Goal: Task Accomplishment & Management: Complete application form

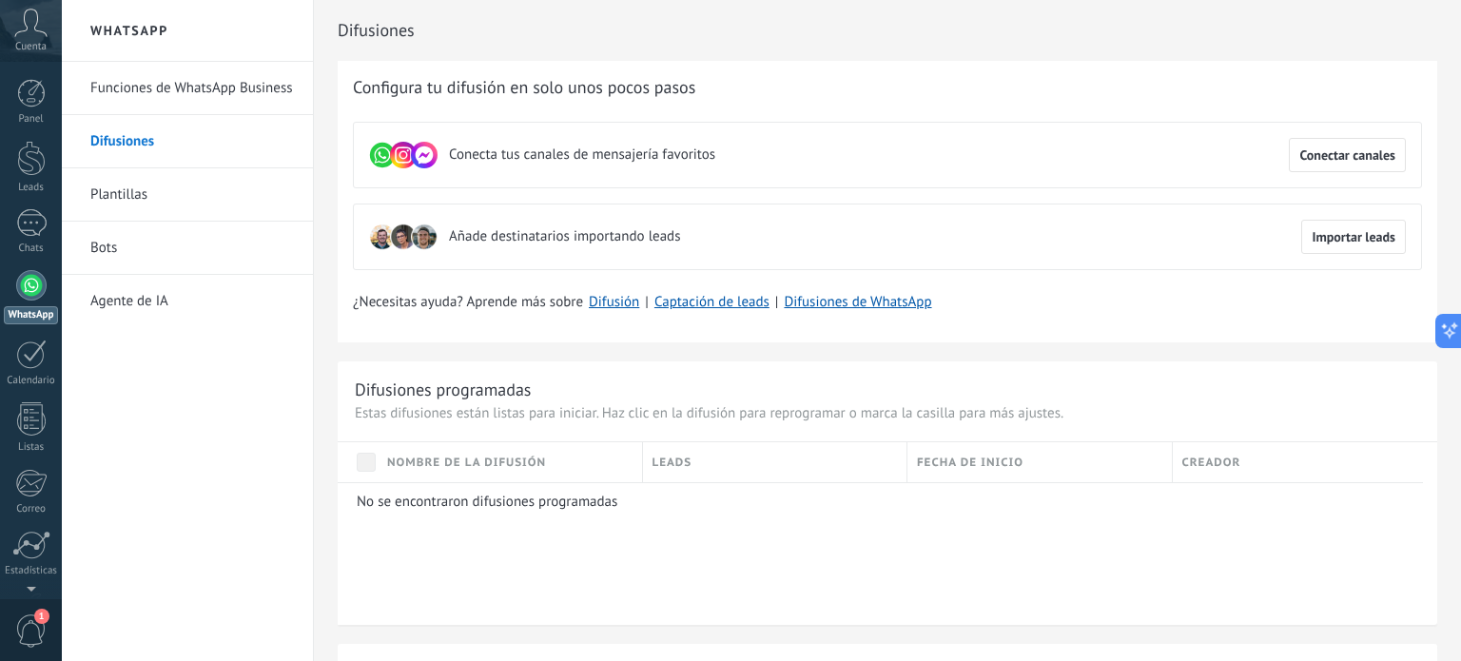
click at [27, 293] on div at bounding box center [31, 285] width 30 height 30
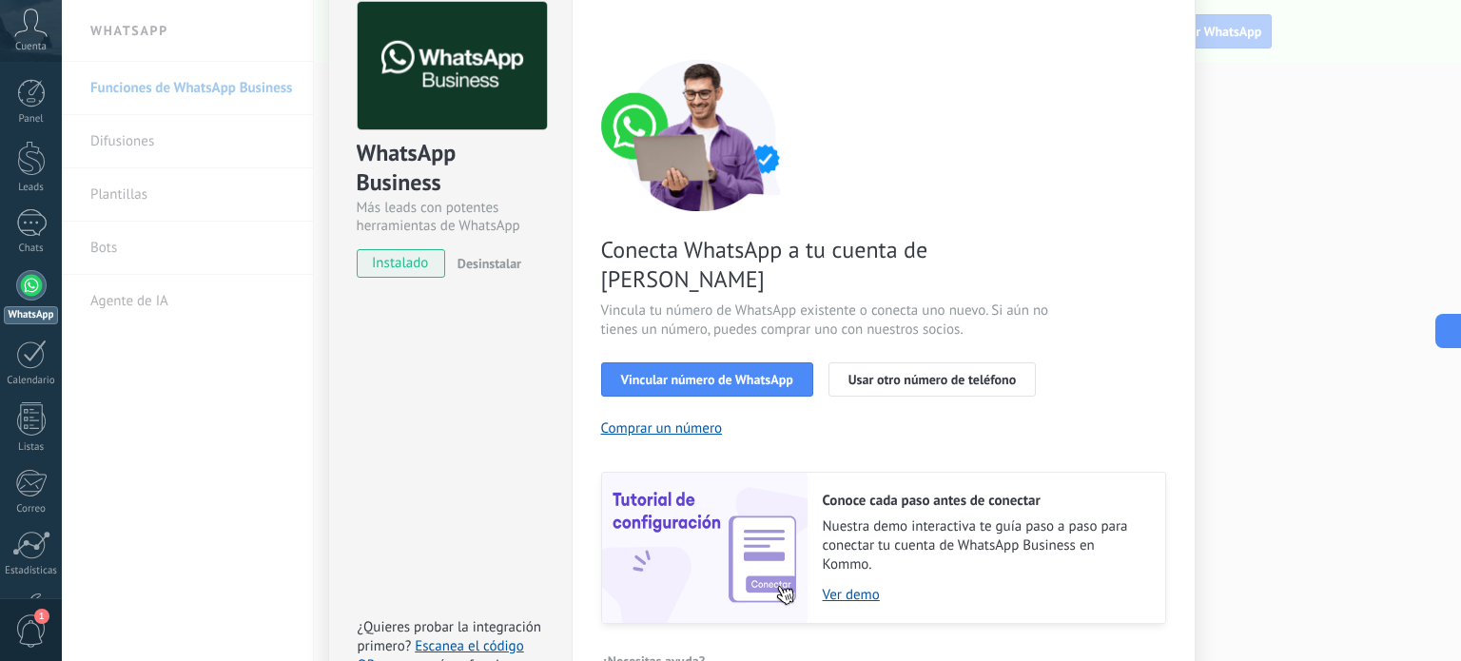
scroll to position [95, 0]
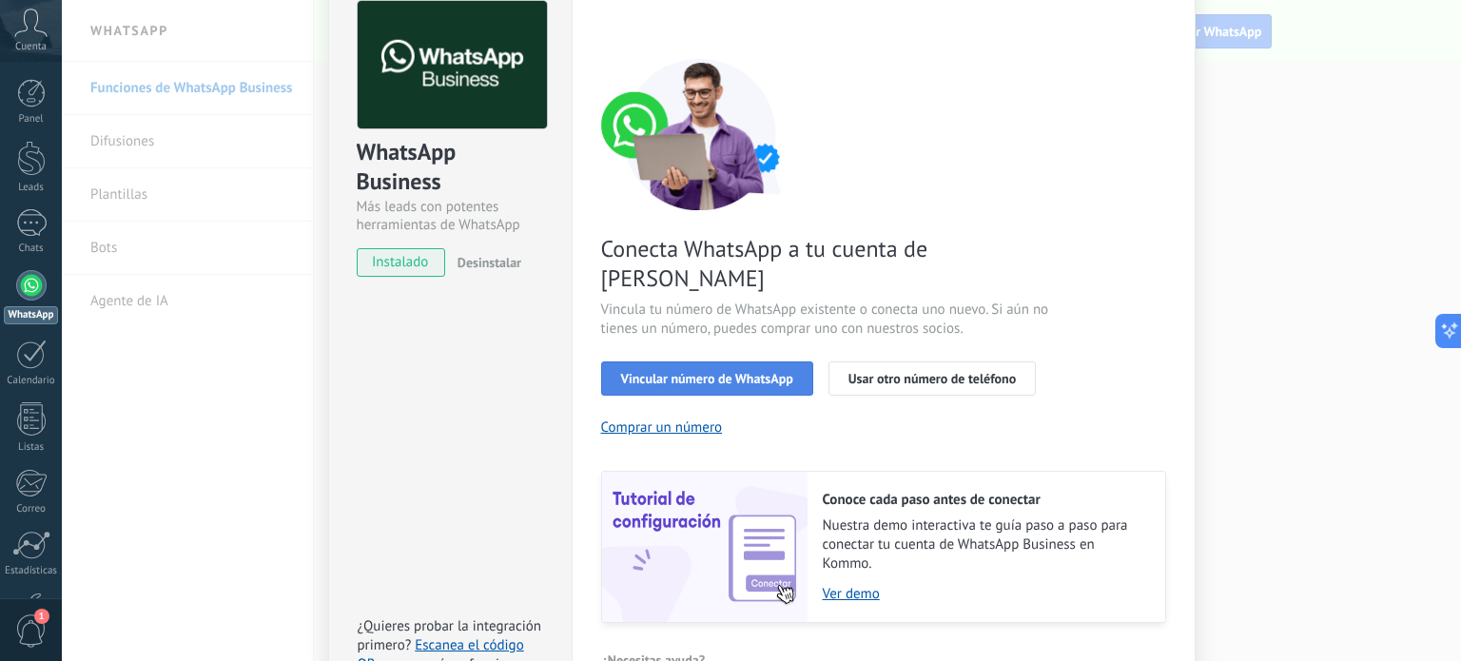
click at [769, 372] on span "Vincular número de WhatsApp" at bounding box center [707, 378] width 172 height 13
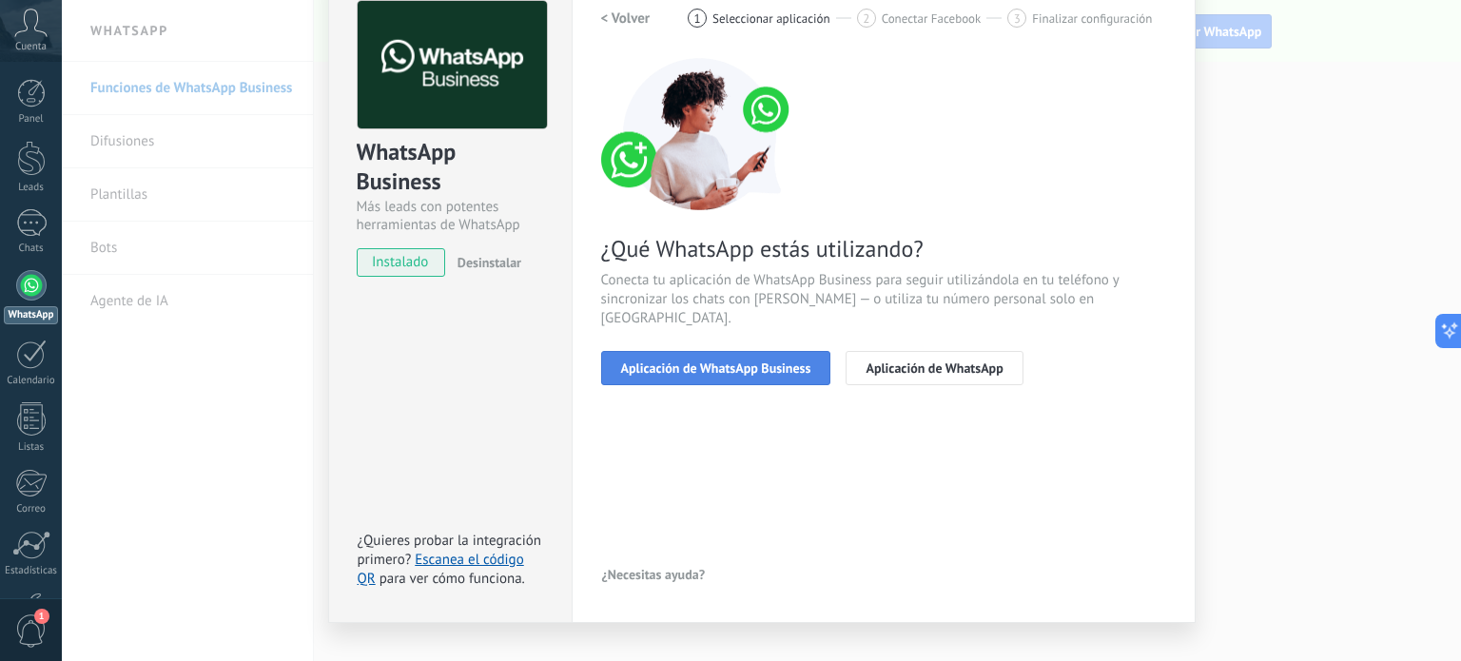
click at [776, 361] on span "Aplicación de WhatsApp Business" at bounding box center [716, 367] width 190 height 13
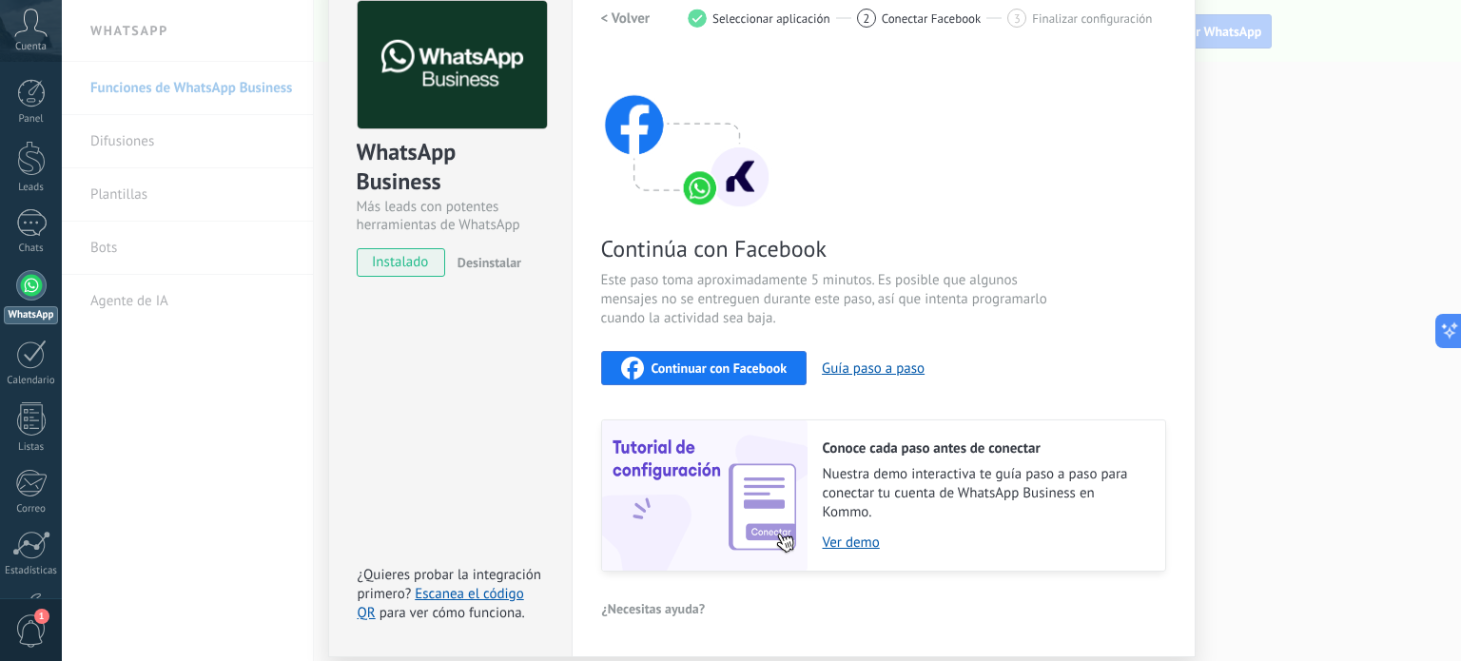
scroll to position [0, 0]
click at [405, 266] on span "instalado" at bounding box center [401, 262] width 87 height 29
click at [415, 269] on span "instalado" at bounding box center [401, 262] width 87 height 29
click at [389, 260] on span "instalado" at bounding box center [401, 262] width 87 height 29
click at [659, 371] on span "Continuar con Facebook" at bounding box center [720, 367] width 136 height 13
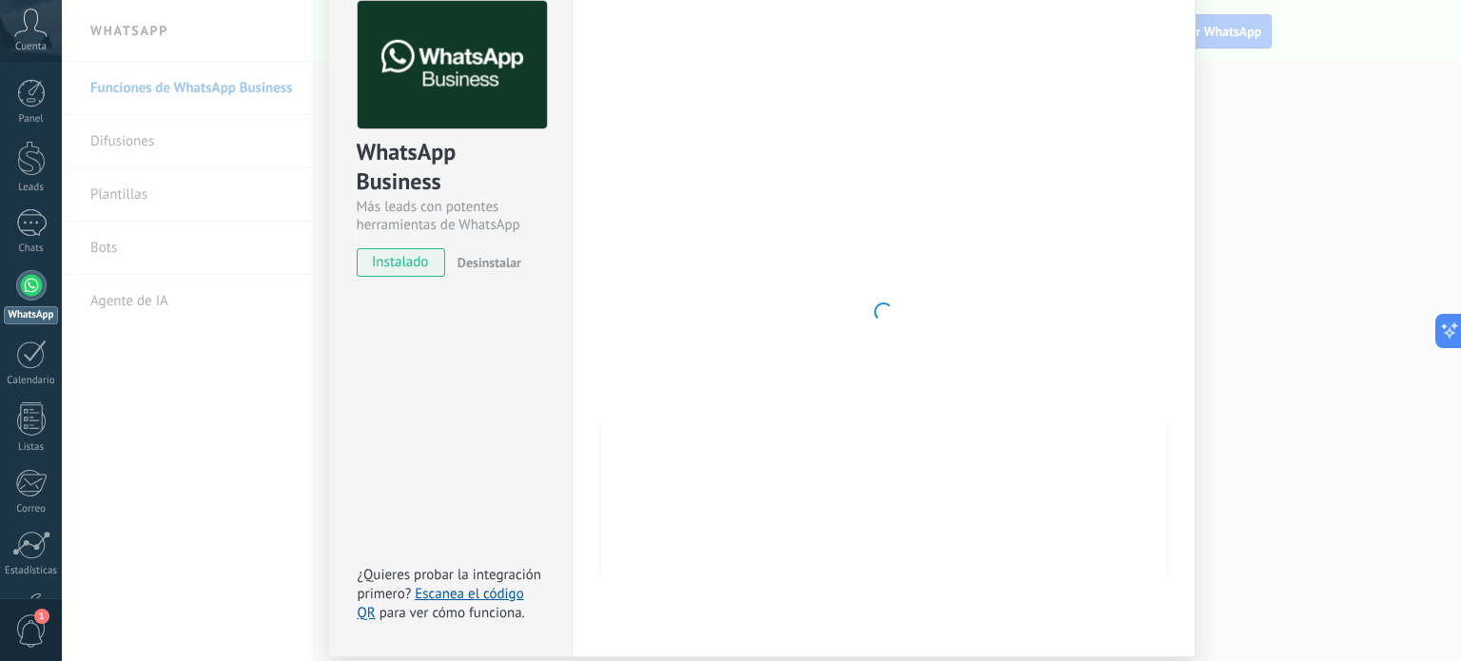
scroll to position [161, 0]
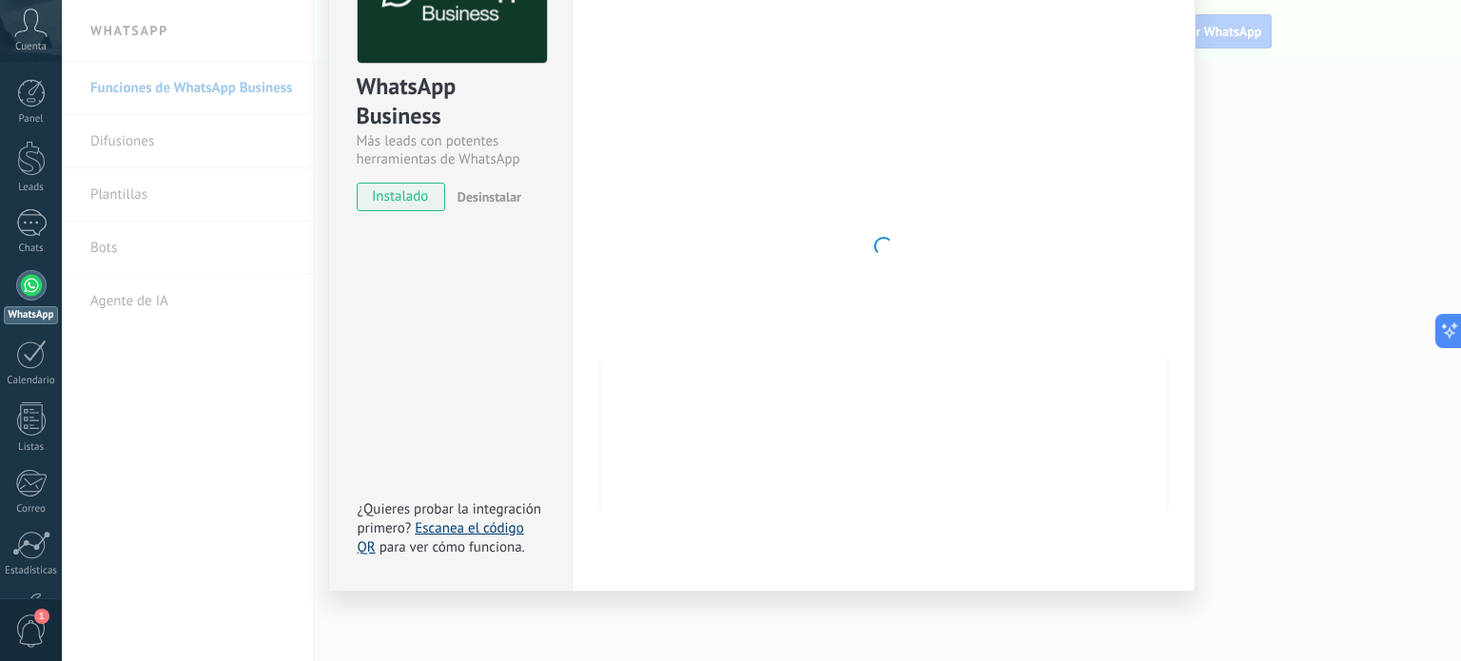
click at [466, 525] on link "Escanea el código QR" at bounding box center [441, 537] width 166 height 37
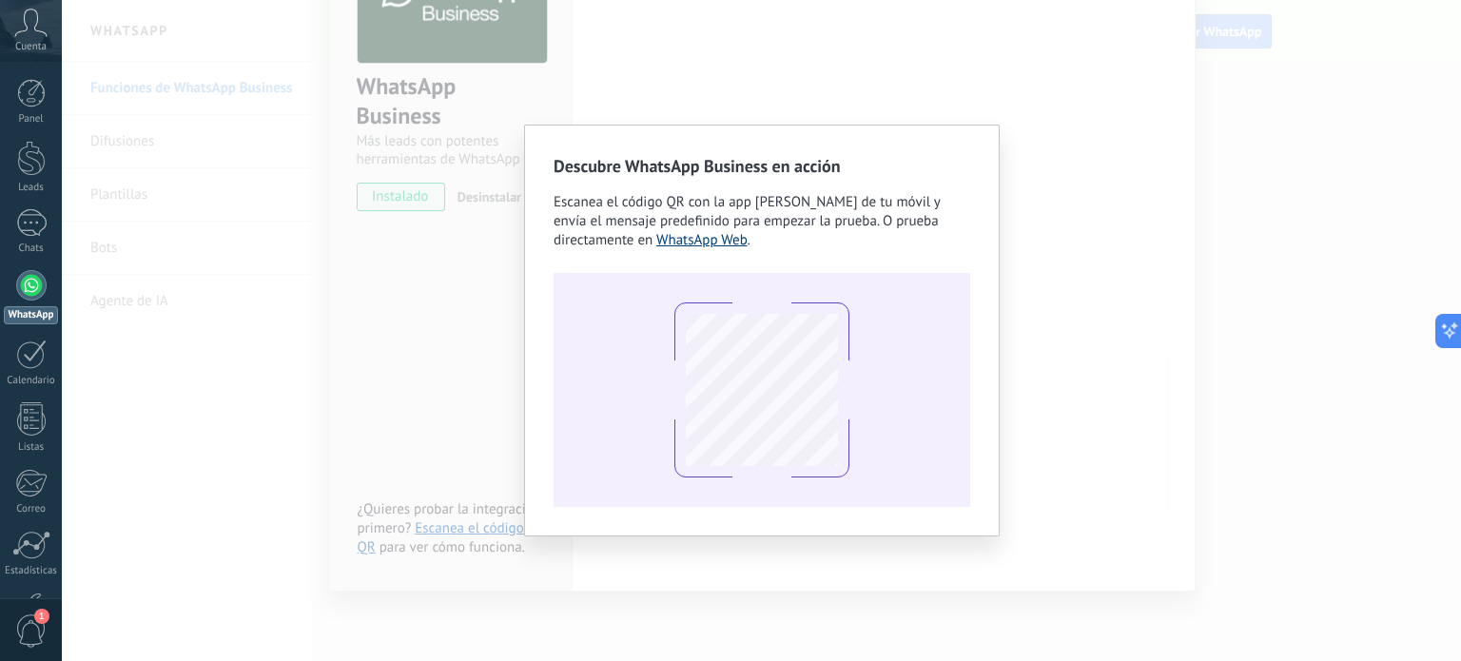
click at [708, 237] on link "WhatsApp Web" at bounding box center [701, 240] width 91 height 18
click at [963, 64] on div "Descubre WhatsApp Business en acción Escanea el código QR con la app [PERSON_NA…" at bounding box center [761, 330] width 1399 height 661
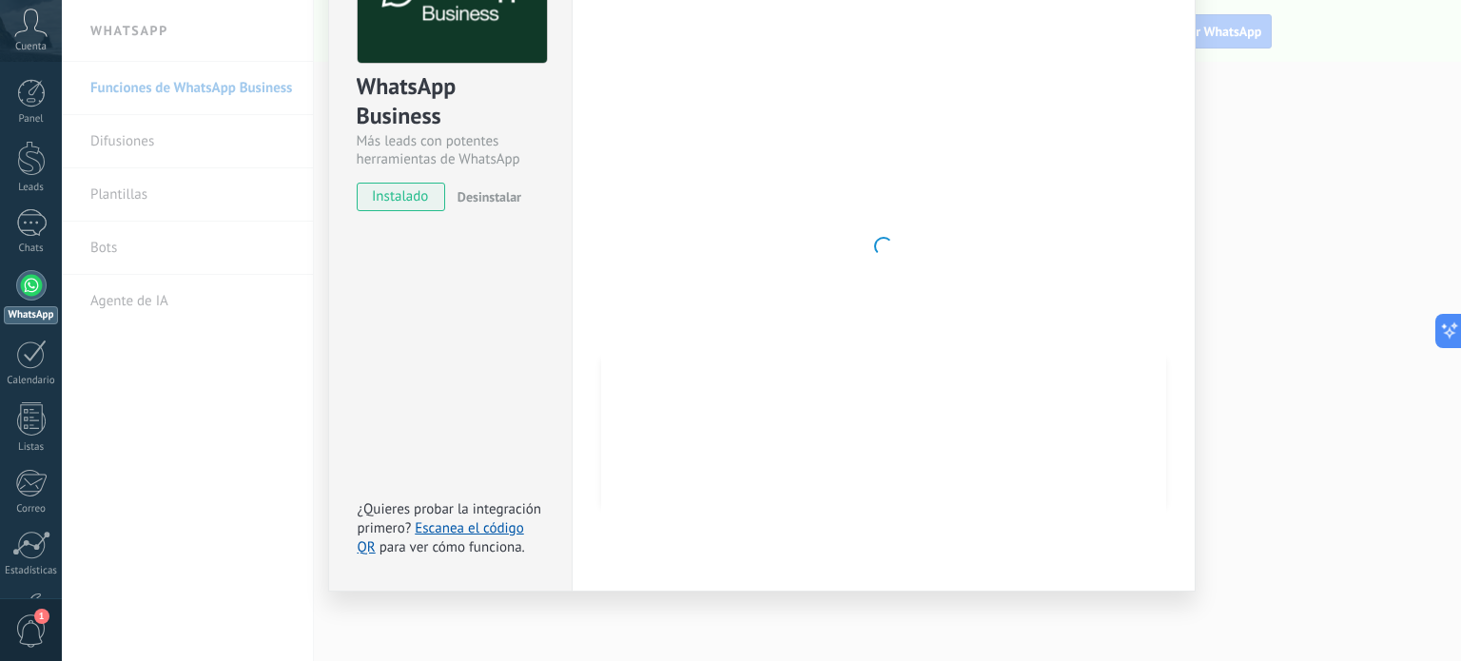
scroll to position [0, 0]
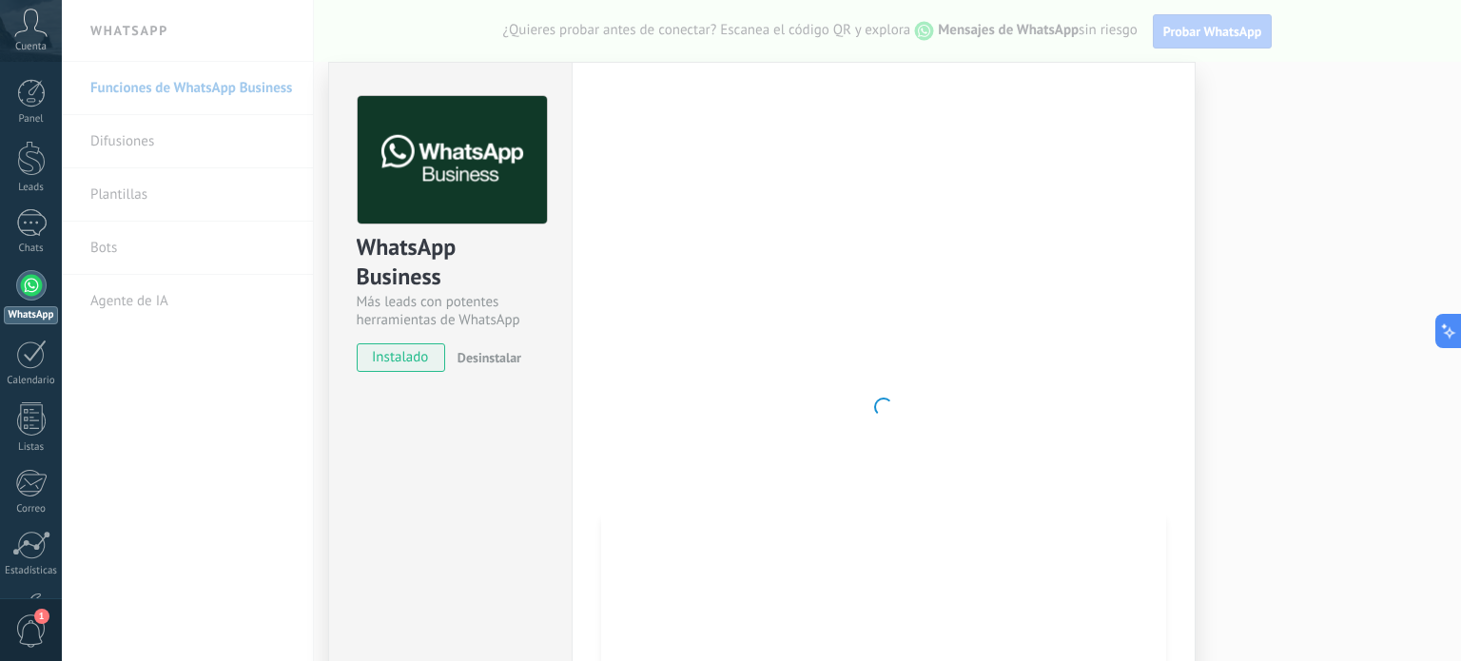
click at [1324, 175] on div "WhatsApp Business Más leads con potentes herramientas de WhatsApp instalado Des…" at bounding box center [761, 330] width 1399 height 661
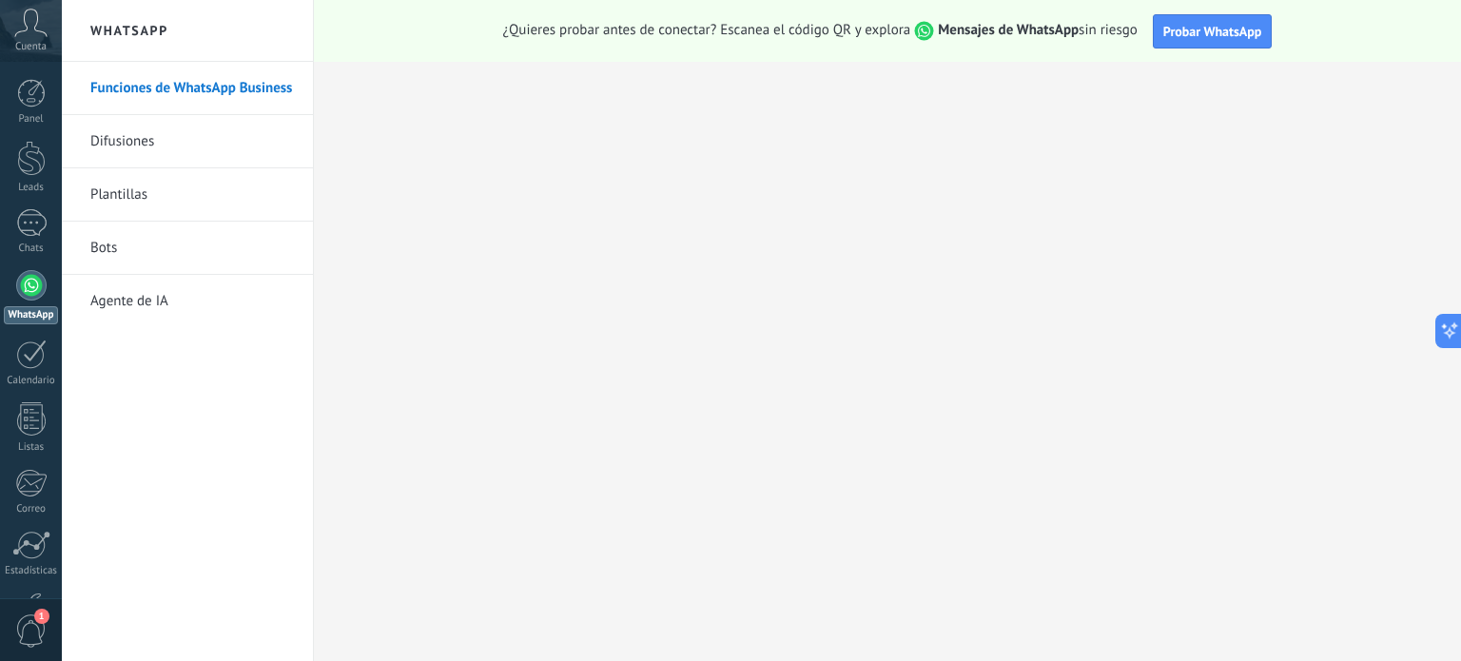
click at [139, 145] on link "Difusiones" at bounding box center [192, 141] width 204 height 53
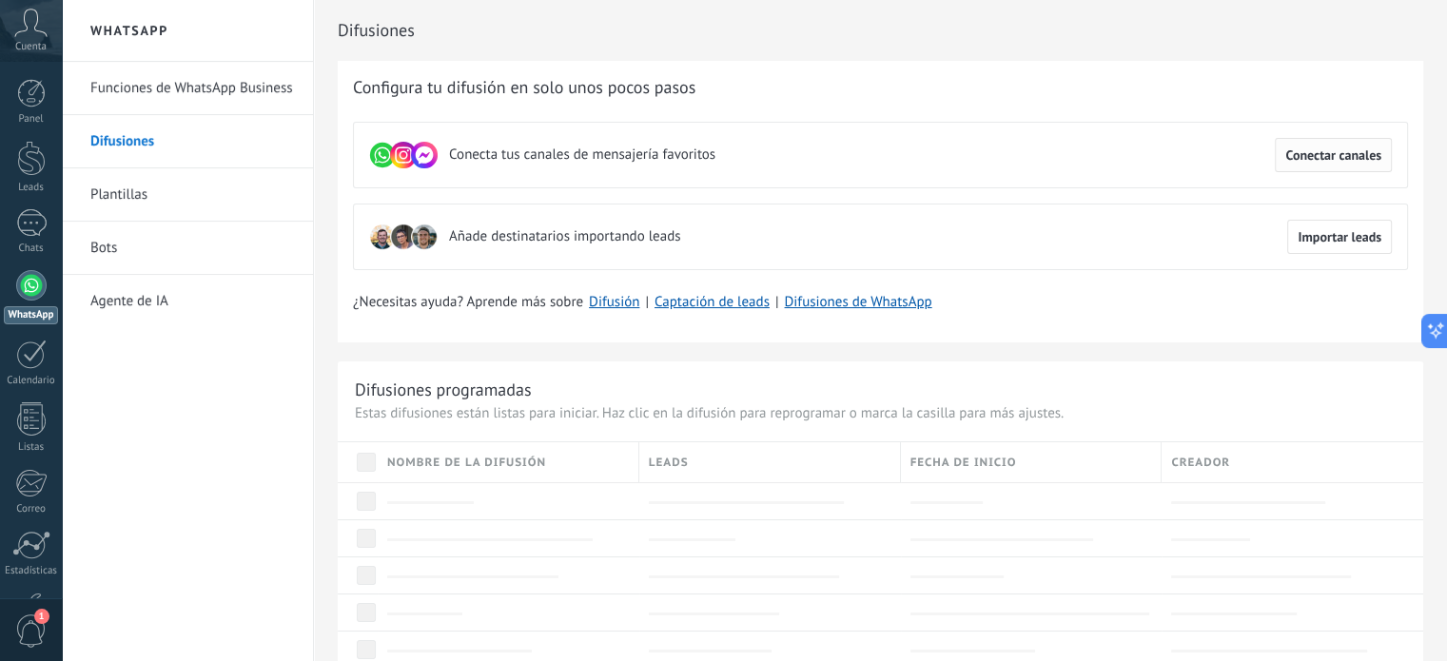
click at [1345, 155] on span "Conectar canales" at bounding box center [1333, 154] width 96 height 13
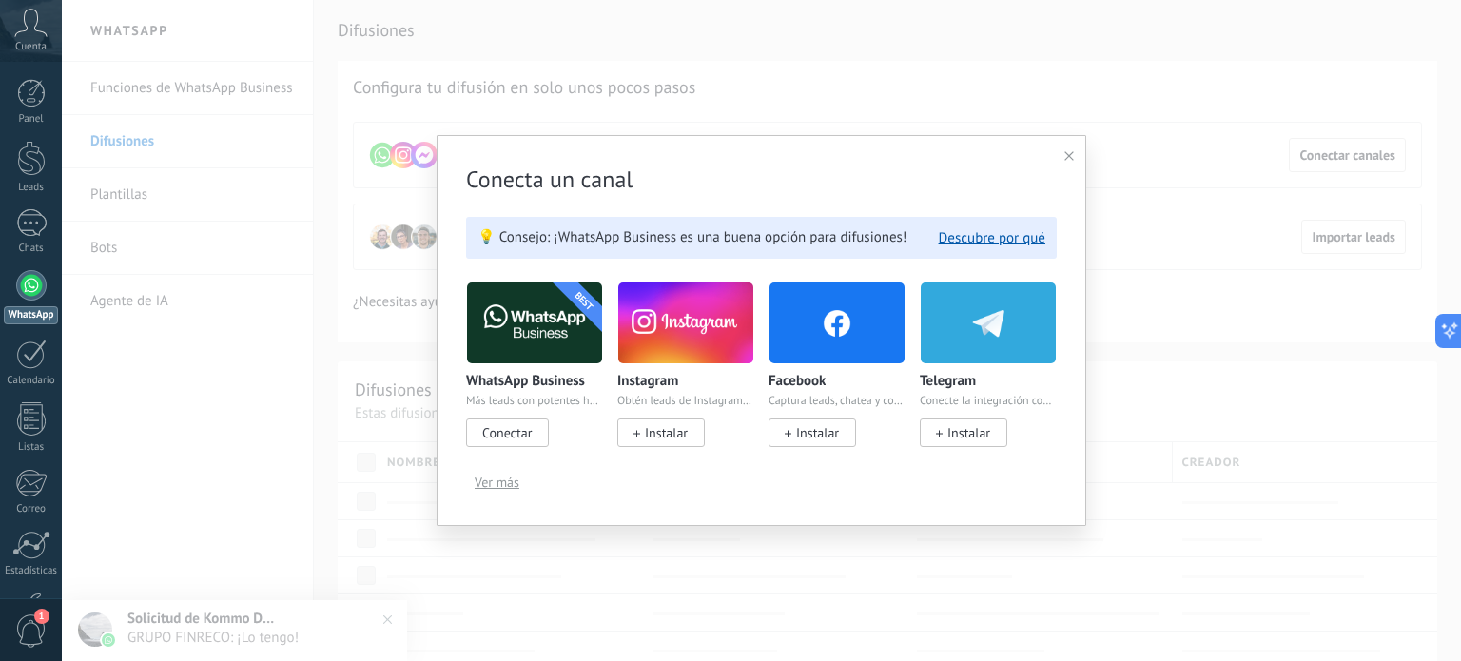
click at [496, 438] on span "Conectar" at bounding box center [506, 432] width 49 height 17
click at [505, 433] on span "Conectar" at bounding box center [506, 432] width 49 height 17
click at [509, 438] on span "Conectar" at bounding box center [506, 432] width 49 height 17
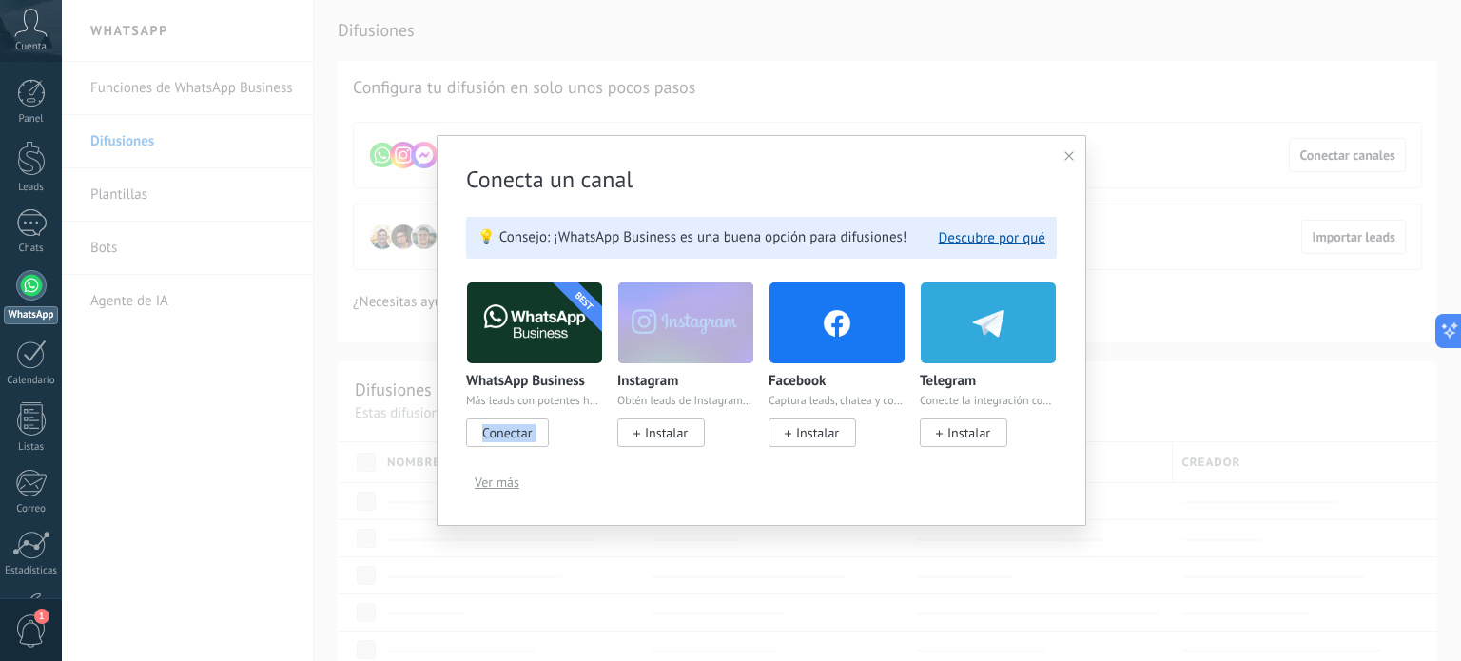
click at [509, 438] on span "Conectar" at bounding box center [506, 432] width 49 height 17
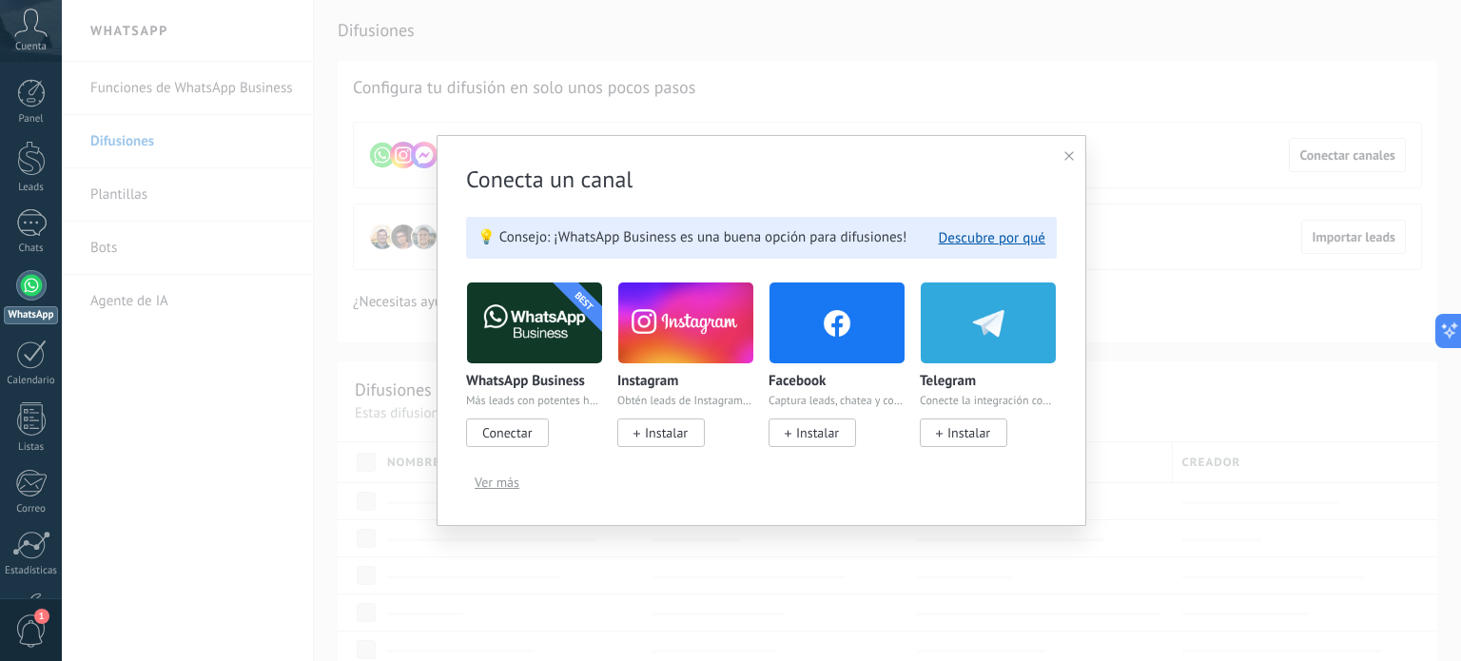
click at [555, 478] on div "Ver más" at bounding box center [761, 482] width 591 height 29
click at [517, 443] on span "Conectar" at bounding box center [507, 433] width 83 height 29
click at [506, 428] on span "Conectar" at bounding box center [506, 432] width 49 height 17
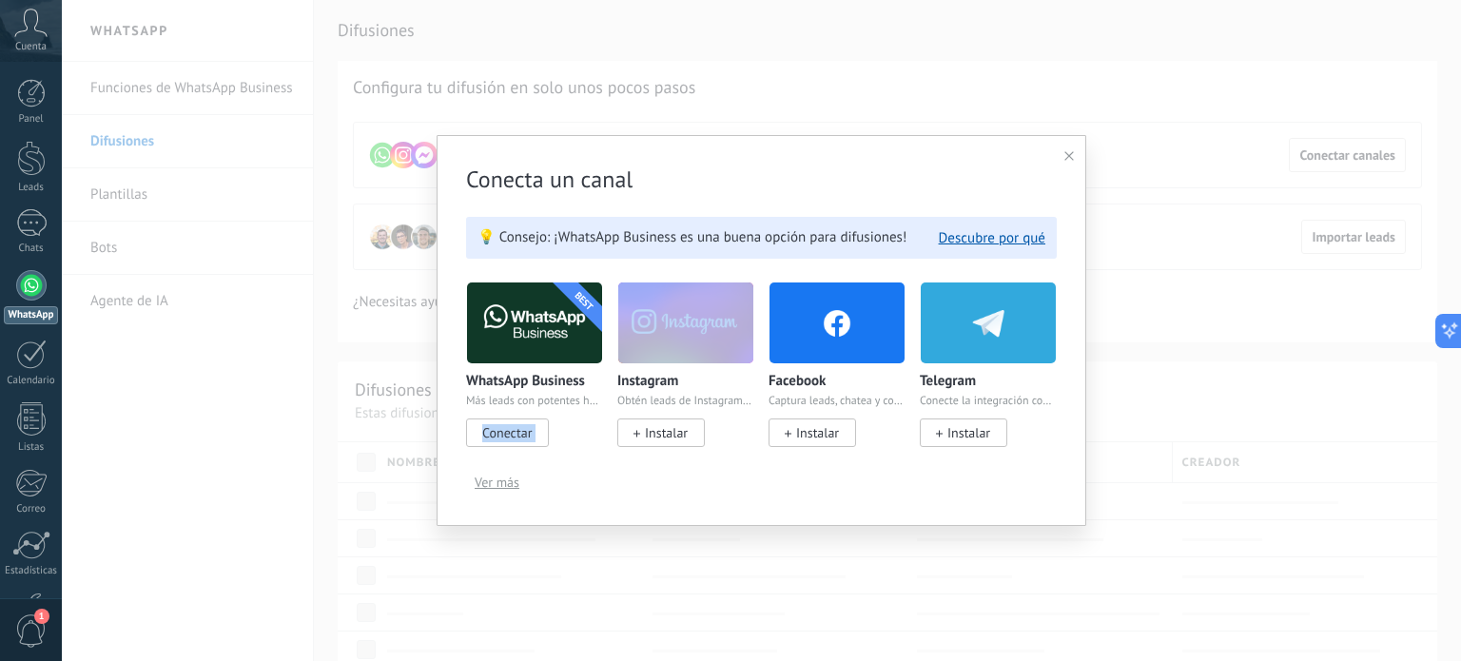
click at [506, 428] on span "Conectar" at bounding box center [506, 432] width 49 height 17
click at [1013, 240] on button "Descubre por qué" at bounding box center [992, 238] width 107 height 18
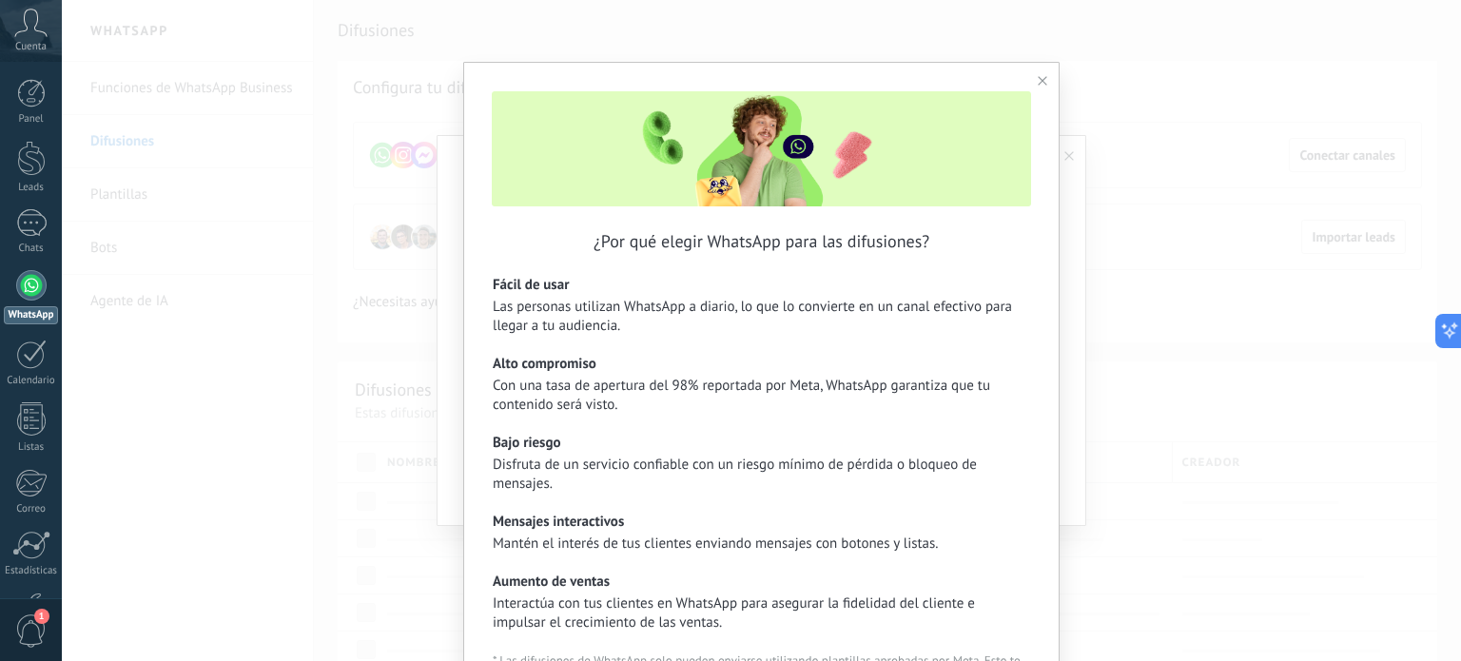
scroll to position [176, 0]
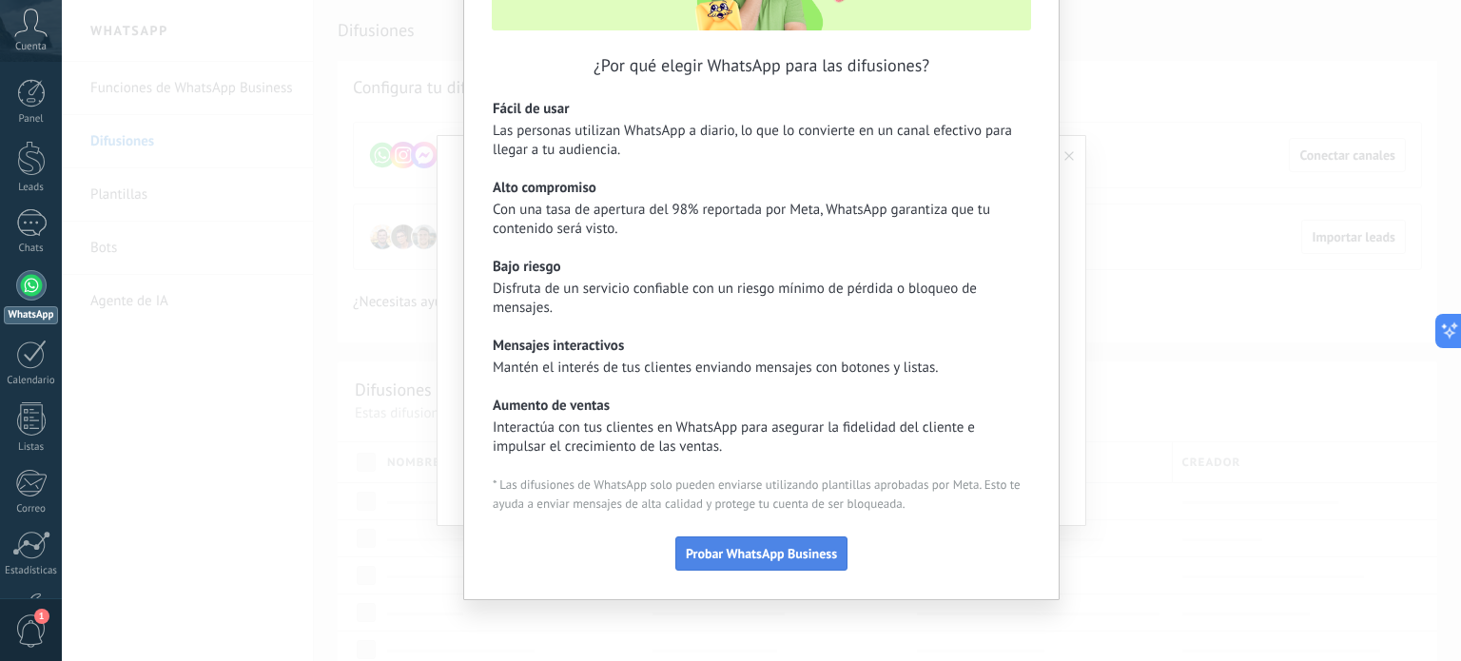
click at [775, 555] on span "Probar WhatsApp Business" at bounding box center [761, 553] width 151 height 13
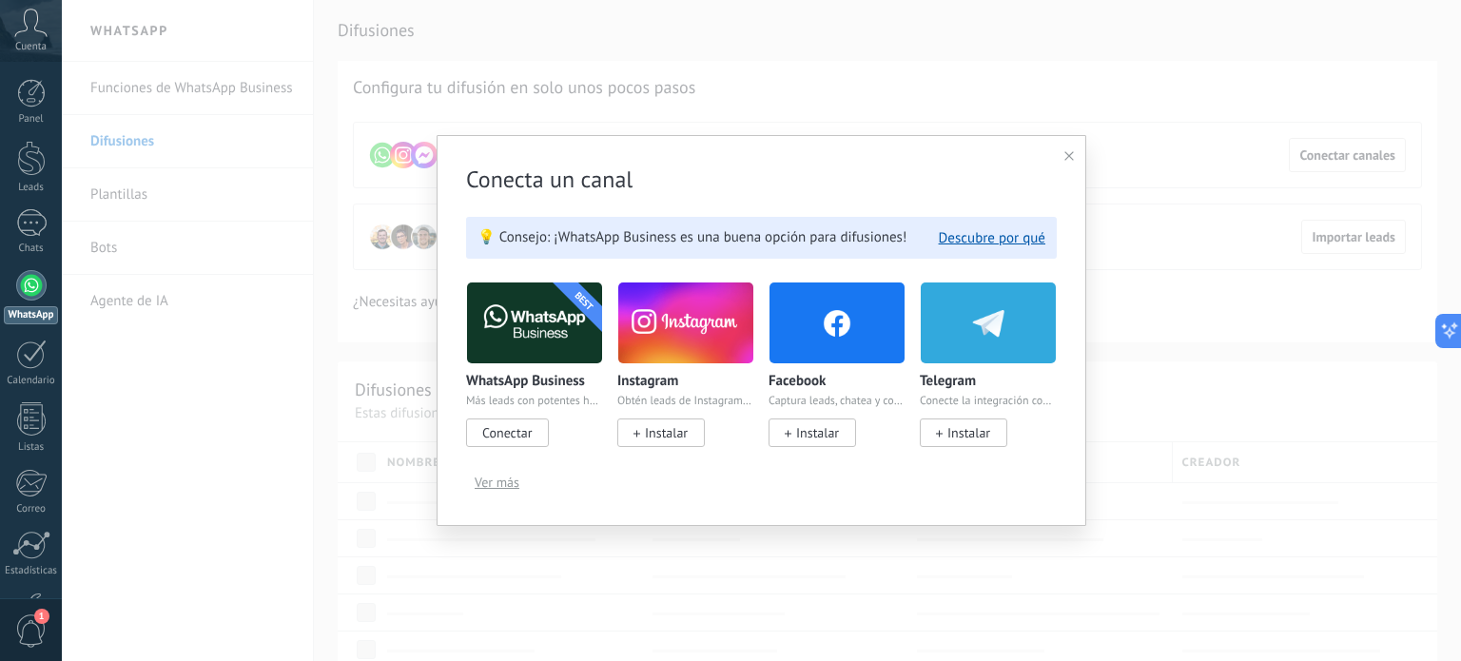
click at [525, 432] on span "Conectar" at bounding box center [506, 432] width 49 height 17
click at [666, 437] on span "Instalar" at bounding box center [666, 432] width 43 height 17
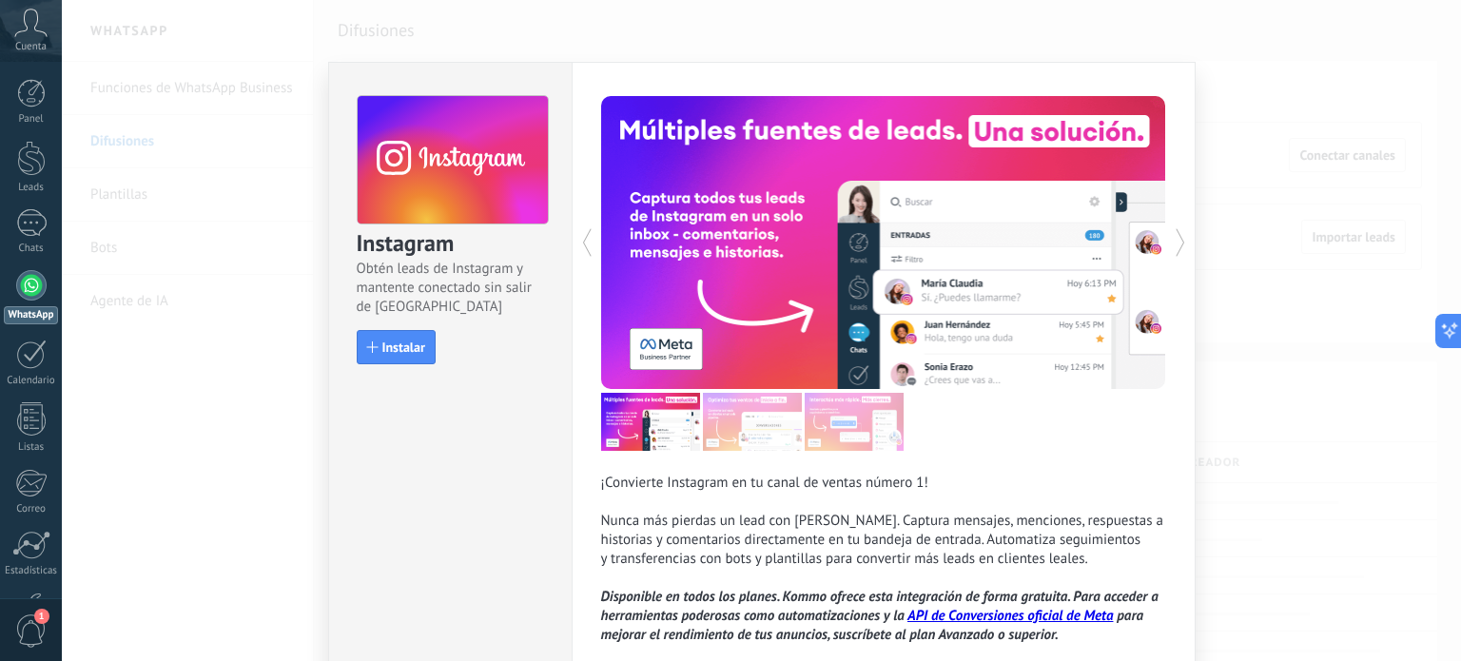
scroll to position [109, 0]
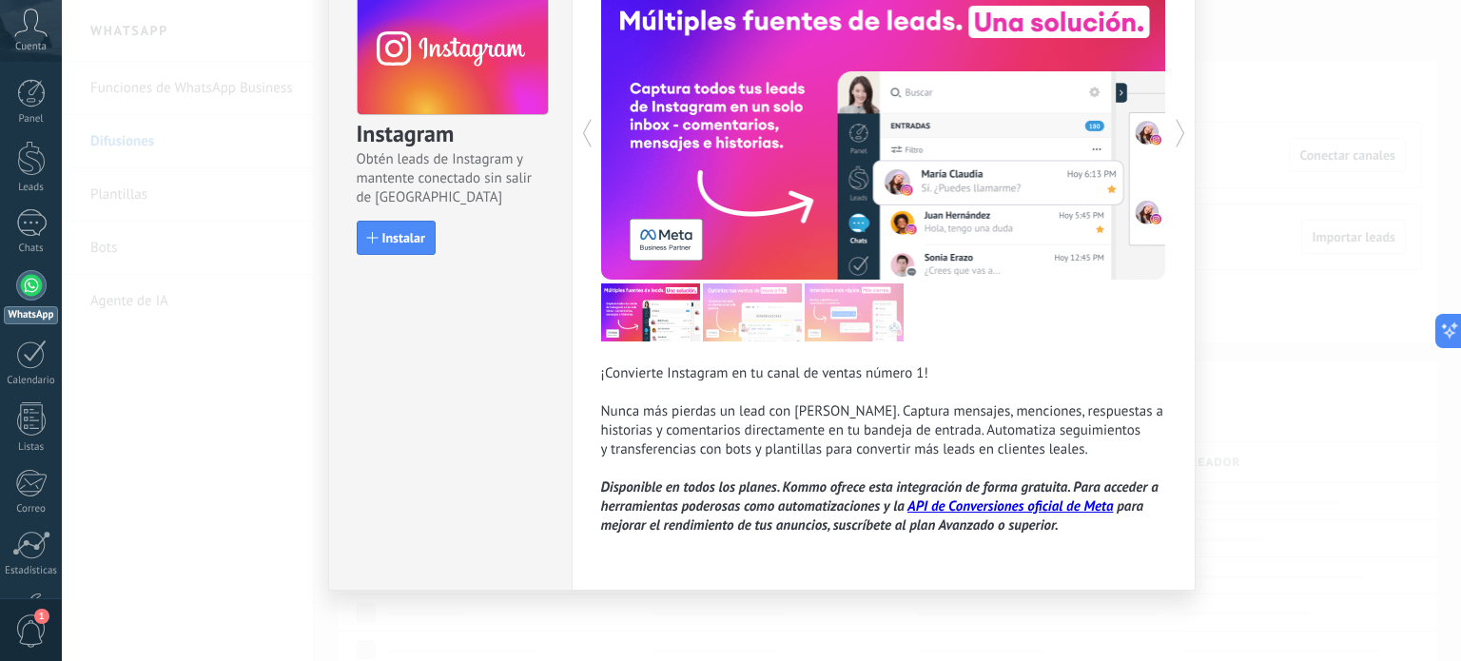
click at [1417, 144] on div "Instagram Obtén leads de Instagram y mantente conectado sin salir de Kommo Inst…" at bounding box center [761, 330] width 1399 height 661
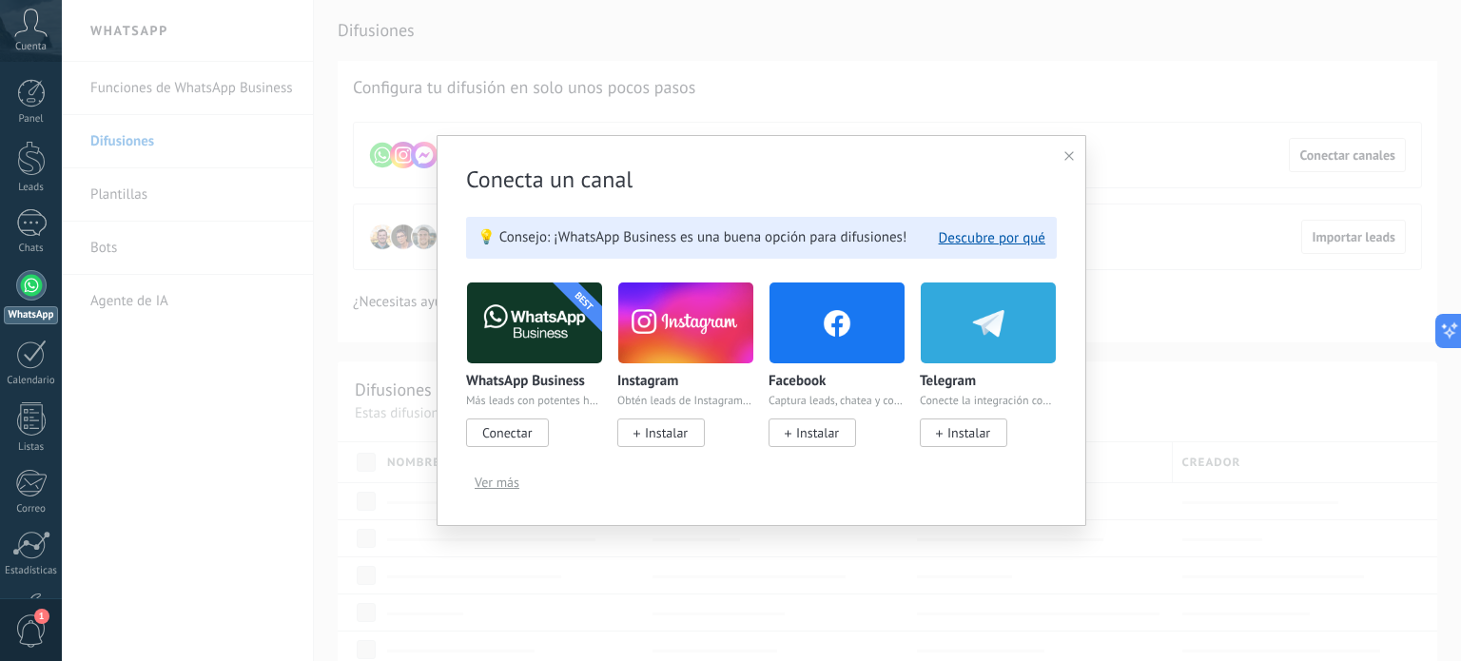
click at [498, 438] on span "Conectar" at bounding box center [506, 432] width 49 height 17
click at [491, 436] on span "Conectar" at bounding box center [506, 432] width 49 height 17
click at [518, 434] on span "Conectar" at bounding box center [506, 432] width 49 height 17
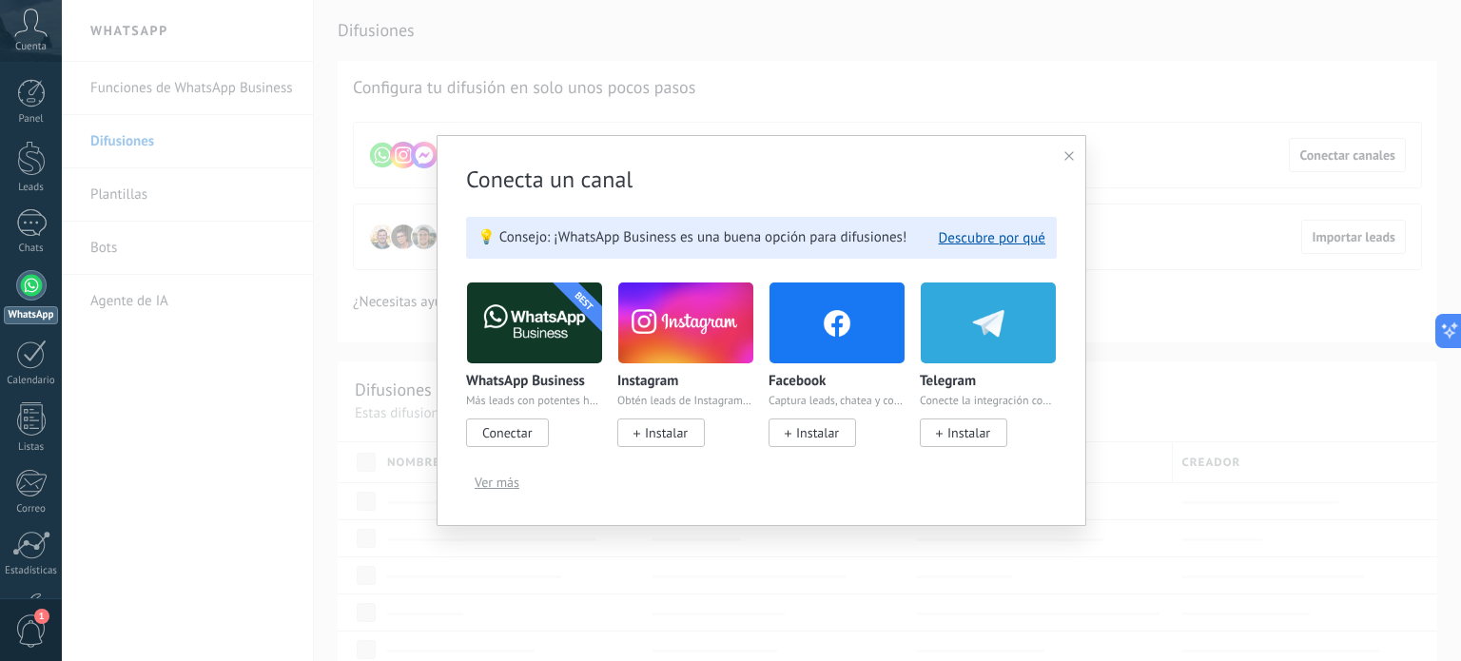
click at [1066, 155] on icon at bounding box center [1069, 156] width 10 height 10
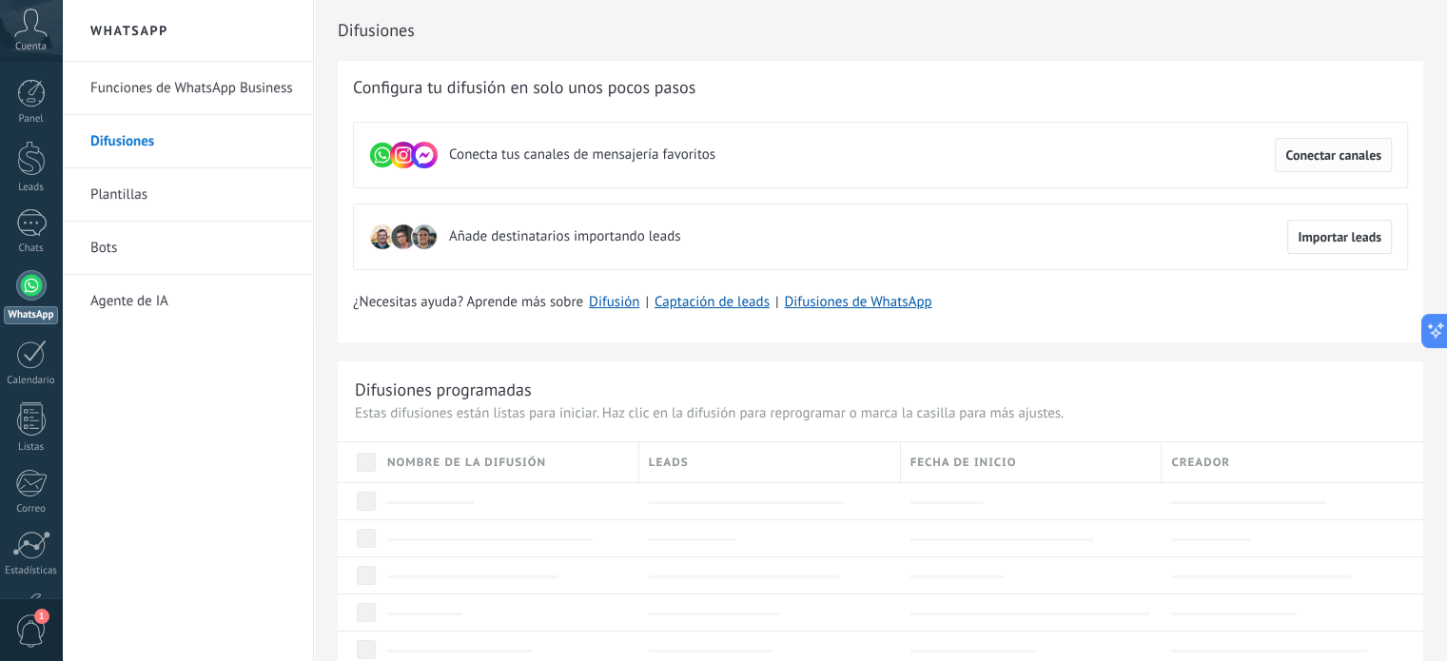
click at [1318, 155] on span "Conectar canales" at bounding box center [1333, 154] width 96 height 13
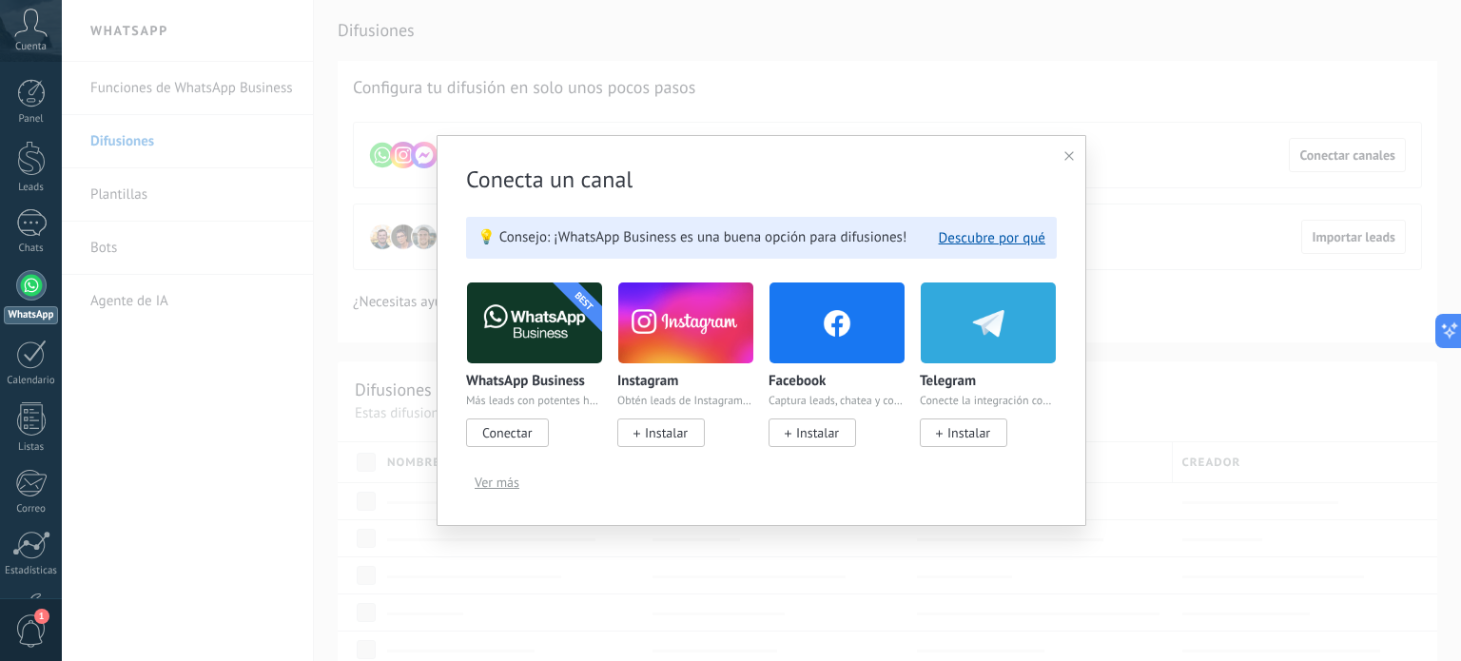
click at [517, 428] on span "Conectar" at bounding box center [506, 432] width 49 height 17
click at [537, 330] on img at bounding box center [534, 323] width 135 height 92
click at [1065, 158] on icon at bounding box center [1069, 156] width 10 height 10
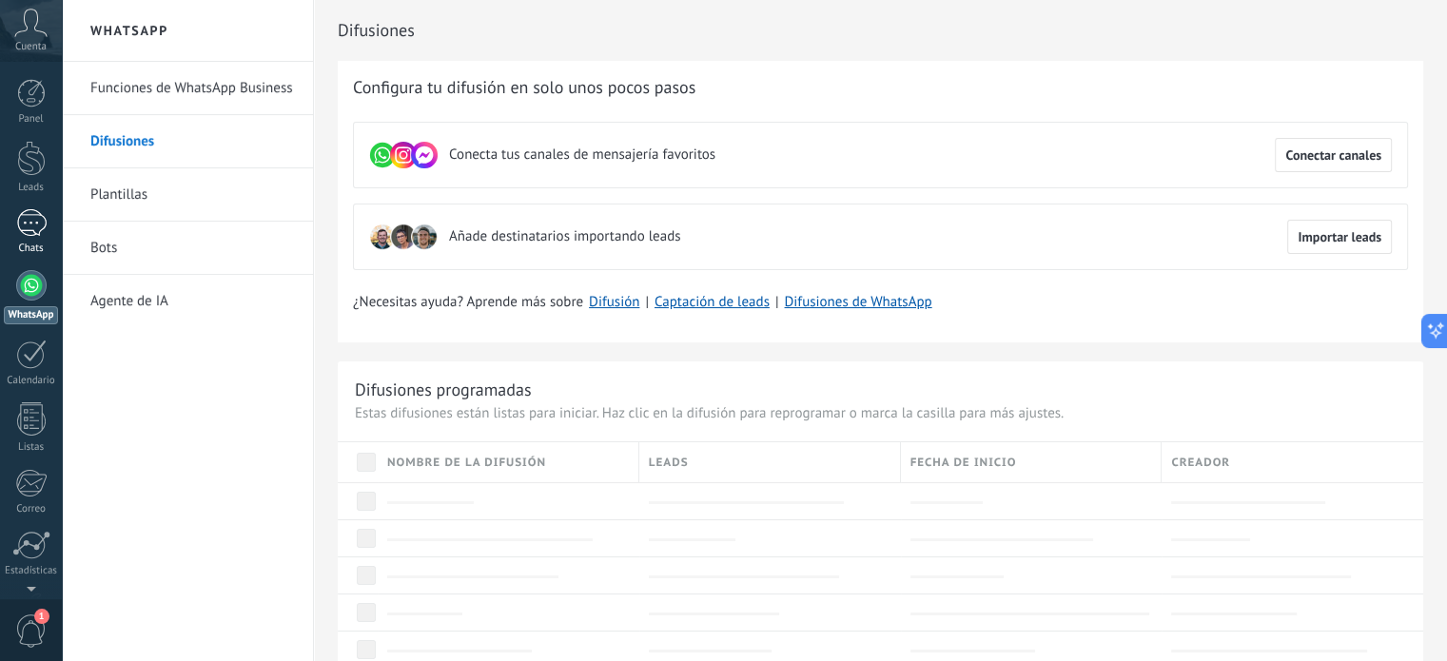
click at [29, 223] on div "1" at bounding box center [31, 223] width 30 height 28
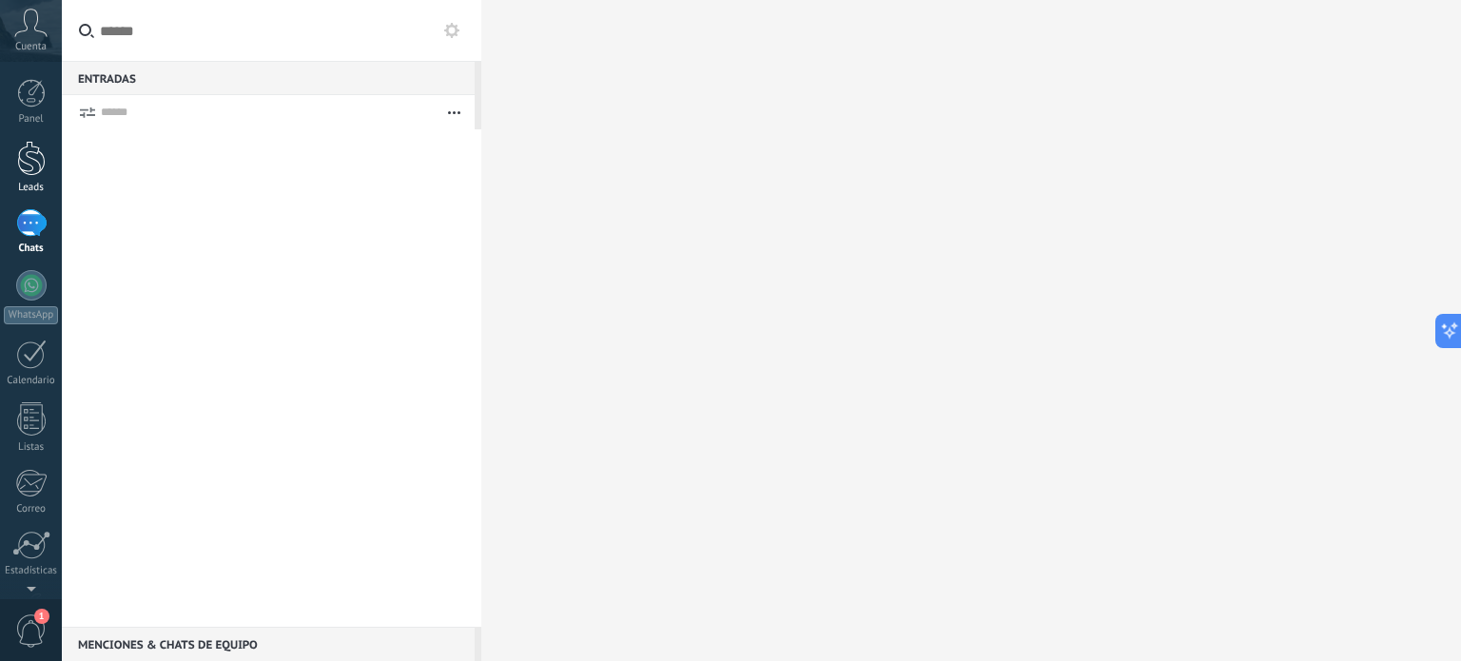
click at [27, 164] on div at bounding box center [31, 158] width 29 height 35
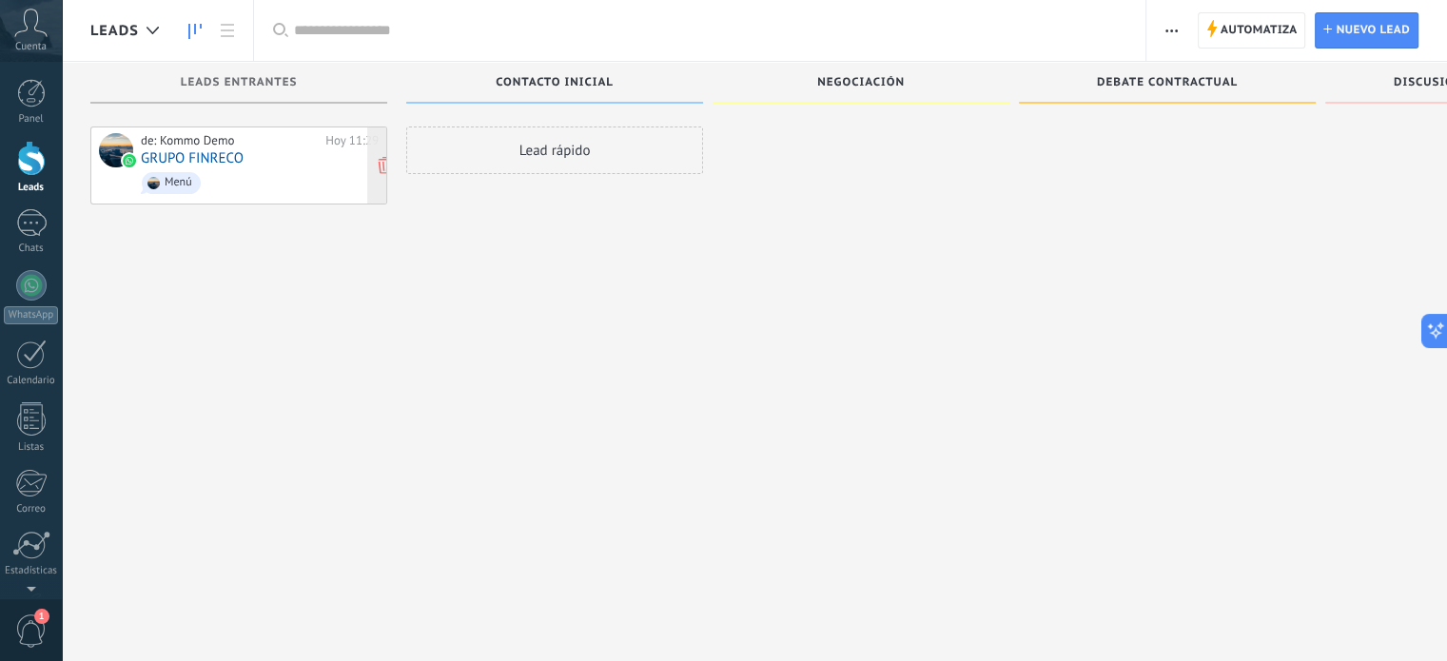
click at [261, 179] on span "Menú" at bounding box center [260, 182] width 238 height 29
click at [173, 169] on span "Menú" at bounding box center [260, 182] width 238 height 29
click at [529, 158] on div "Lead rápido" at bounding box center [554, 151] width 297 height 48
click at [547, 144] on div "Lead rápido" at bounding box center [554, 151] width 297 height 48
click at [218, 156] on link "GRUPO FINRECO" at bounding box center [192, 158] width 103 height 16
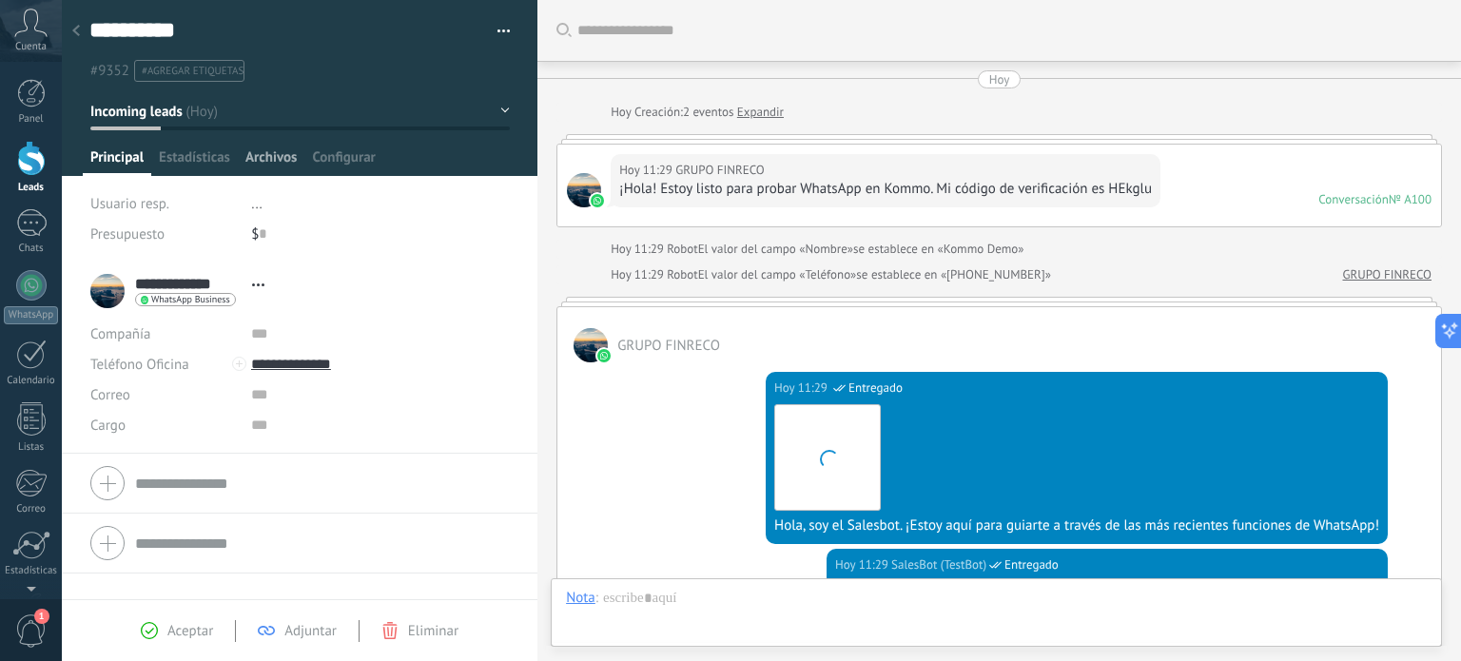
scroll to position [28, 0]
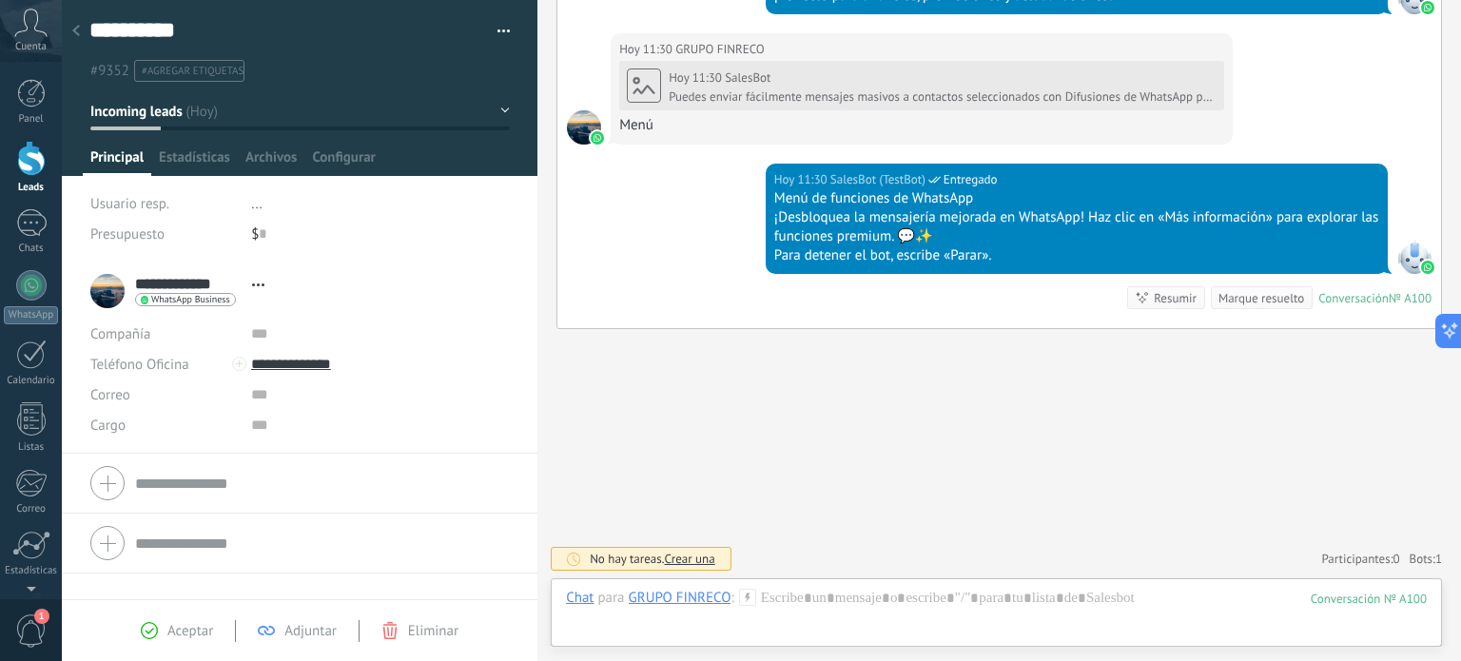
click at [107, 290] on div "**********" at bounding box center [182, 291] width 184 height 48
click at [694, 243] on div "Hoy 11:30 SalesBot (TestBot) Entregado Menú de funciones de WhatsApp ¡Desbloque…" at bounding box center [999, 246] width 884 height 165
click at [1155, 297] on div "Resumir" at bounding box center [1175, 298] width 43 height 18
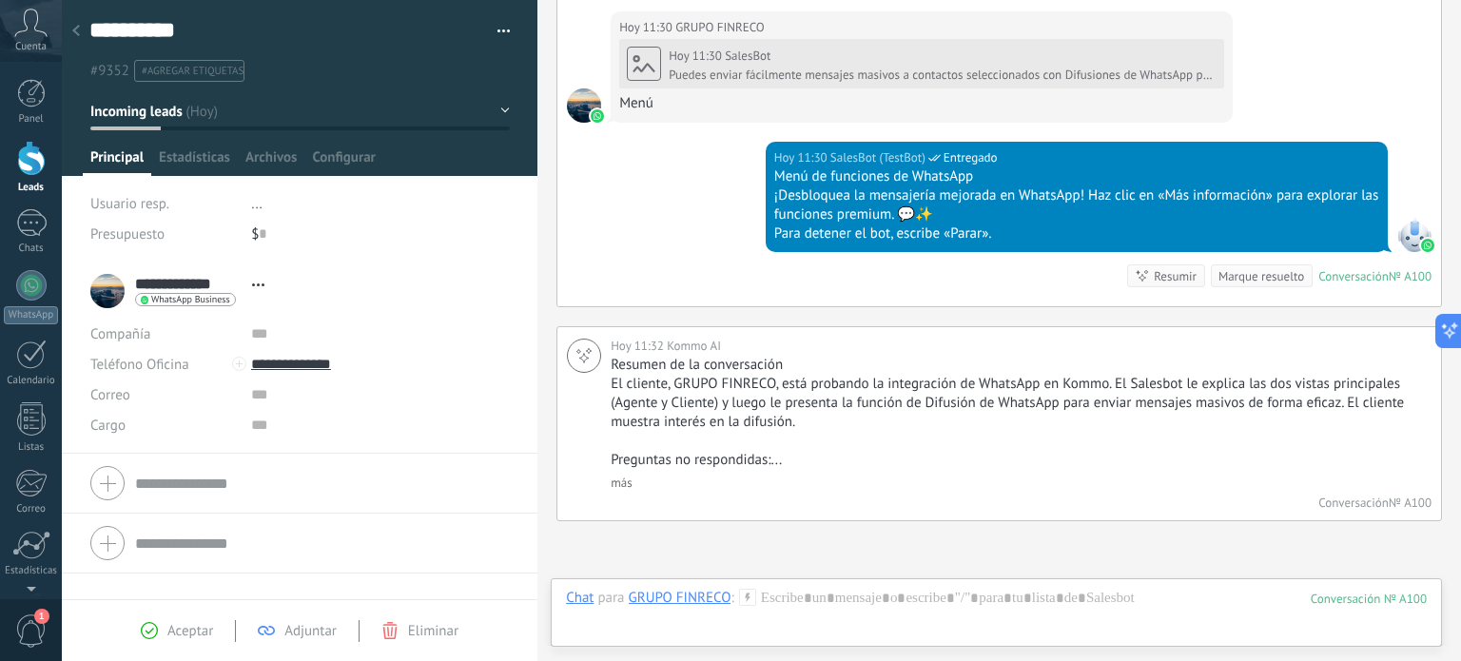
scroll to position [1745, 0]
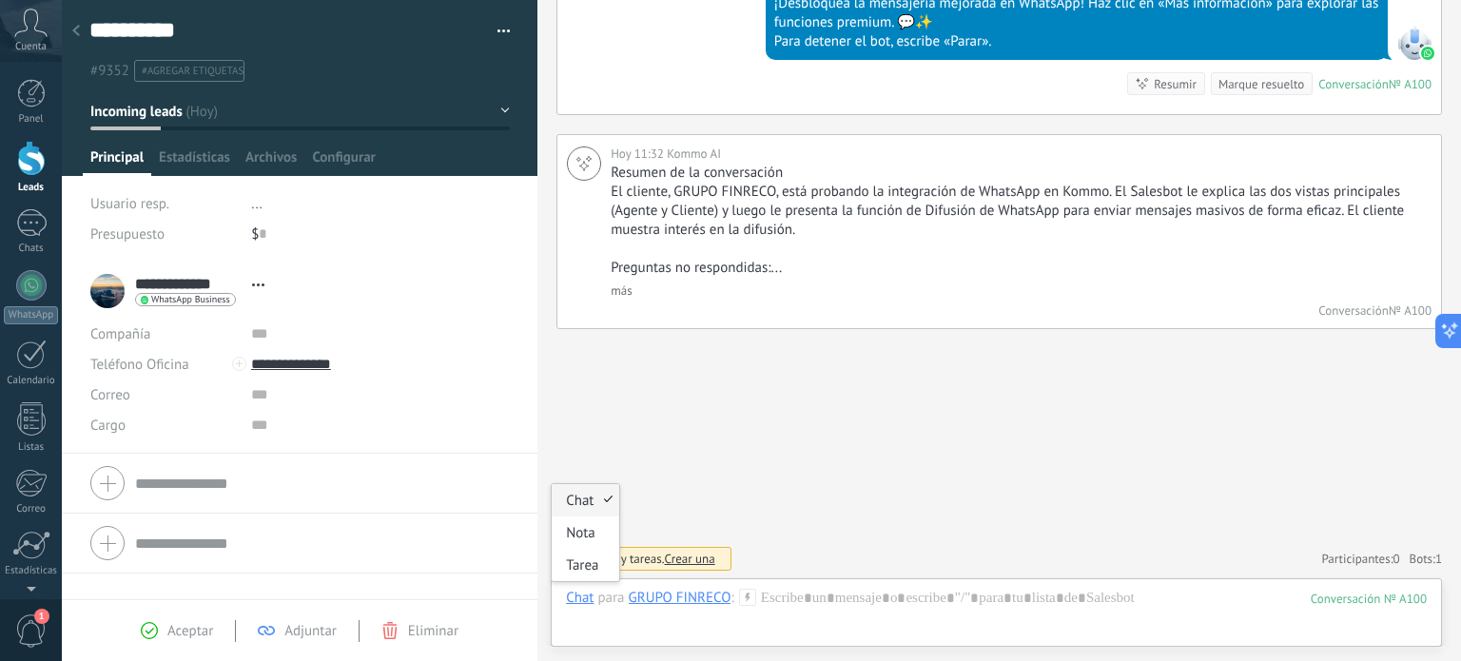
click at [574, 604] on div "Chat" at bounding box center [580, 597] width 28 height 17
click at [661, 598] on div "GRUPO FINRECO" at bounding box center [680, 597] width 103 height 17
click at [799, 596] on div at bounding box center [996, 617] width 861 height 57
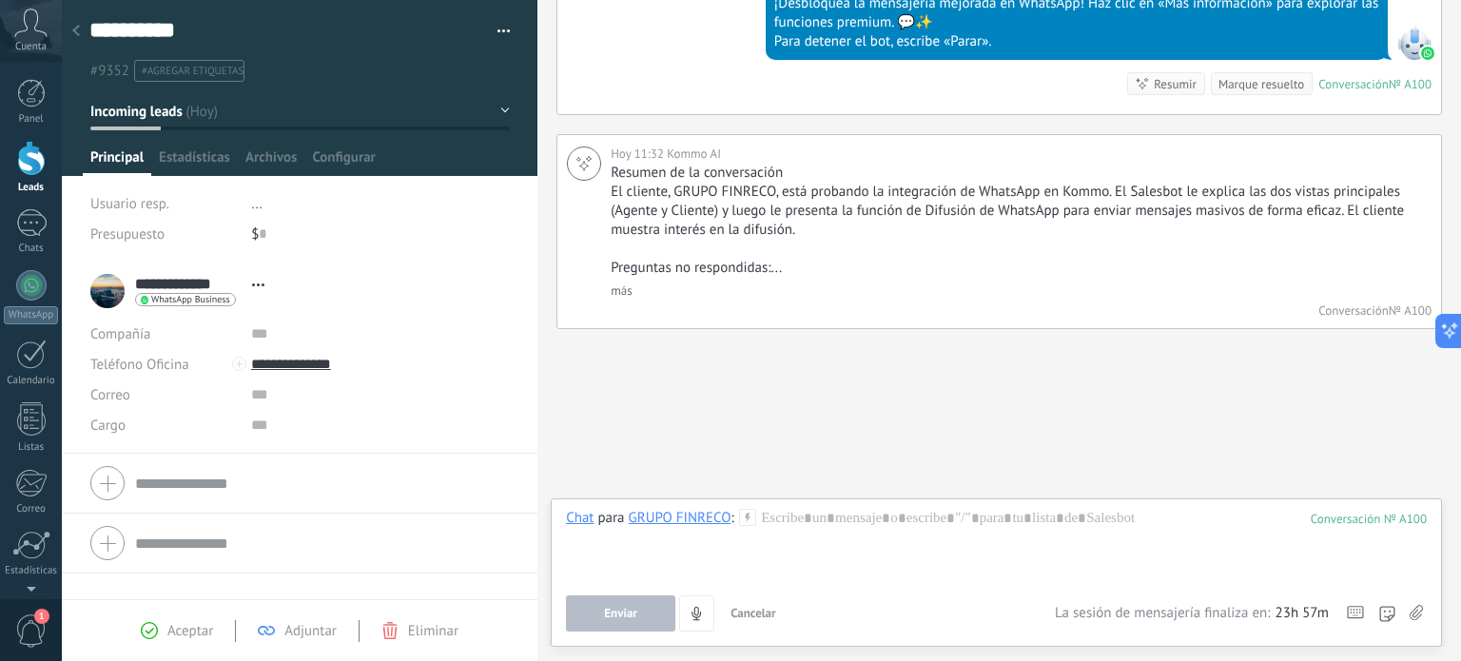
click at [1413, 612] on use at bounding box center [1416, 612] width 13 height 15
click at [0, 0] on input "file" at bounding box center [0, 0] width 0 height 0
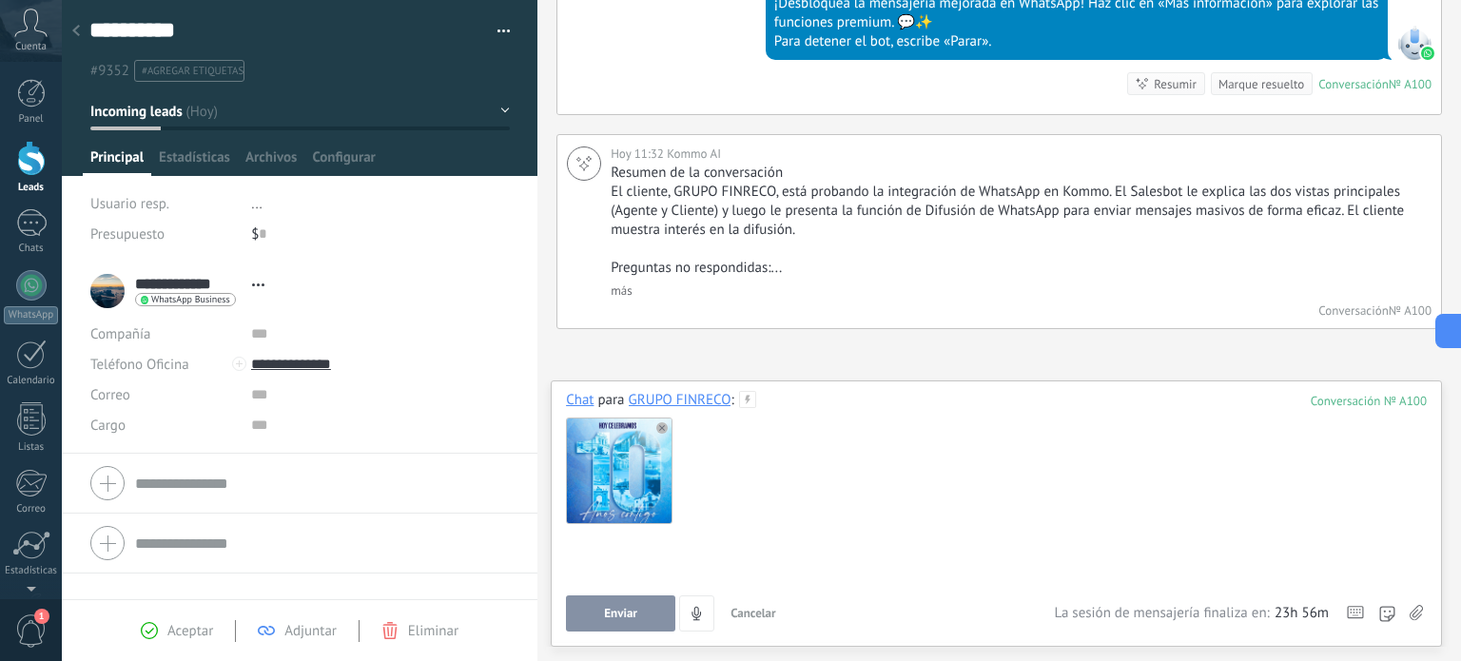
paste div
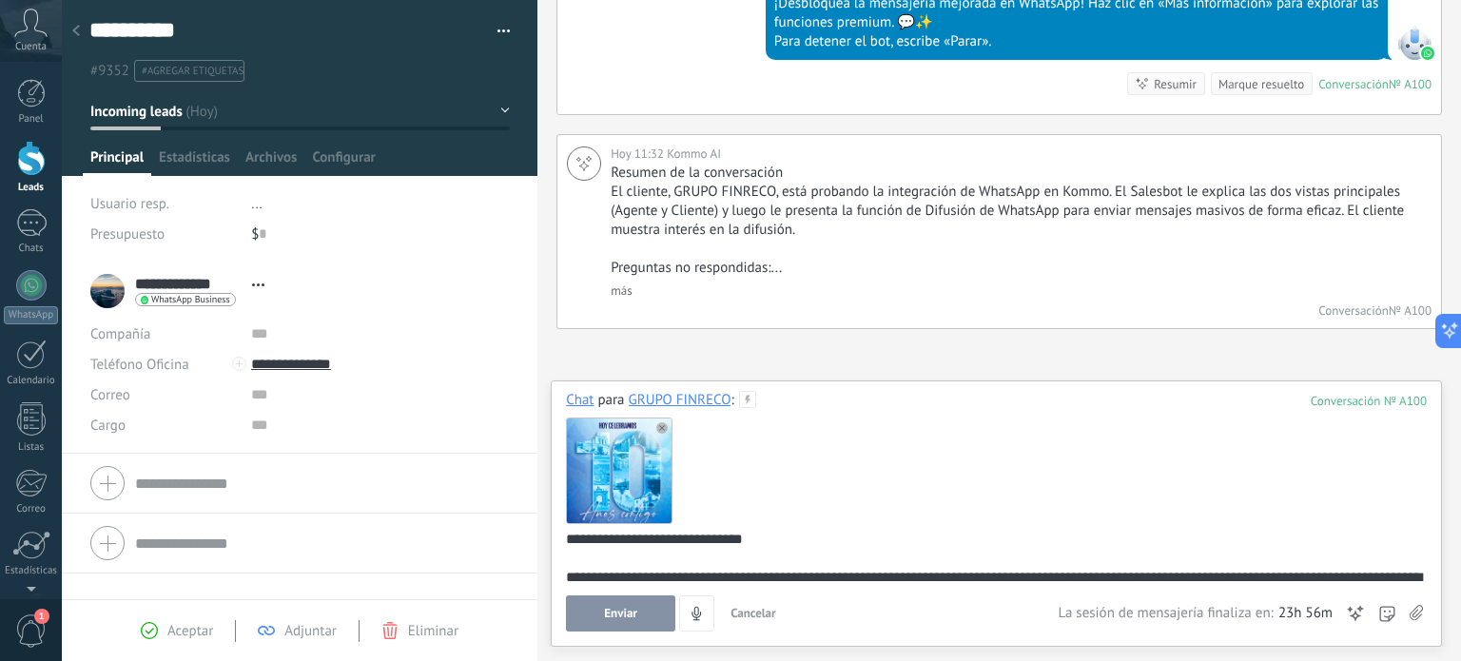
scroll to position [101, 0]
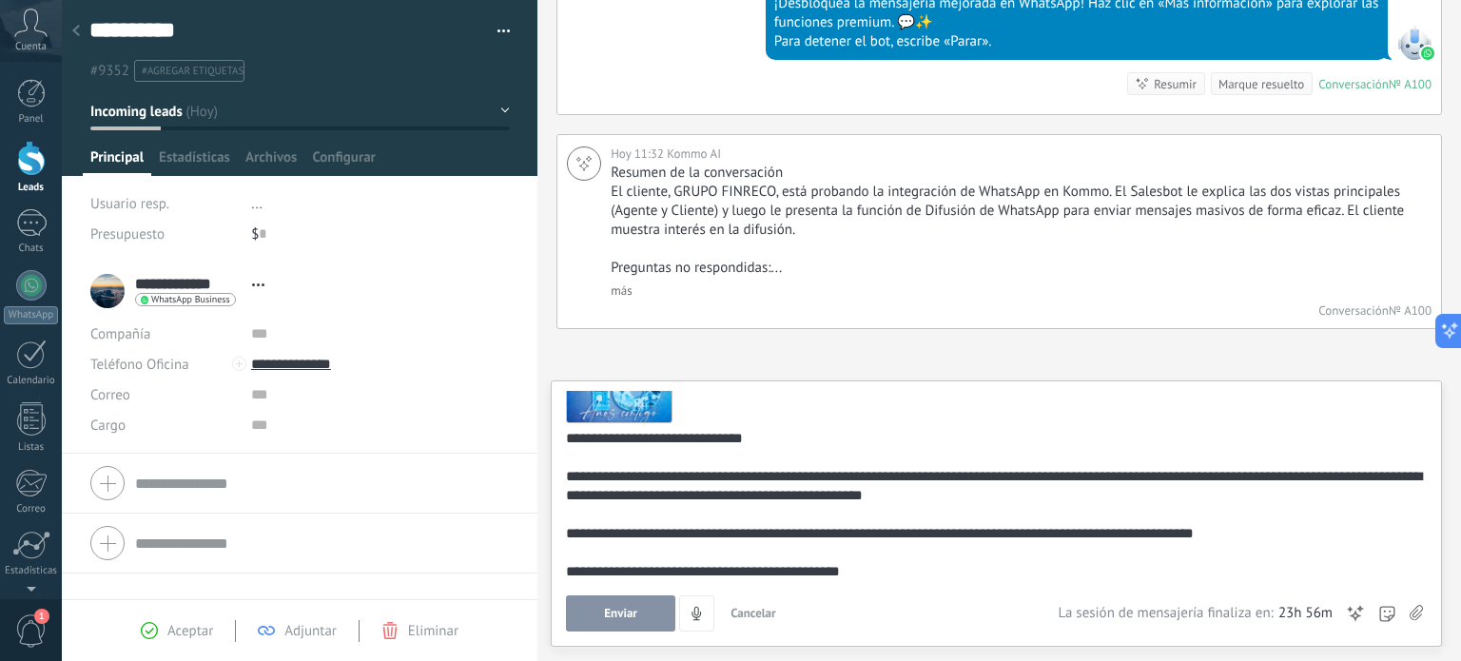
click at [626, 613] on span "Enviar" at bounding box center [620, 613] width 33 height 13
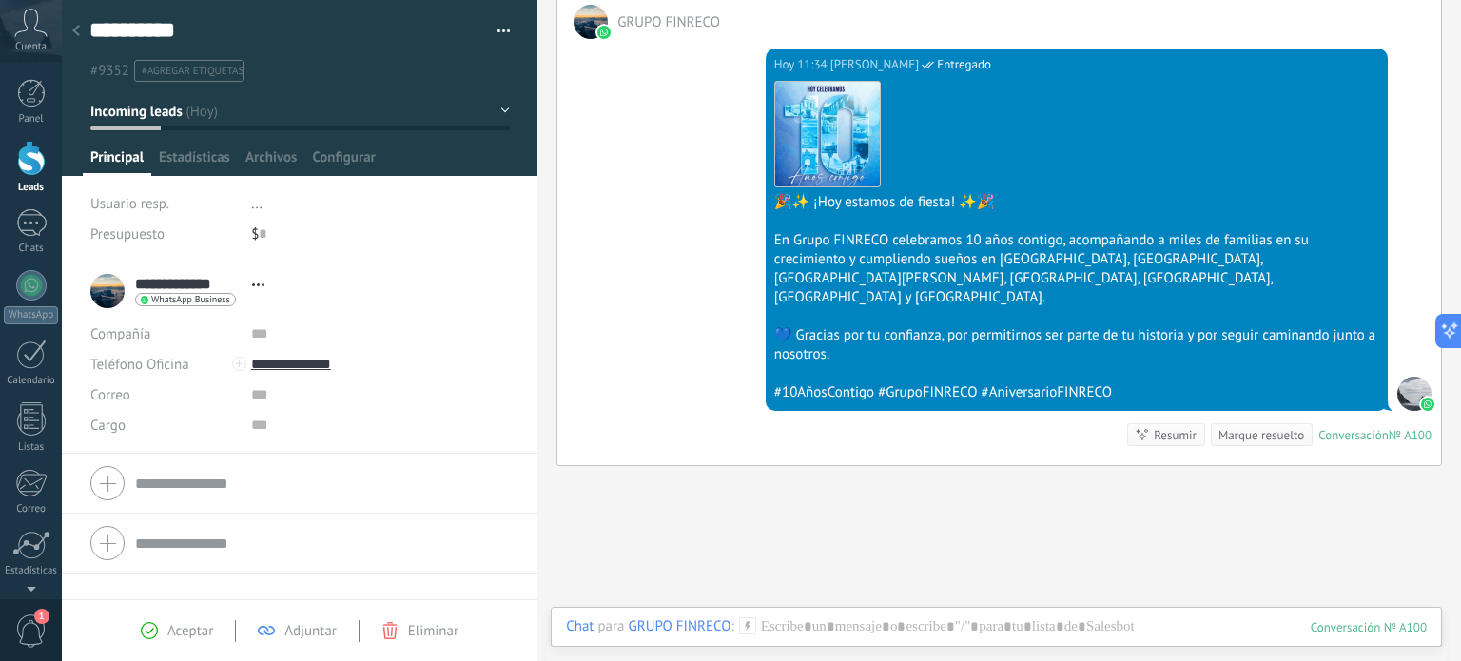
scroll to position [2105, 0]
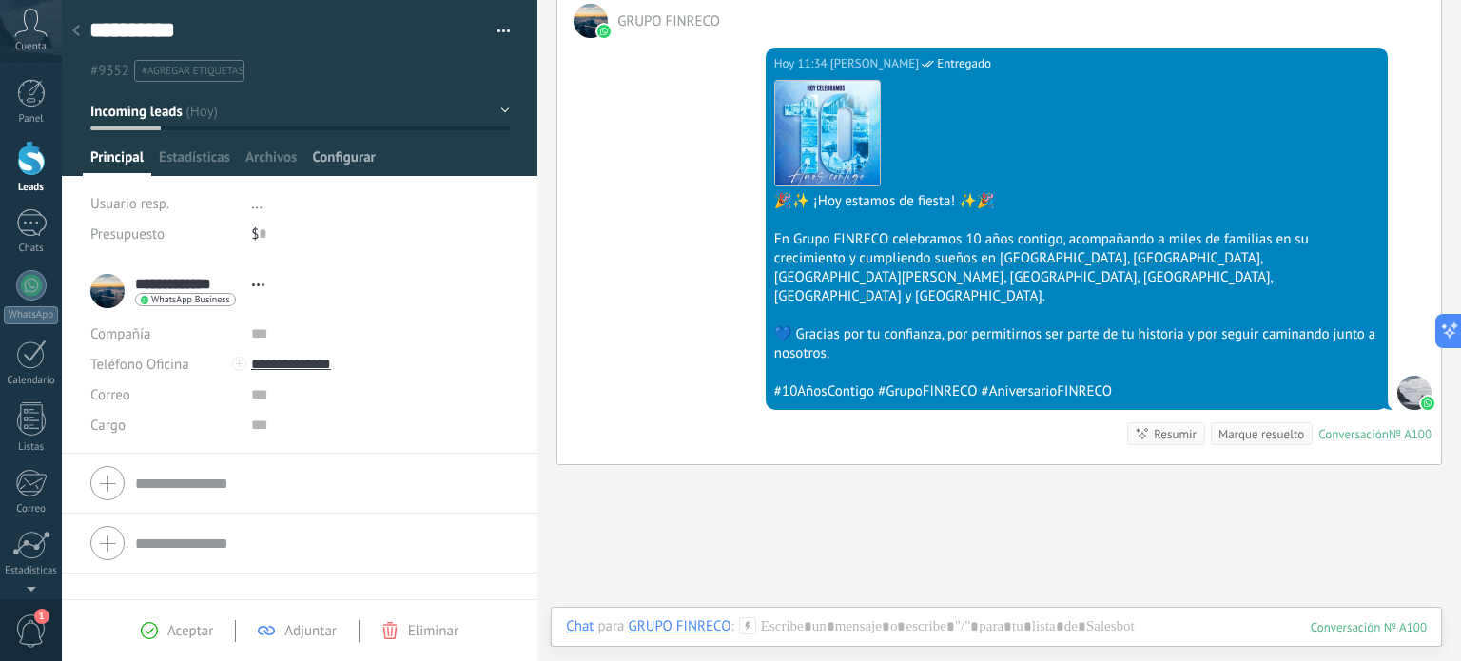
click at [327, 162] on span "Configurar" at bounding box center [343, 162] width 63 height 28
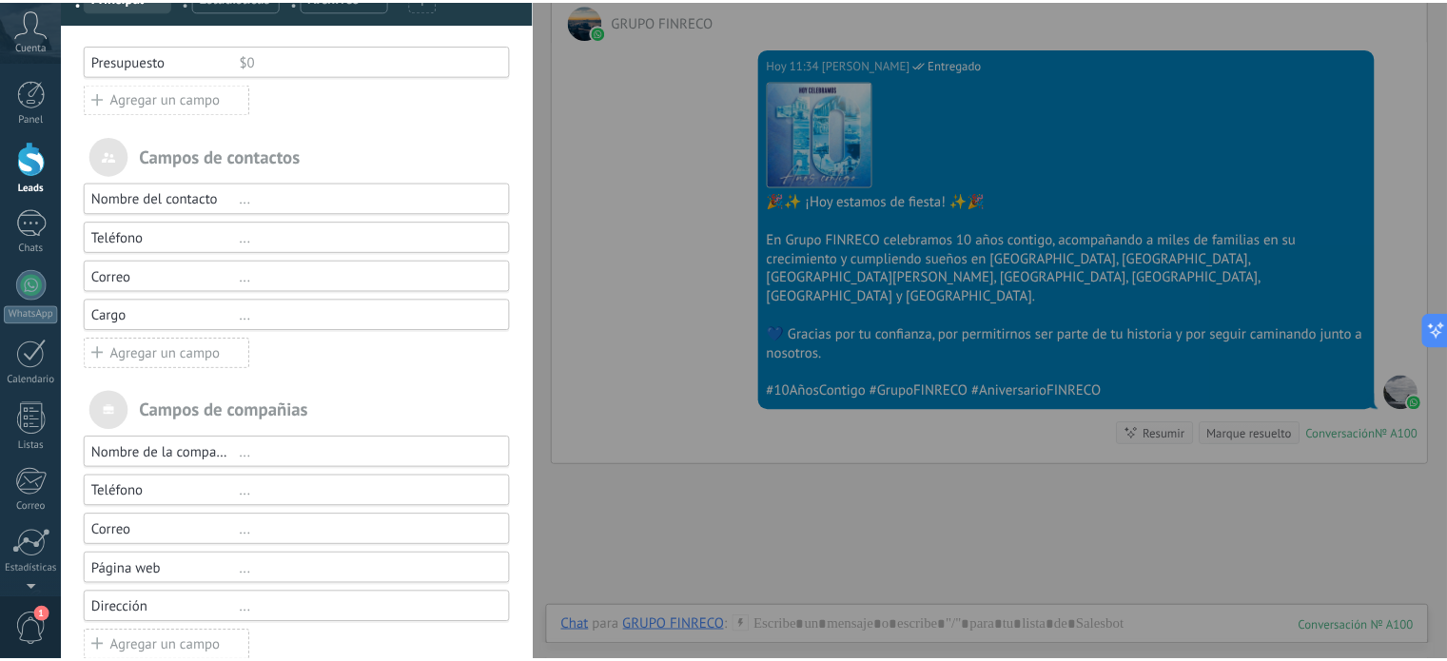
scroll to position [185, 0]
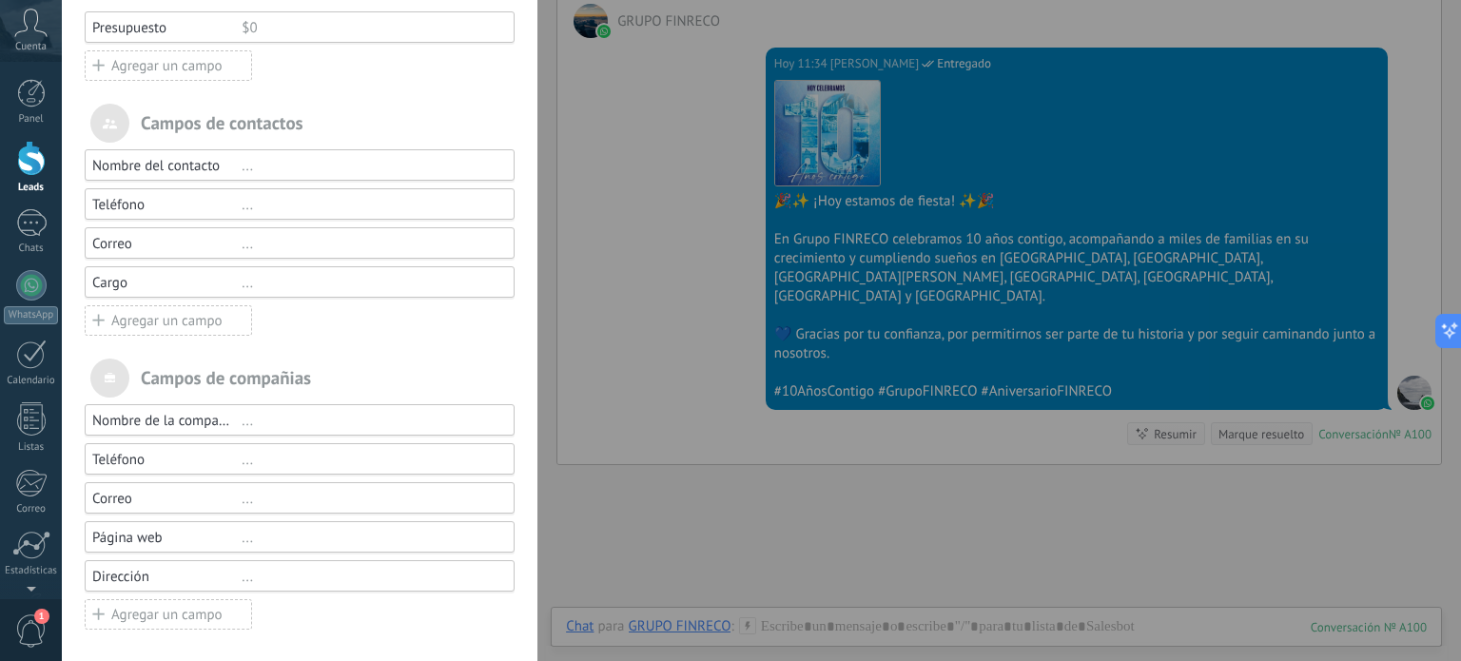
click at [62, 431] on div "[PERSON_NAME] y grupos En Kommo puedes añadir tus propios [PERSON_NAME] y usarl…" at bounding box center [761, 330] width 1399 height 661
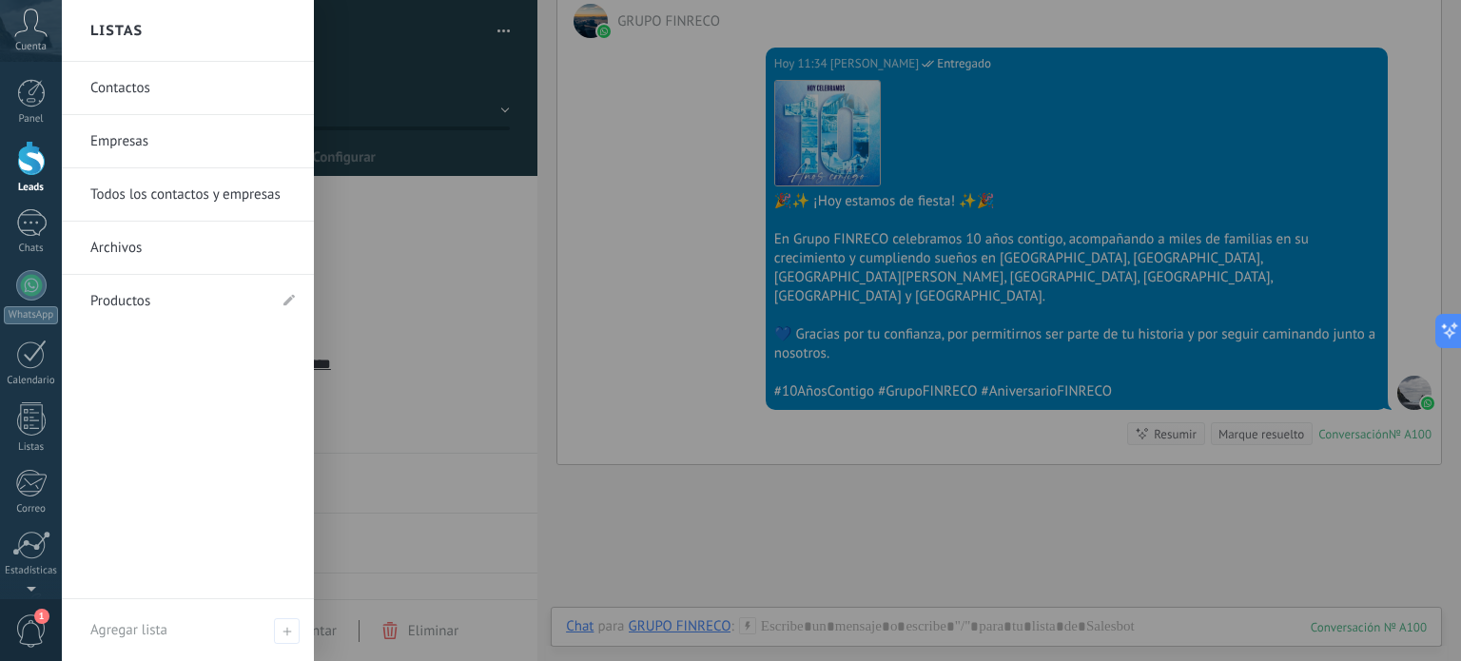
click at [179, 84] on link "Contactos" at bounding box center [192, 88] width 205 height 53
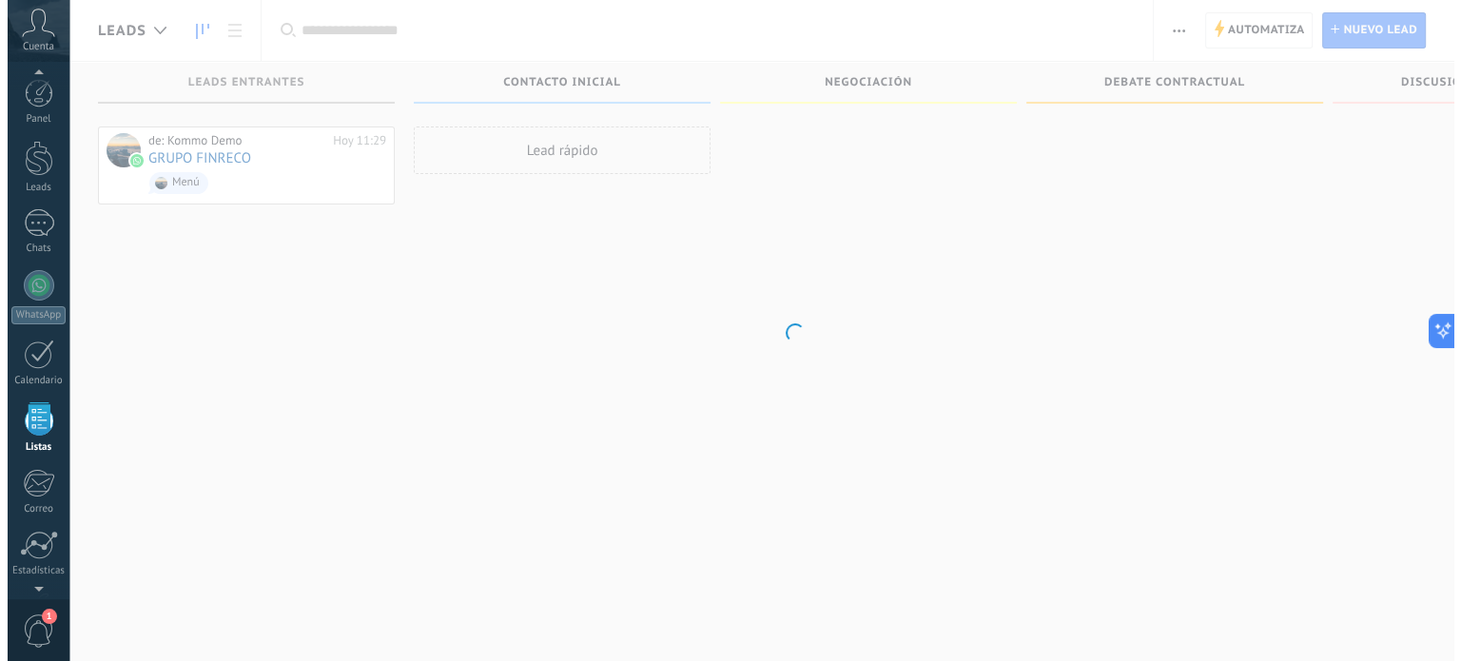
scroll to position [117, 0]
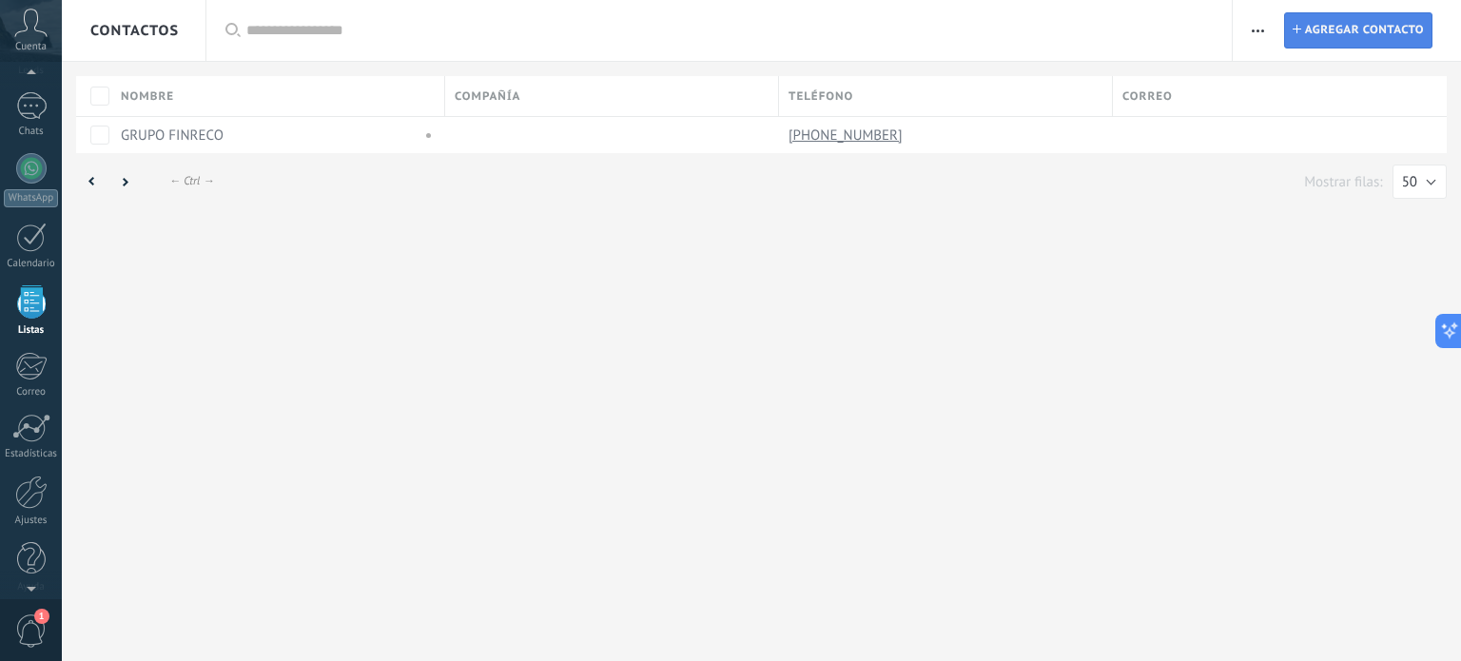
click at [1360, 28] on span "Agregar contacto" at bounding box center [1364, 30] width 119 height 34
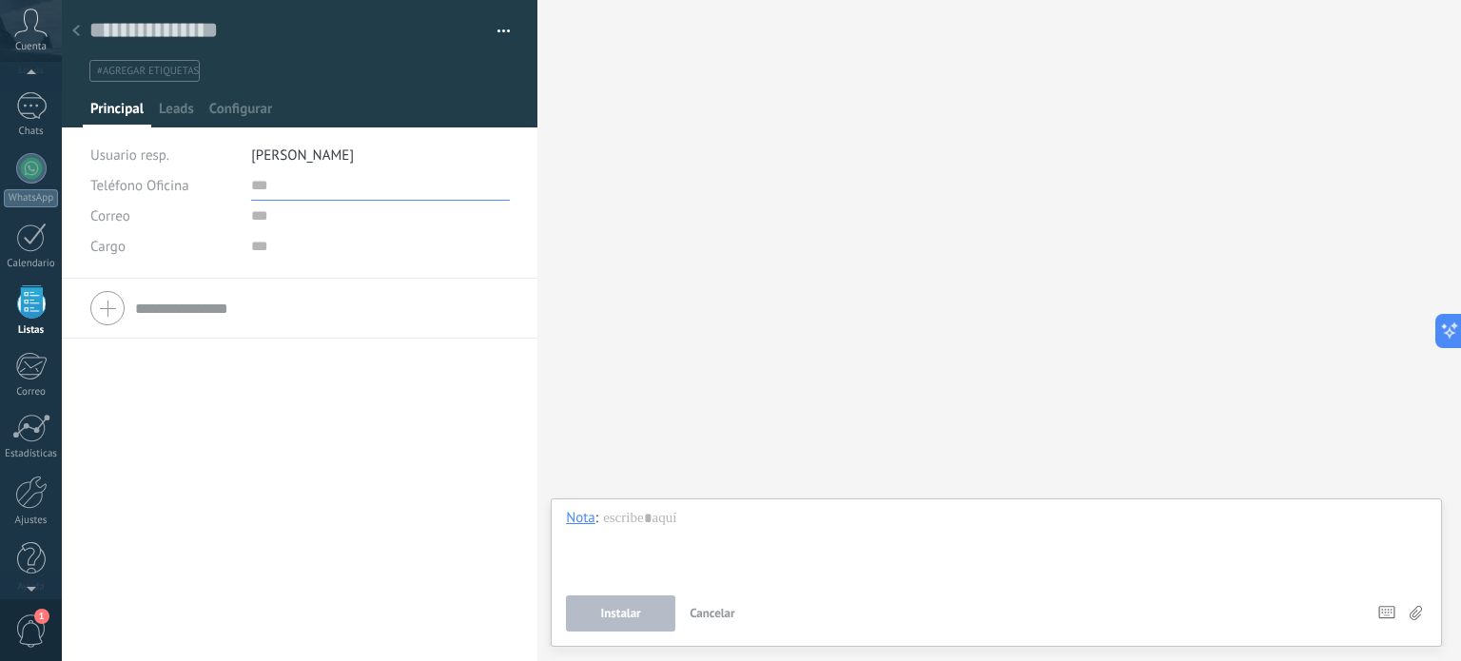
click at [251, 180] on input "text" at bounding box center [380, 185] width 259 height 30
type input "**********"
click at [330, 379] on div "Teléfono Oficina Ofic. directo Celular Fax Casa Otro Teléfono Oficina Llamar Co…" at bounding box center [300, 439] width 476 height 321
click at [633, 519] on div at bounding box center [996, 545] width 861 height 72
paste div
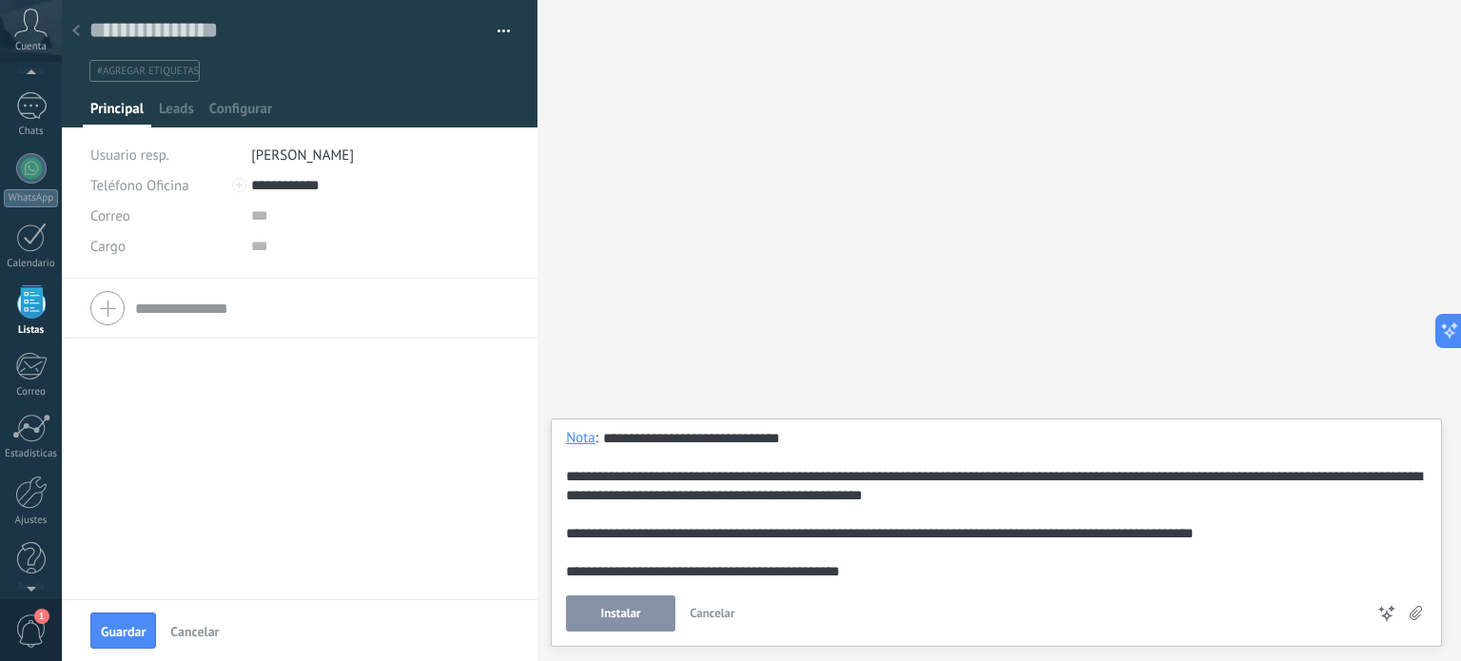
click at [1419, 619] on icon at bounding box center [1416, 613] width 12 height 14
click at [0, 0] on input "file" at bounding box center [0, 0] width 0 height 0
click at [1419, 619] on icon at bounding box center [1416, 613] width 12 height 14
click at [0, 0] on input "file" at bounding box center [0, 0] width 0 height 0
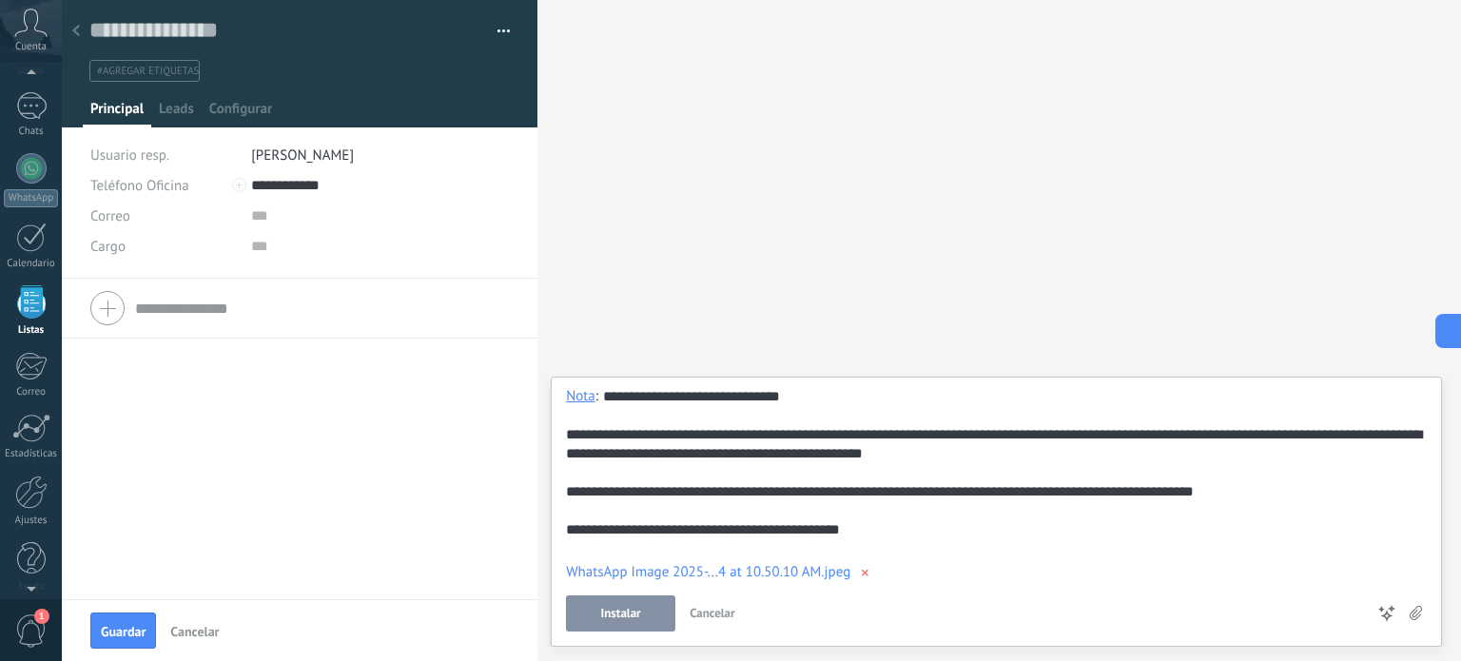
click at [636, 615] on span "Instalar" at bounding box center [621, 613] width 40 height 13
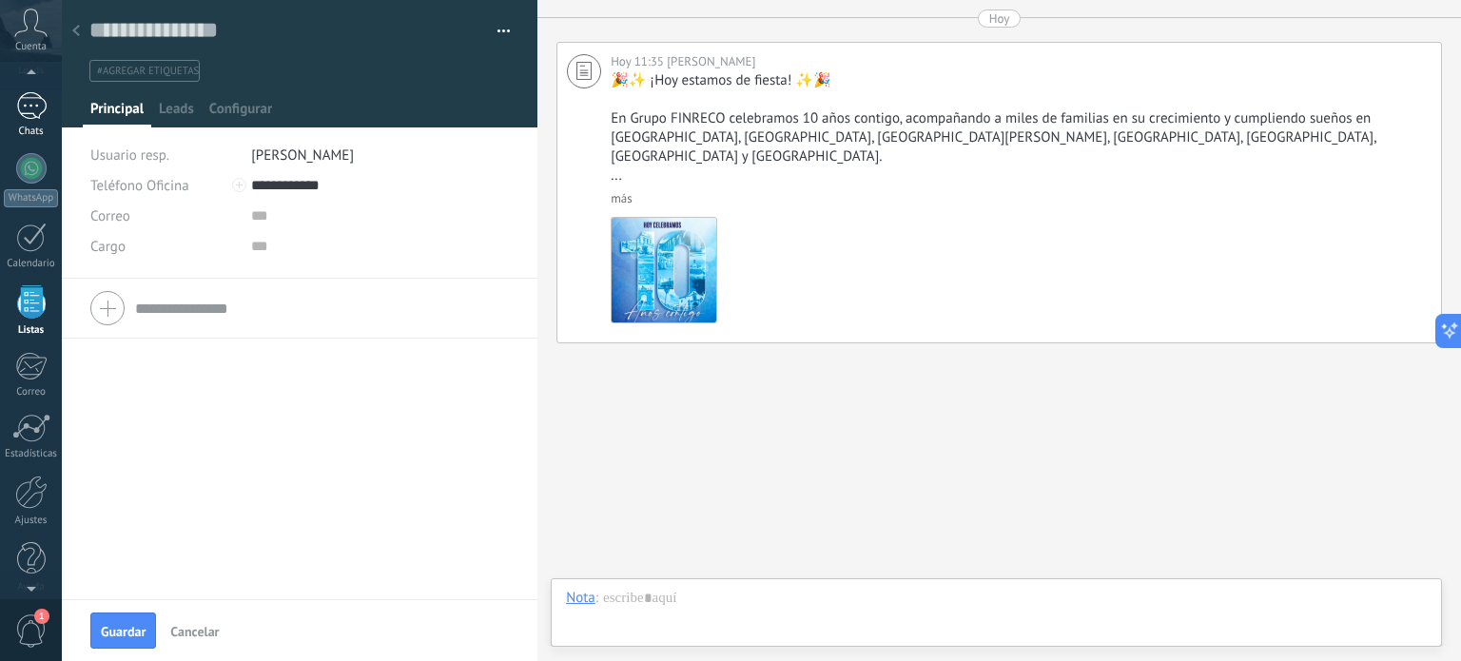
click at [27, 109] on div "1" at bounding box center [31, 106] width 30 height 28
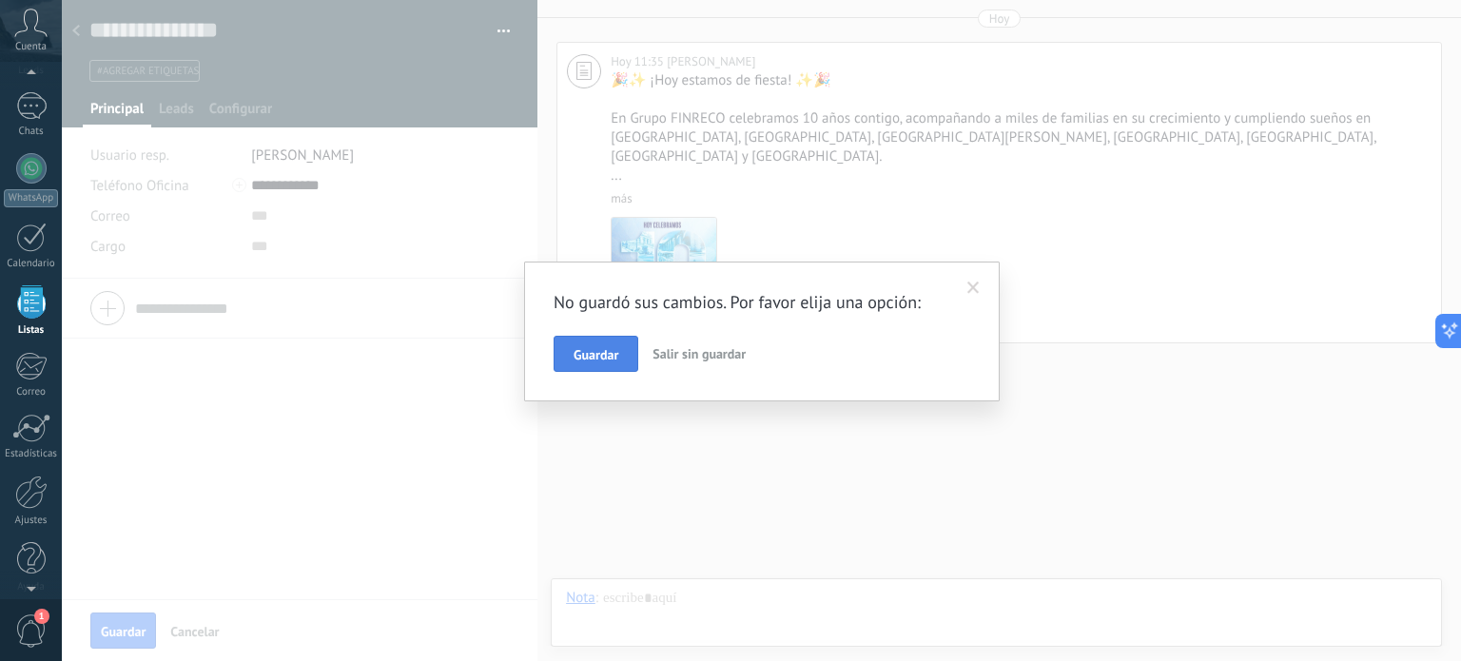
click at [608, 349] on span "Guardar" at bounding box center [596, 354] width 45 height 13
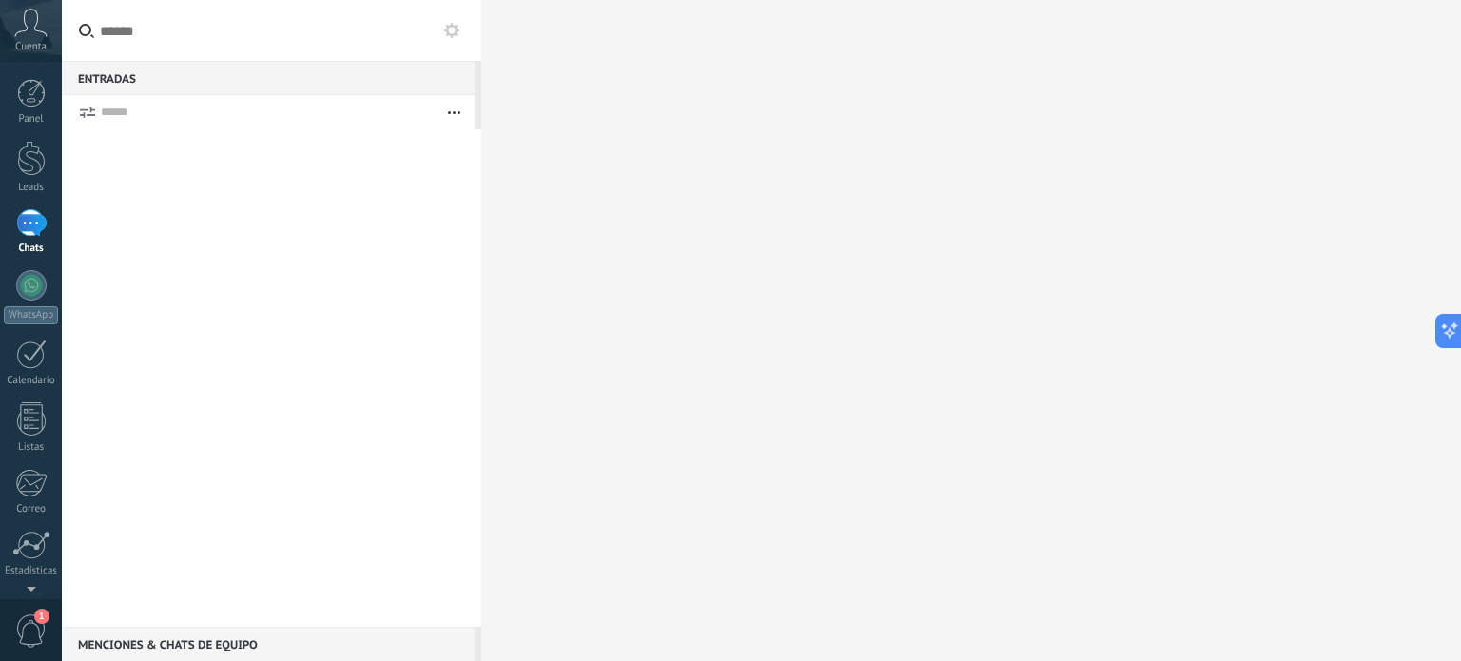
click at [32, 228] on div "1" at bounding box center [31, 223] width 30 height 28
click at [40, 108] on link "Panel" at bounding box center [31, 102] width 62 height 47
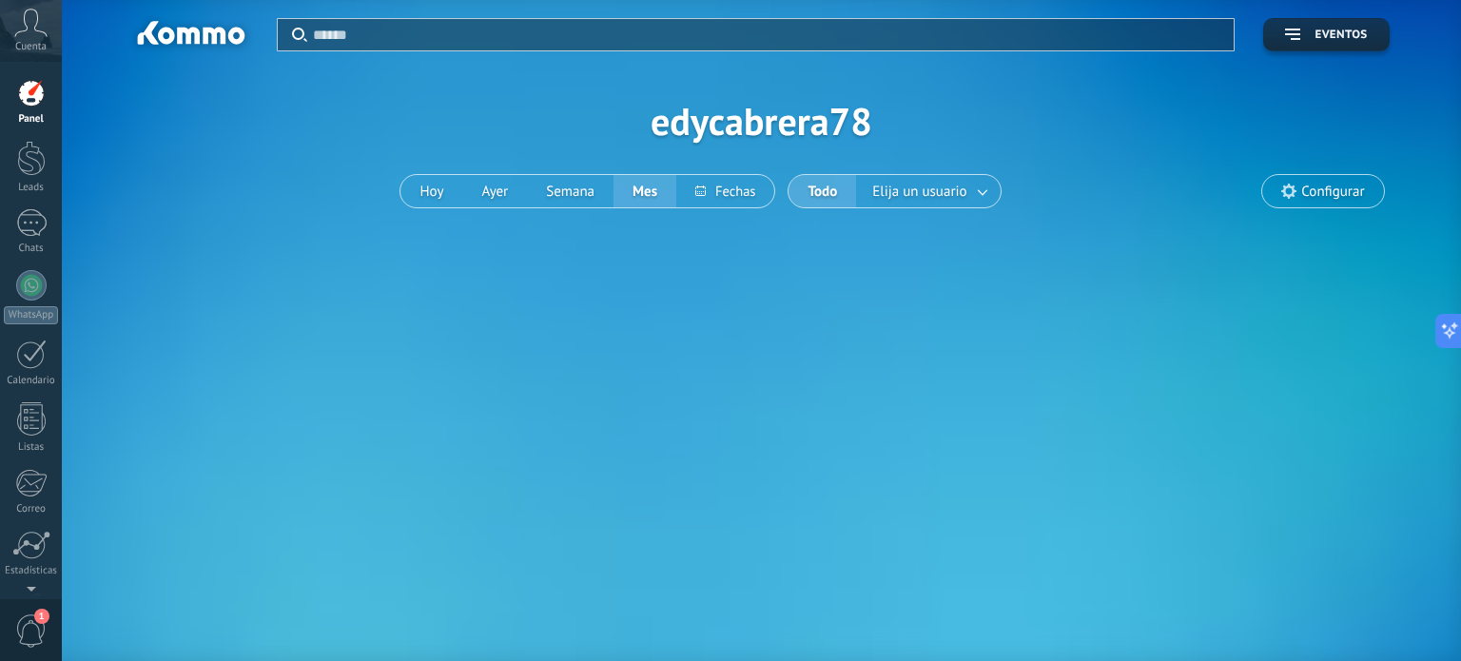
click at [29, 50] on span "Cuenta" at bounding box center [30, 47] width 31 height 12
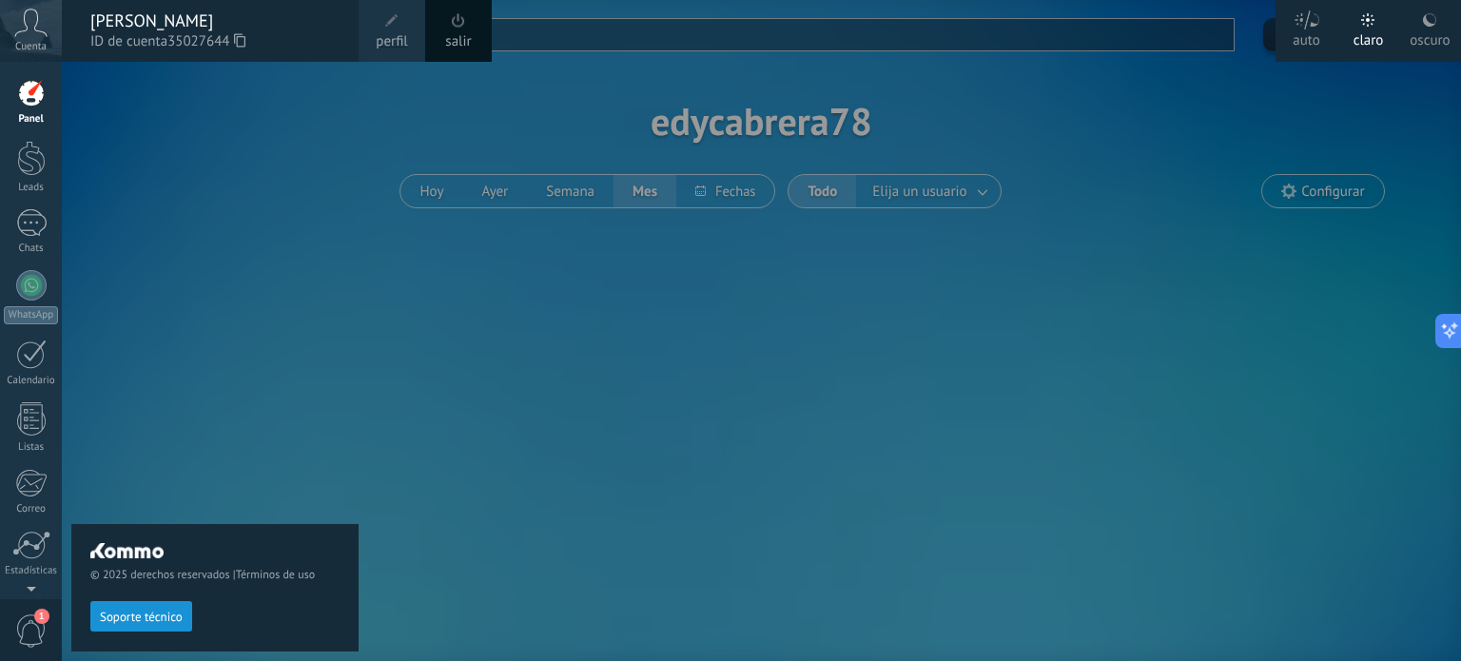
click at [245, 246] on div "© 2025 derechos reservados | Términos de uso Soporte técnico" at bounding box center [214, 361] width 287 height 599
click at [26, 71] on div "Panel Leads 1 Chats WhatsApp Clientes" at bounding box center [62, 330] width 124 height 537
click at [27, 102] on div at bounding box center [31, 93] width 29 height 29
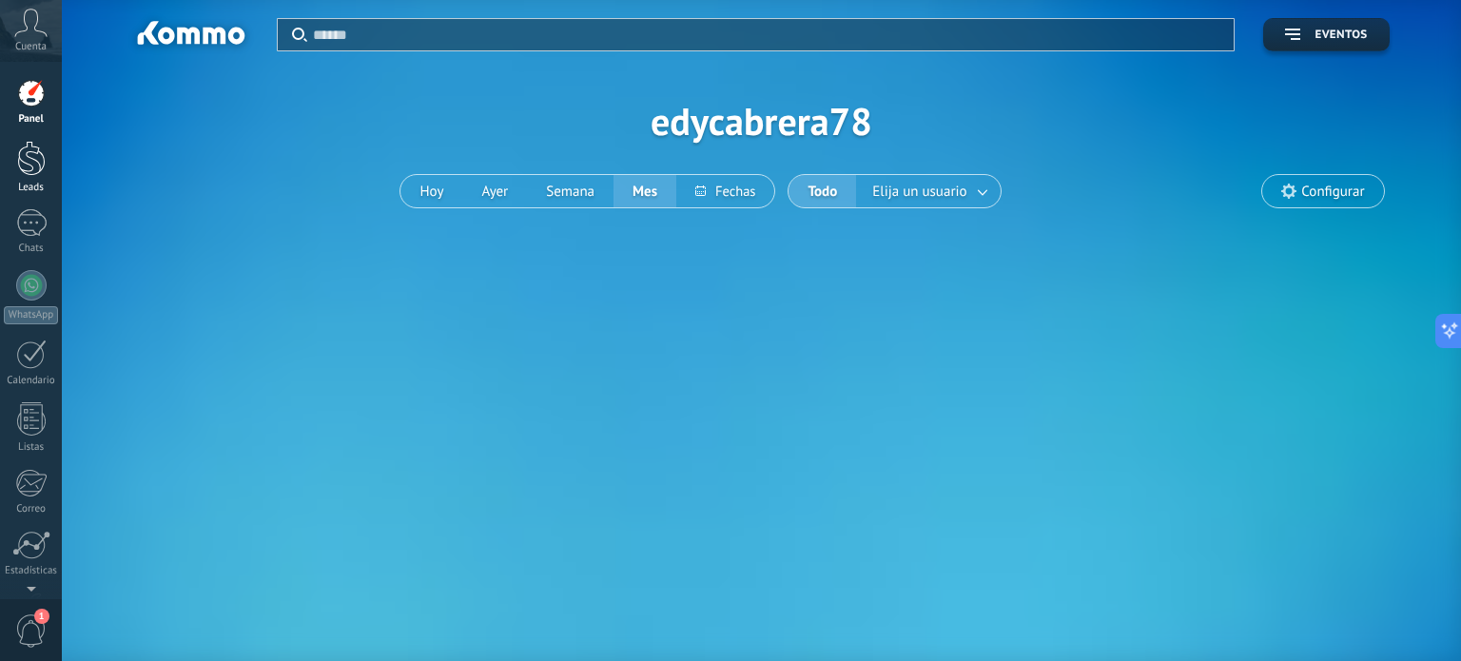
click at [29, 148] on div at bounding box center [31, 158] width 29 height 35
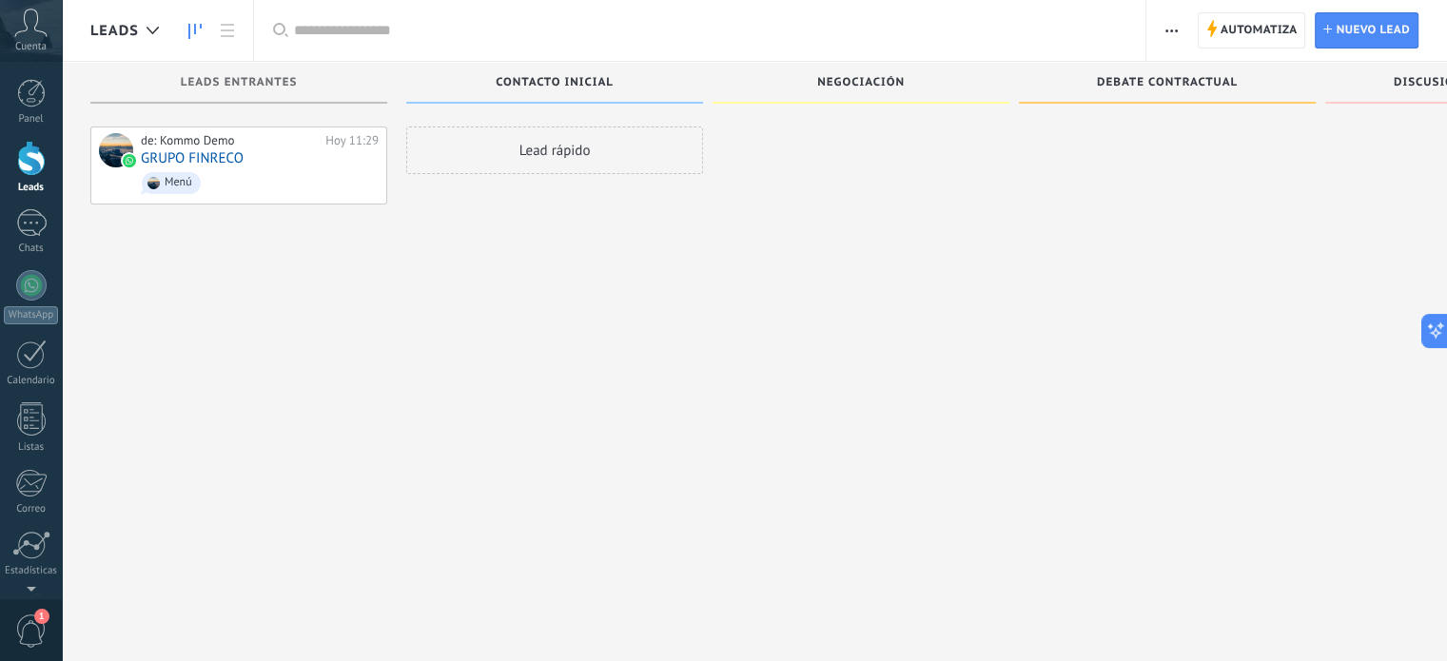
click at [503, 147] on div "Lead rápido" at bounding box center [554, 151] width 297 height 48
click at [564, 150] on div "Lead rápido" at bounding box center [554, 151] width 297 height 48
click at [596, 152] on div "Lead rápido" at bounding box center [554, 151] width 297 height 48
click at [1369, 26] on span "Nuevo lead" at bounding box center [1373, 30] width 74 height 34
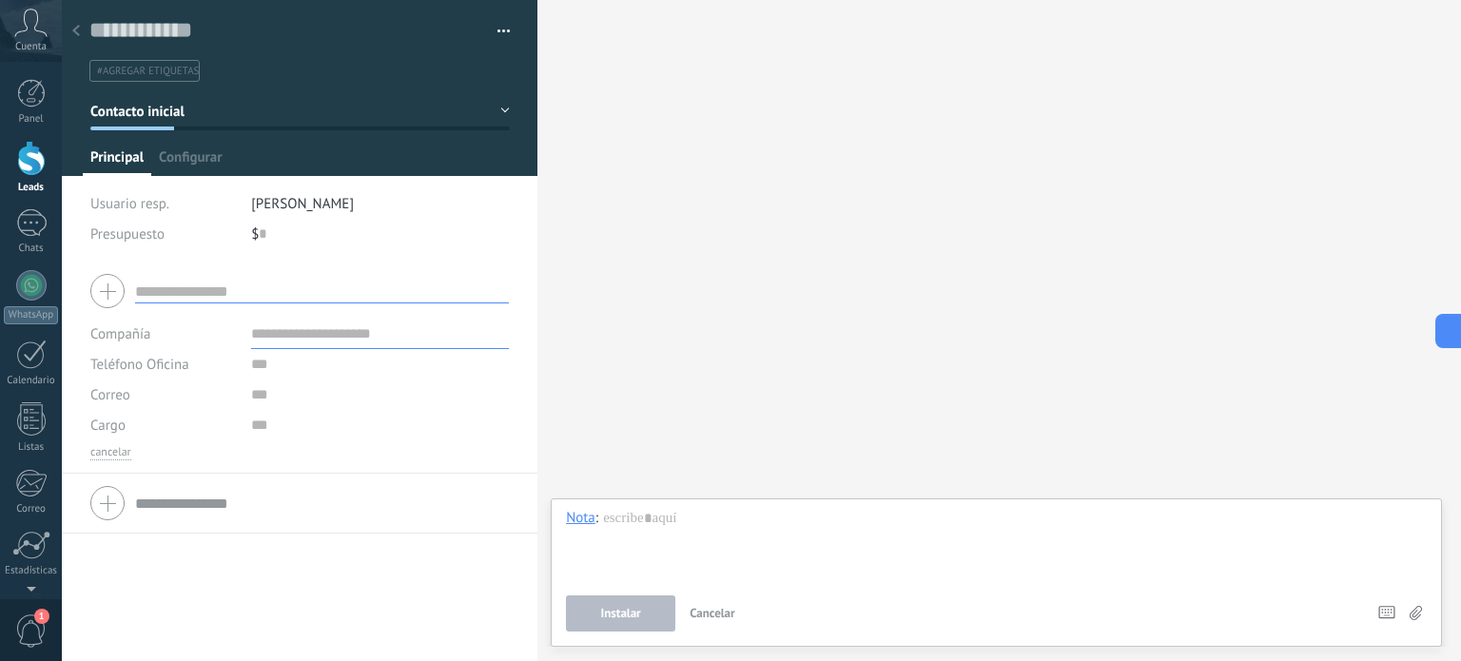
click at [310, 284] on input "text" at bounding box center [322, 292] width 374 height 24
click at [316, 286] on input "**********" at bounding box center [322, 292] width 374 height 24
click at [284, 289] on input "**********" at bounding box center [322, 292] width 374 height 24
type input "**********"
click at [186, 153] on span "Configurar" at bounding box center [190, 162] width 63 height 28
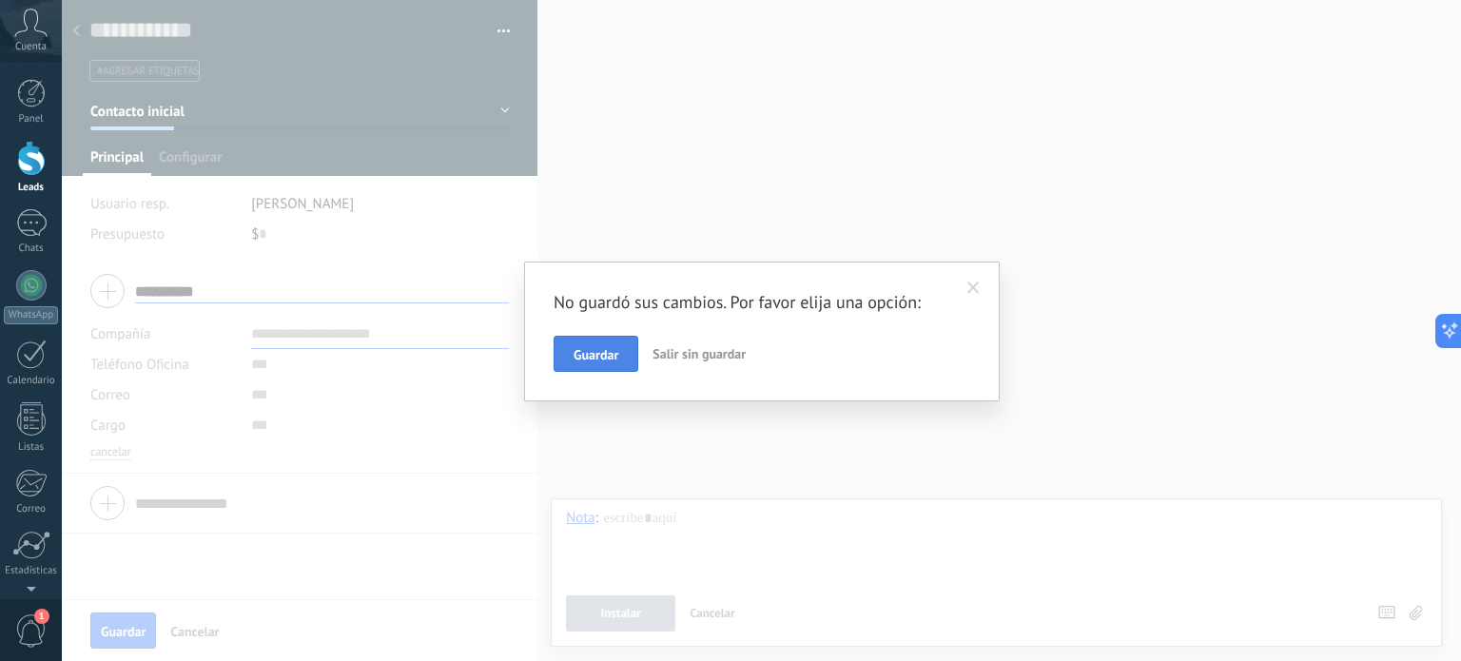
click at [613, 349] on span "Guardar" at bounding box center [596, 354] width 45 height 13
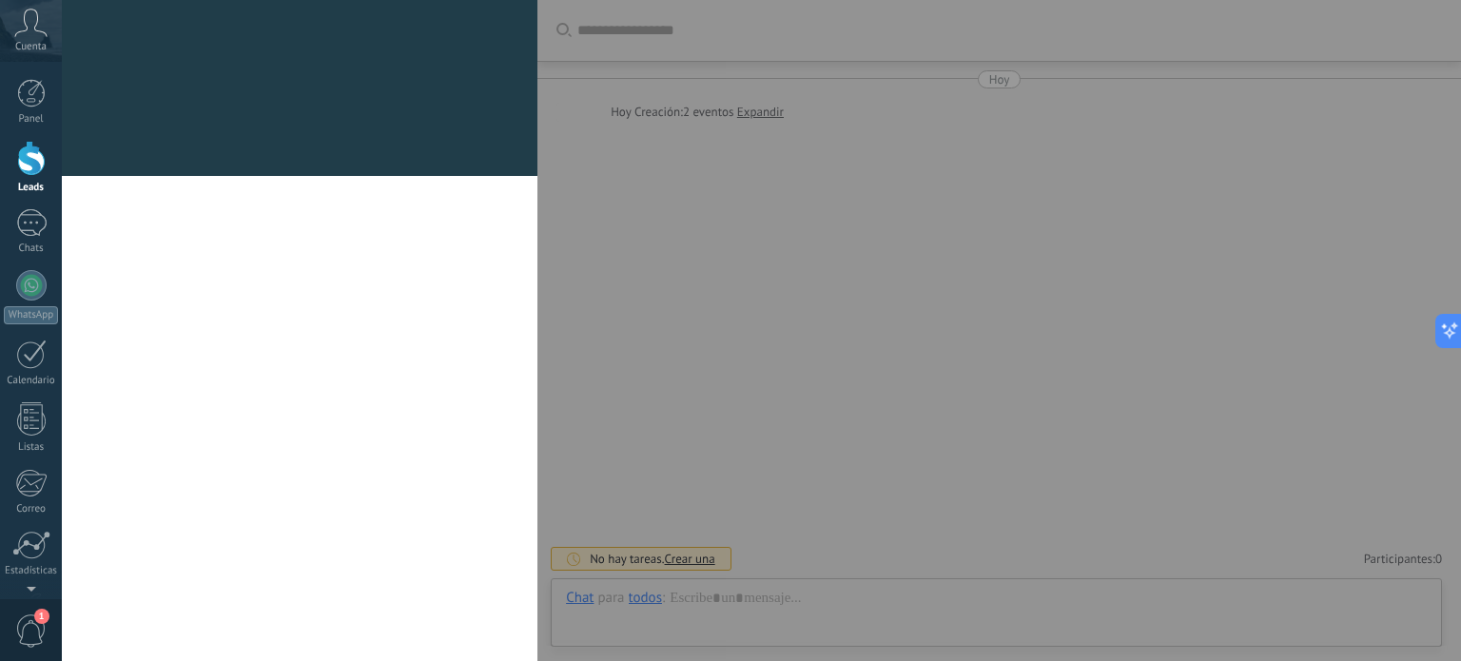
type textarea "**********"
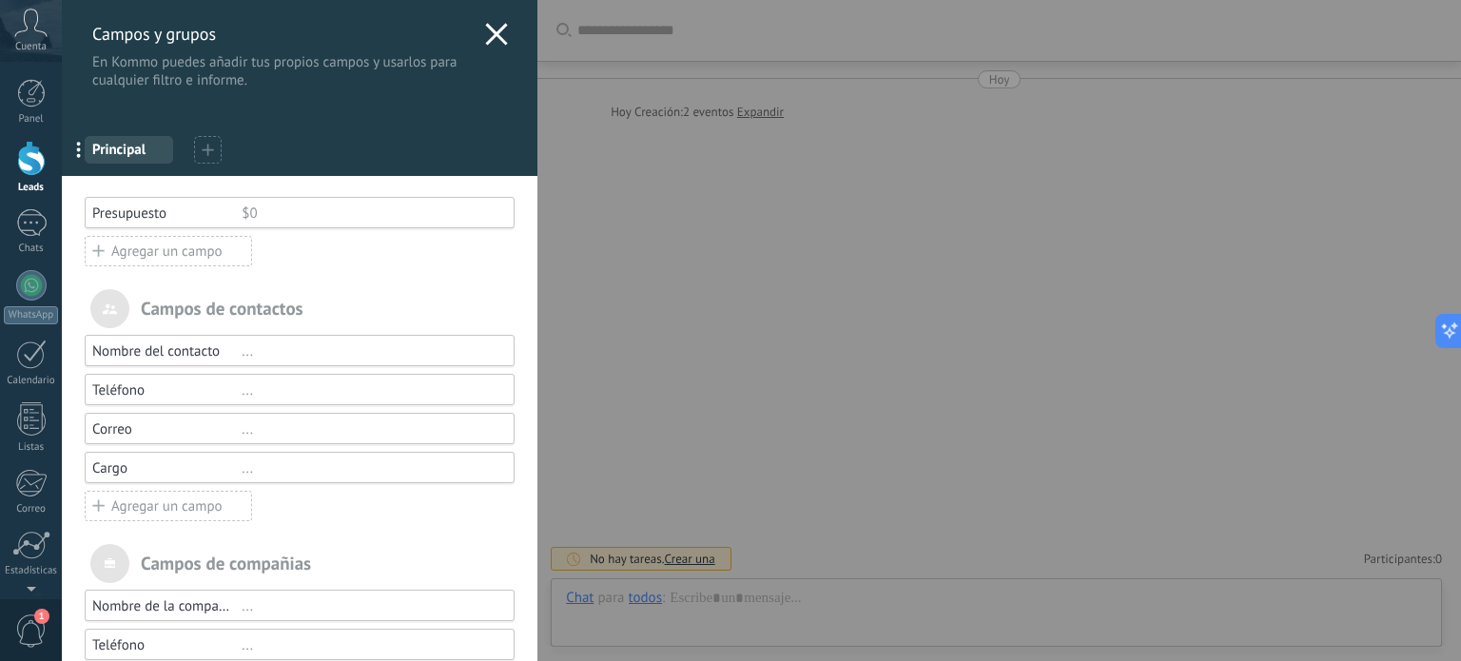
scroll to position [28, 0]
click at [488, 36] on use at bounding box center [497, 34] width 22 height 22
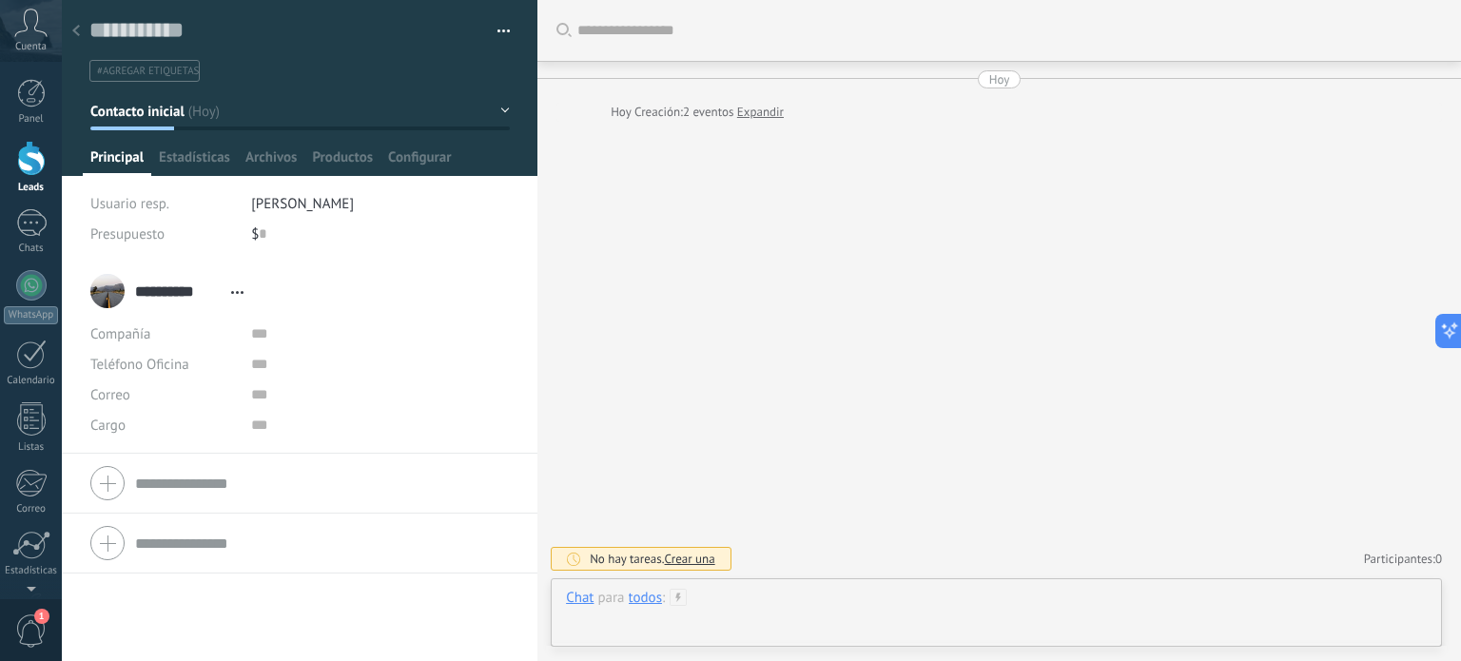
click at [732, 589] on div at bounding box center [996, 617] width 861 height 57
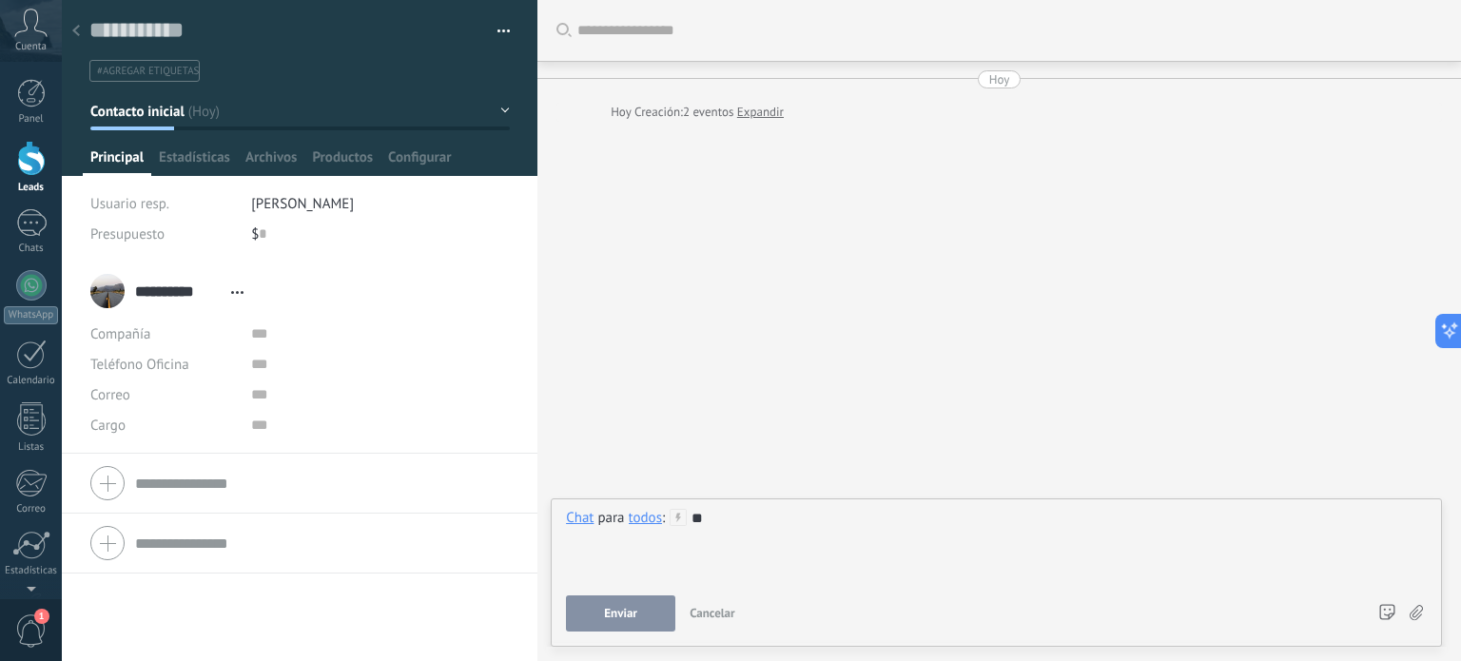
click at [632, 623] on button "Enviar" at bounding box center [620, 613] width 109 height 36
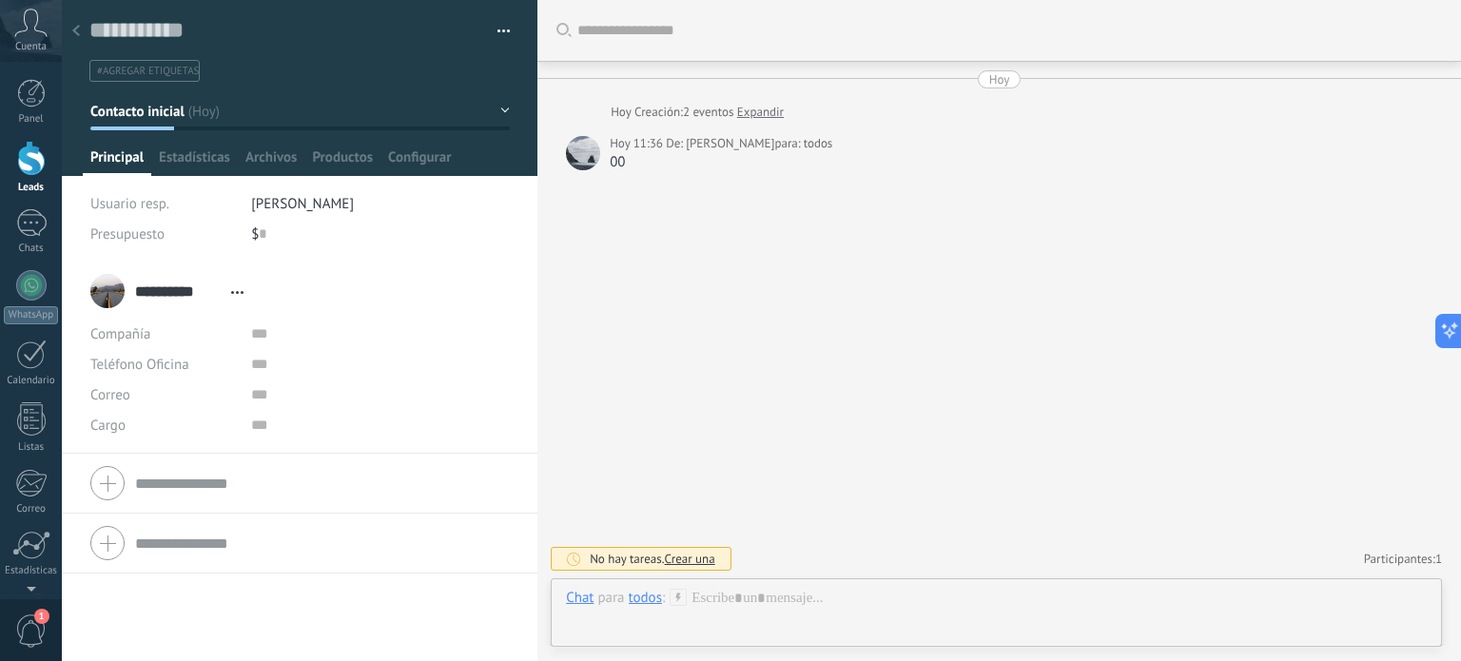
click at [194, 366] on div "Teléfono Oficina Ofic. directo Celular Fax Casa Otro Teléfono Oficina" at bounding box center [163, 364] width 146 height 30
click at [269, 364] on input "text" at bounding box center [380, 364] width 258 height 30
type input "**********"
click at [124, 622] on button "Guardar" at bounding box center [123, 631] width 66 height 36
click at [731, 595] on div at bounding box center [996, 617] width 861 height 57
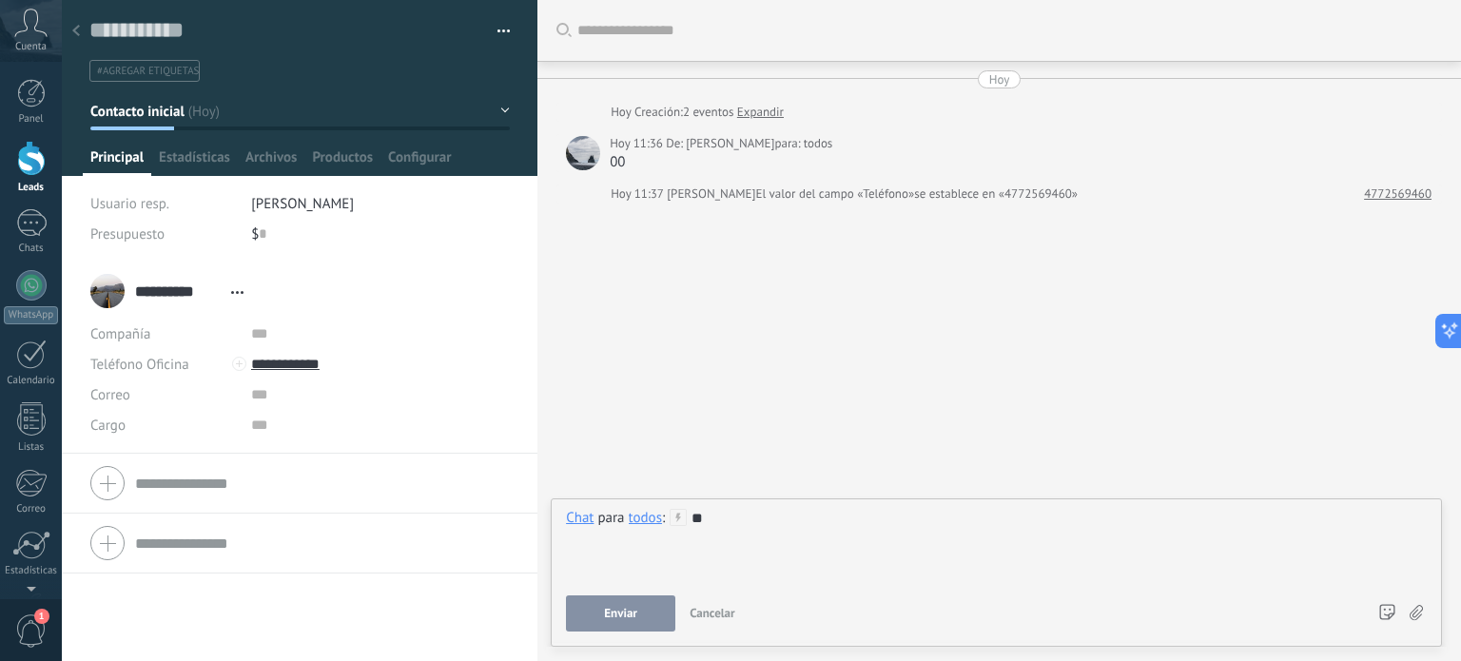
click at [624, 634] on div "Chat Correo Nota Tarea Chat para todos : ** Enviar Cancelar Rastrear clics en l…" at bounding box center [996, 572] width 891 height 148
click at [627, 620] on span "Enviar" at bounding box center [620, 613] width 33 height 13
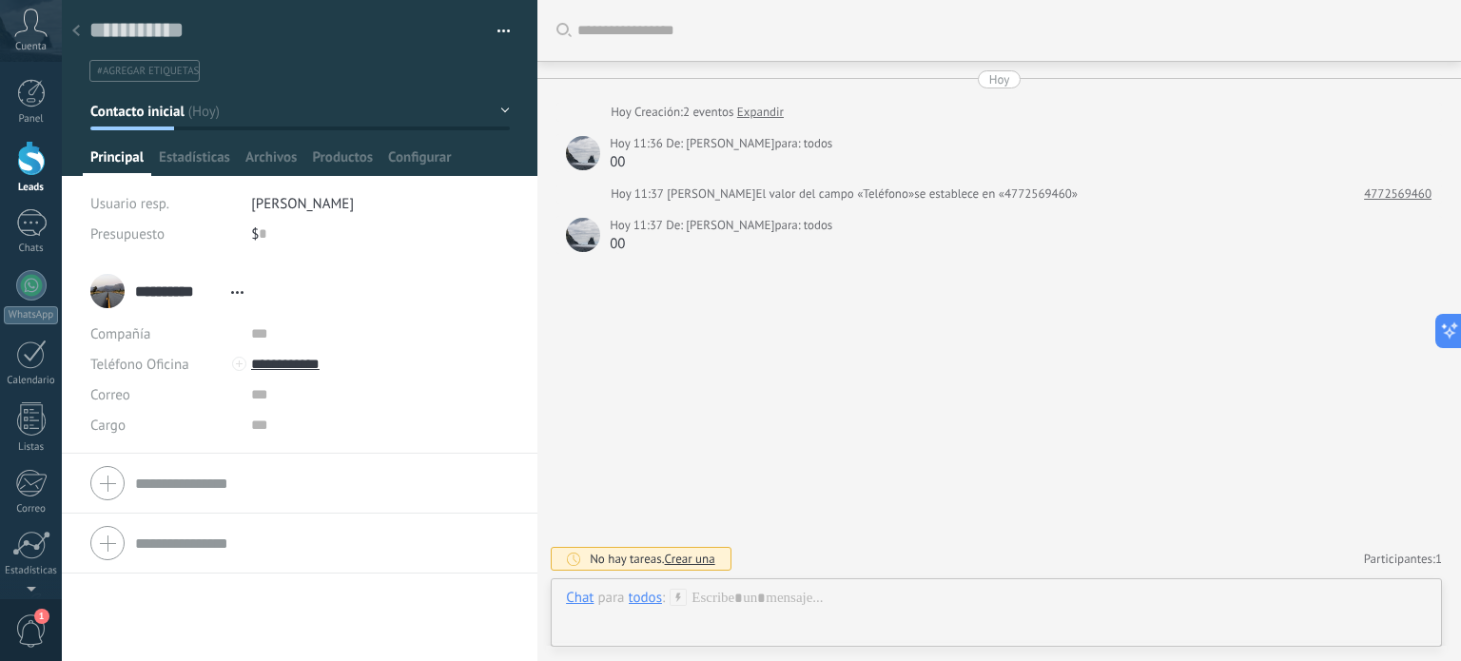
click at [323, 484] on form "Compañía Teléfono Oficina Ofic. directo Celular Fax Casa Otro Teléfono Oficina …" at bounding box center [299, 483] width 419 height 48
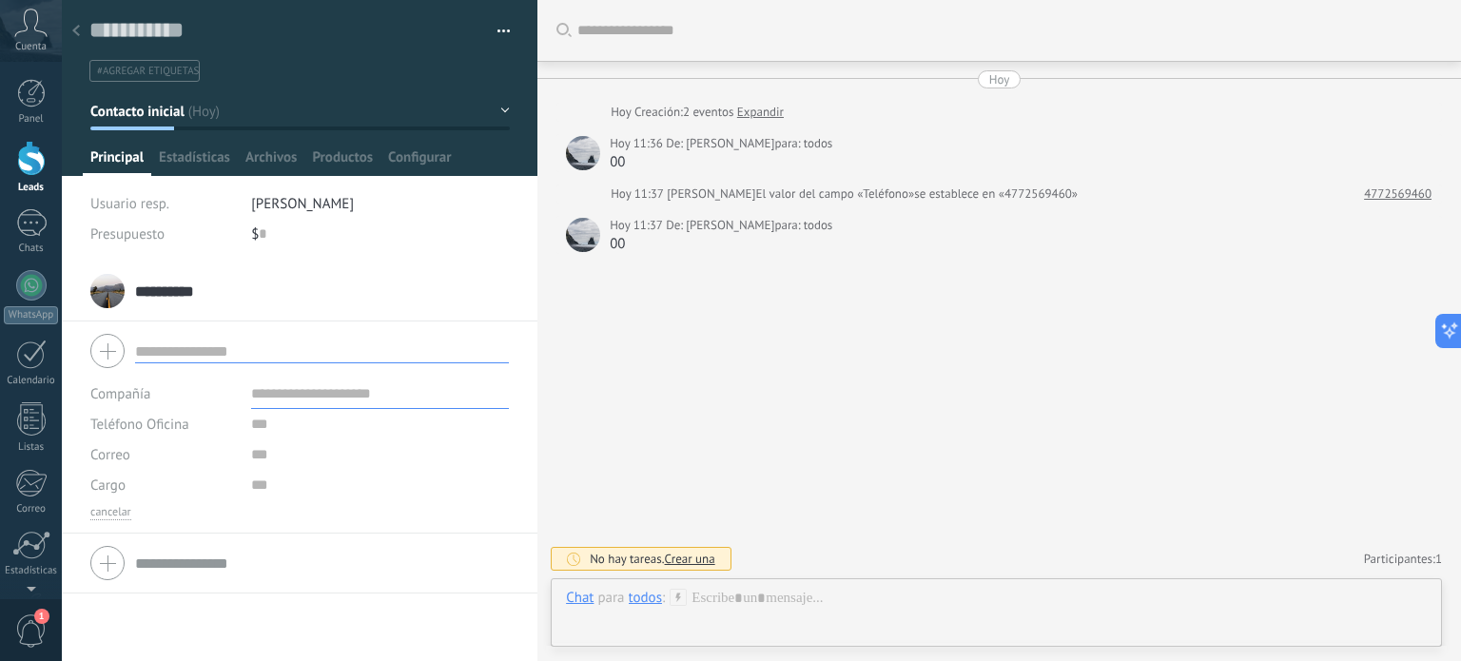
click at [175, 546] on div at bounding box center [299, 563] width 419 height 48
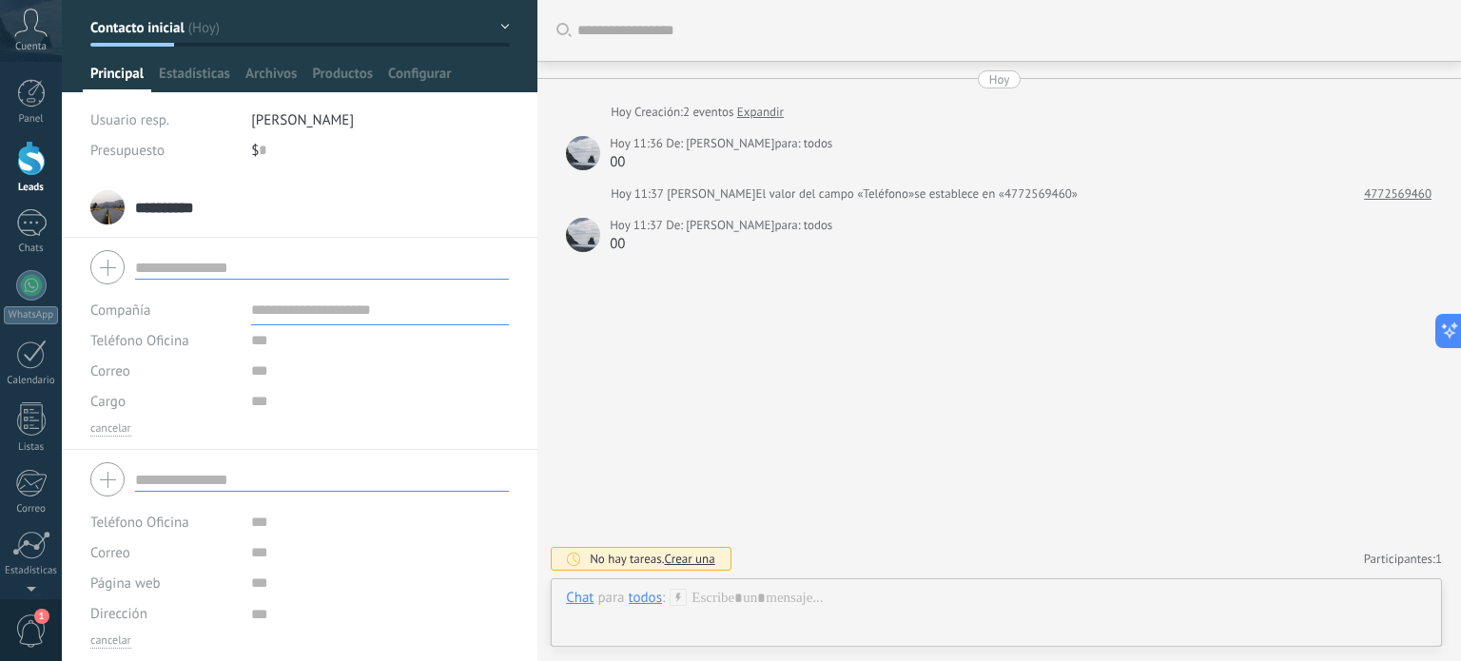
scroll to position [0, 0]
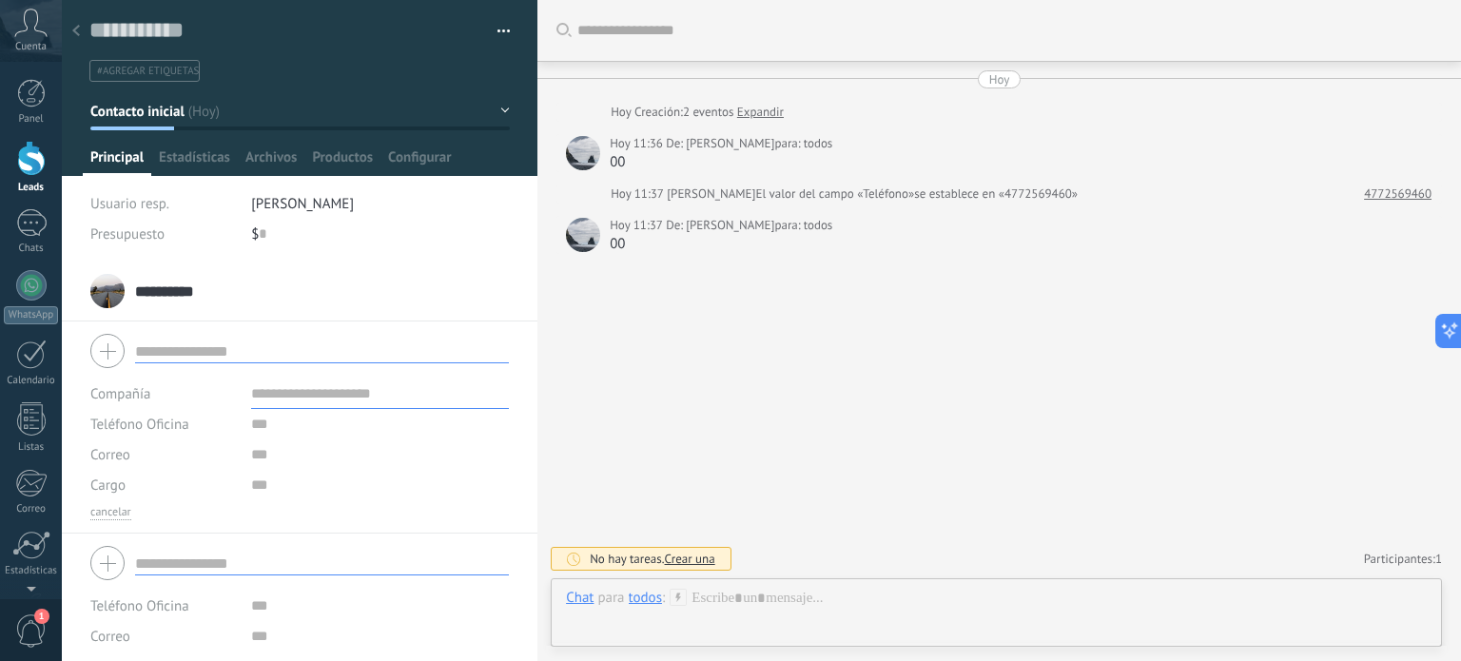
click at [125, 154] on span "Principal" at bounding box center [116, 162] width 53 height 28
click at [502, 110] on button "Contacto inicial" at bounding box center [300, 111] width 420 height 34
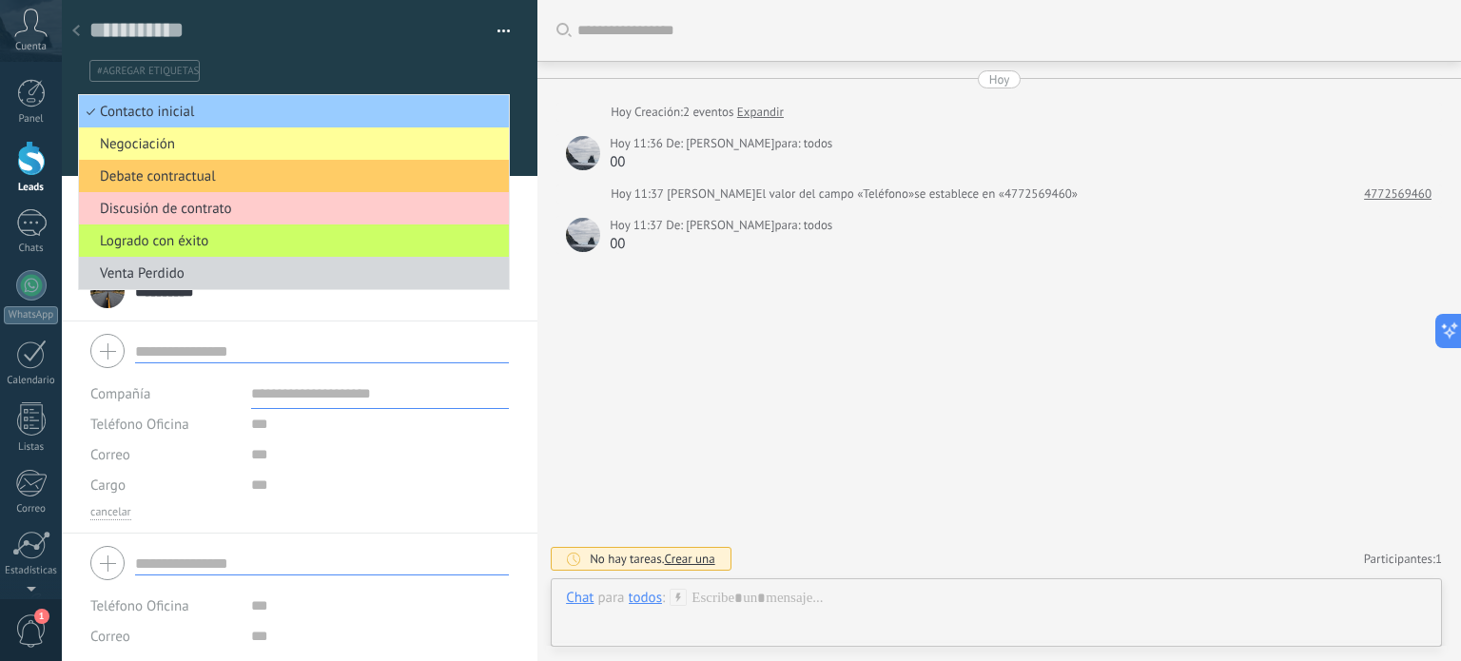
click at [468, 70] on ul "#agregar etiquetas" at bounding box center [297, 71] width 418 height 26
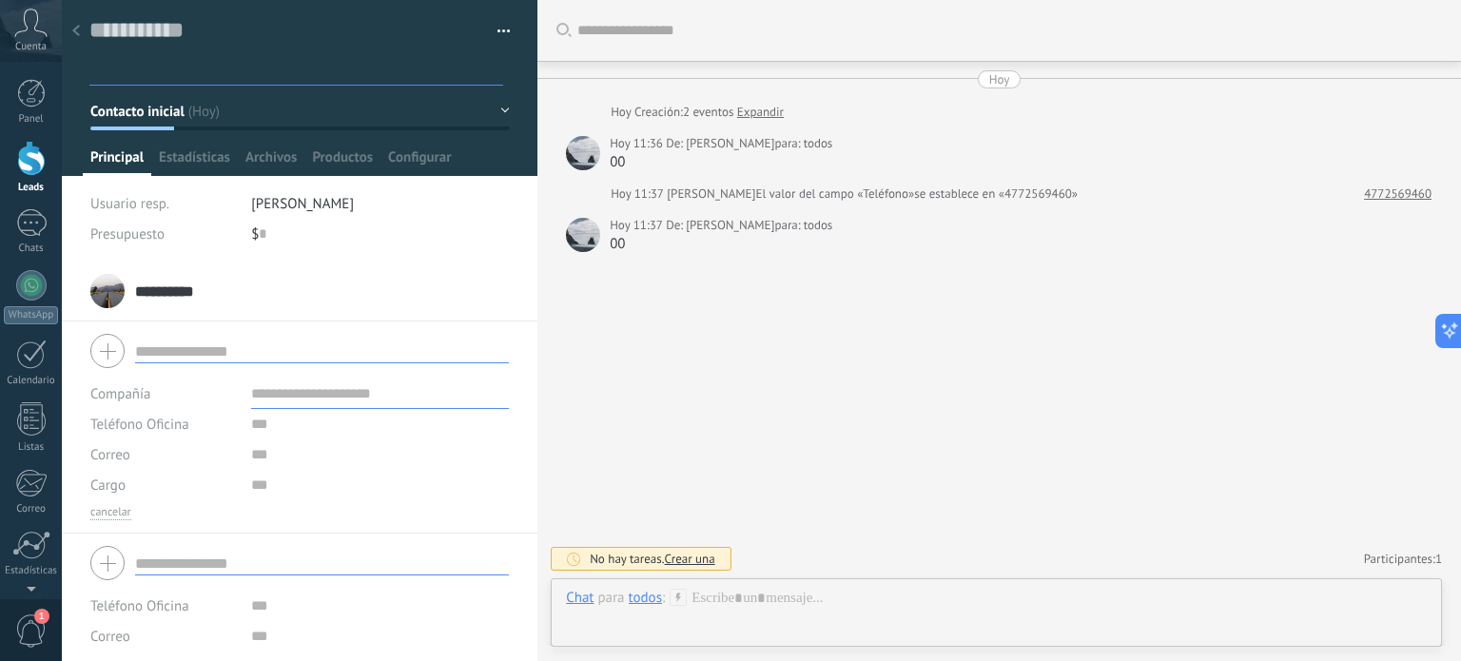
click at [11, 166] on link "Leads" at bounding box center [31, 167] width 62 height 53
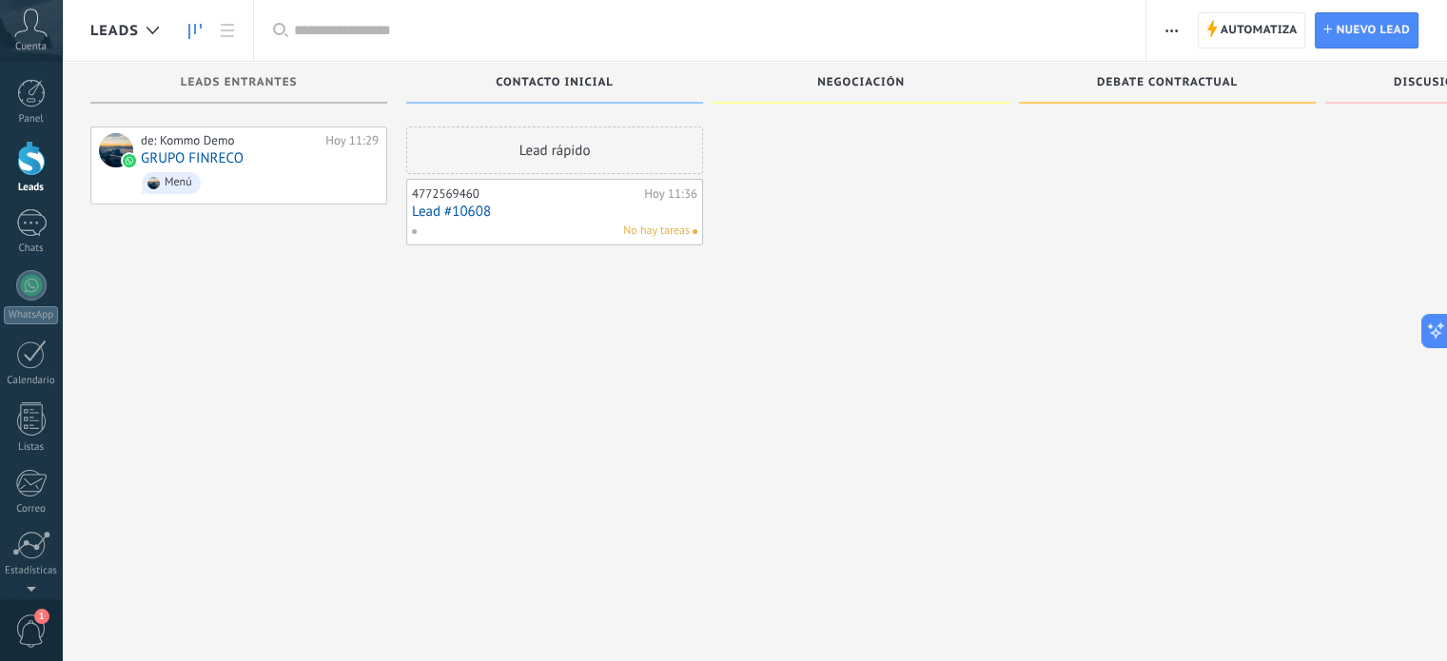
click at [615, 197] on div "4772569460" at bounding box center [525, 193] width 227 height 15
click at [538, 214] on link "Lead #10608" at bounding box center [554, 212] width 285 height 16
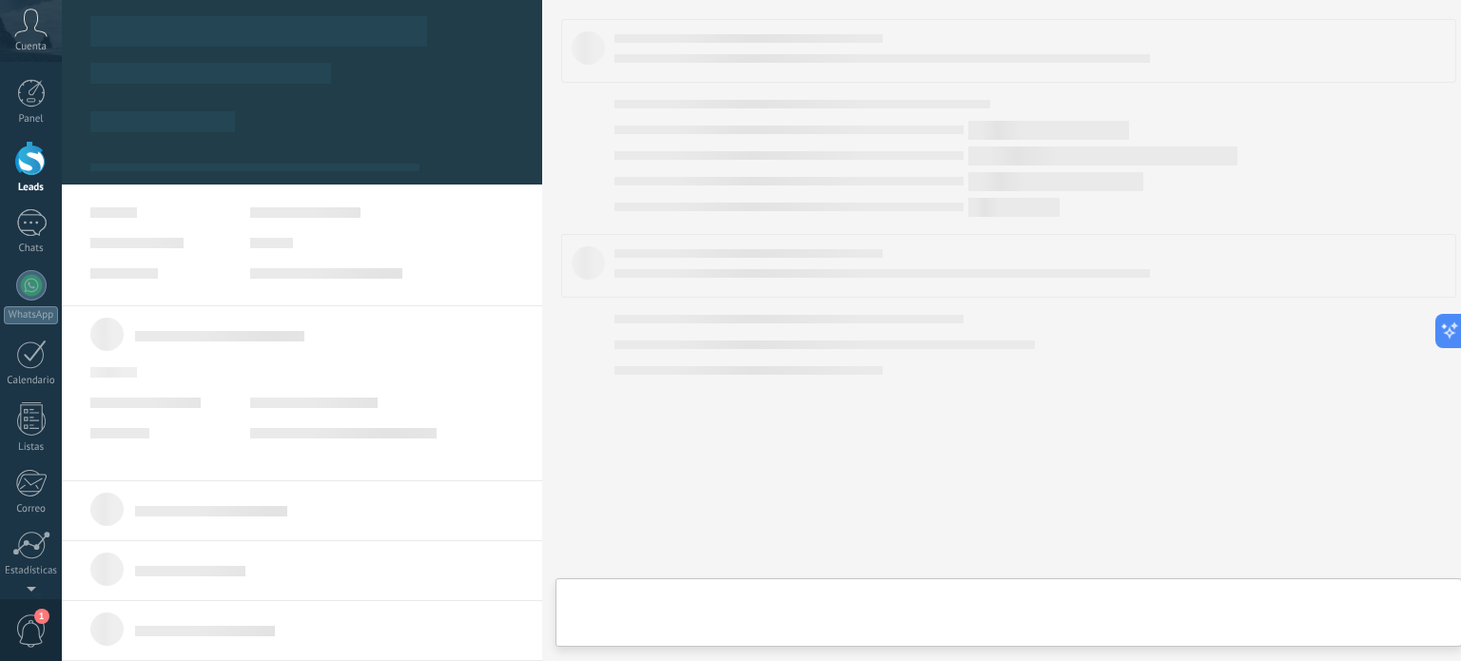
type textarea "**********"
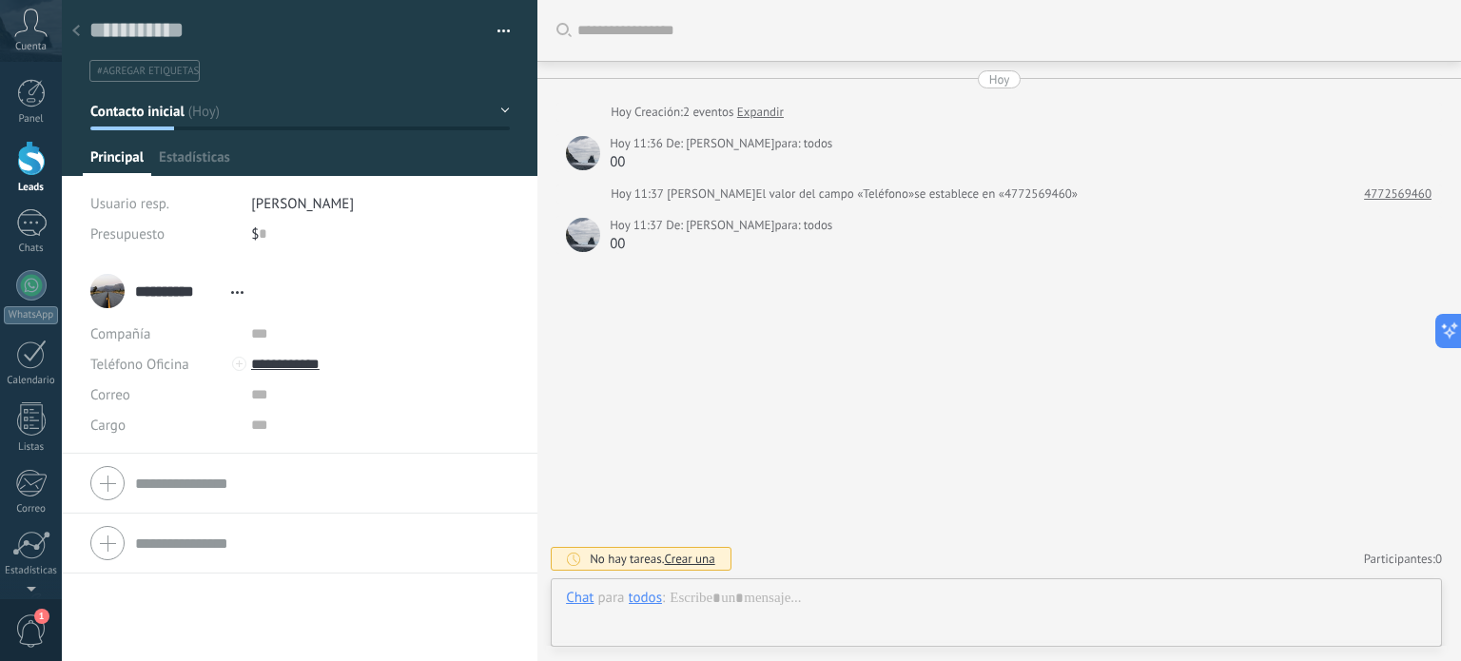
scroll to position [28, 0]
click at [259, 332] on input "text" at bounding box center [380, 334] width 258 height 30
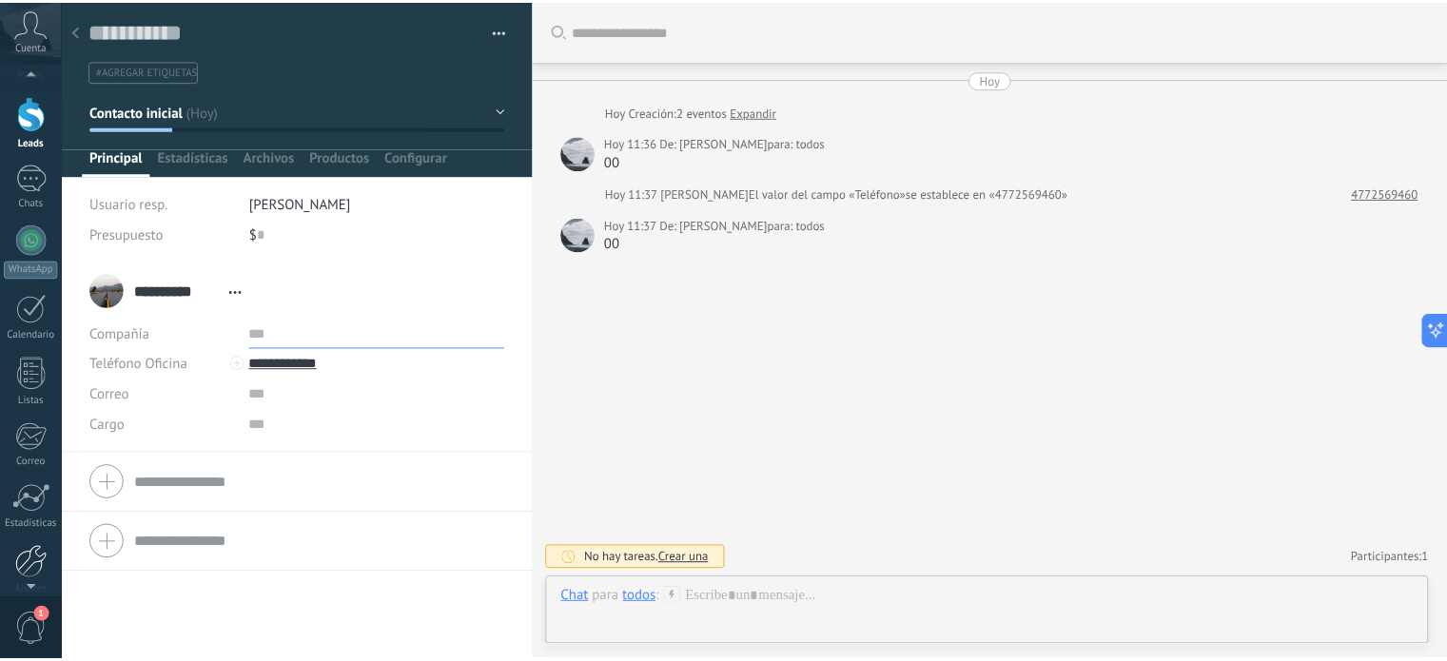
scroll to position [49, 0]
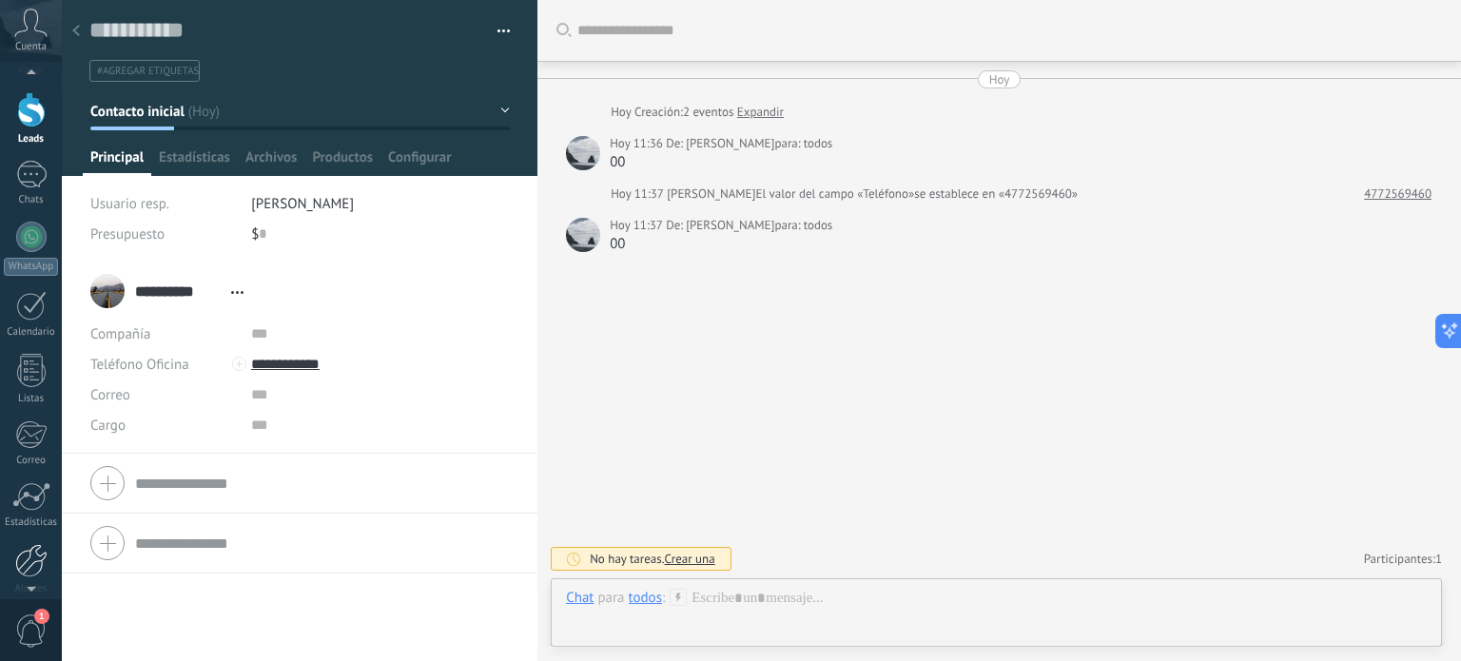
click at [30, 570] on div at bounding box center [31, 560] width 32 height 33
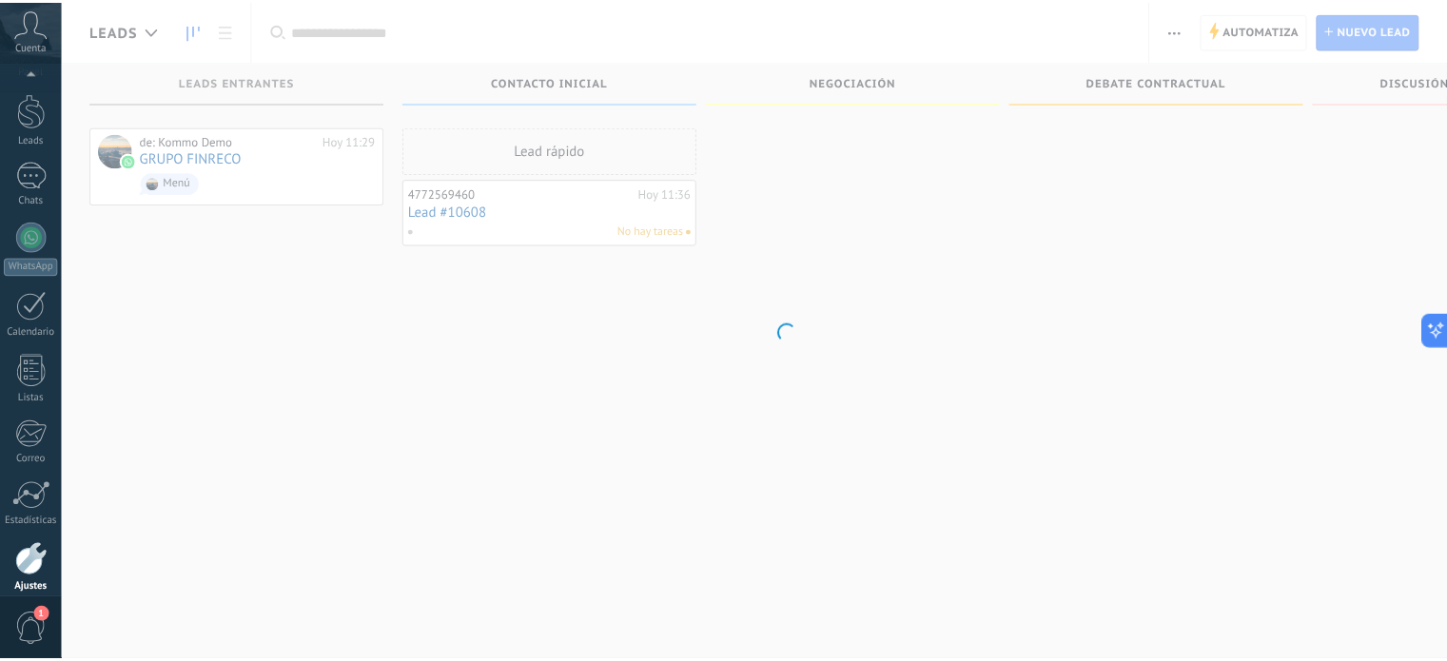
scroll to position [129, 0]
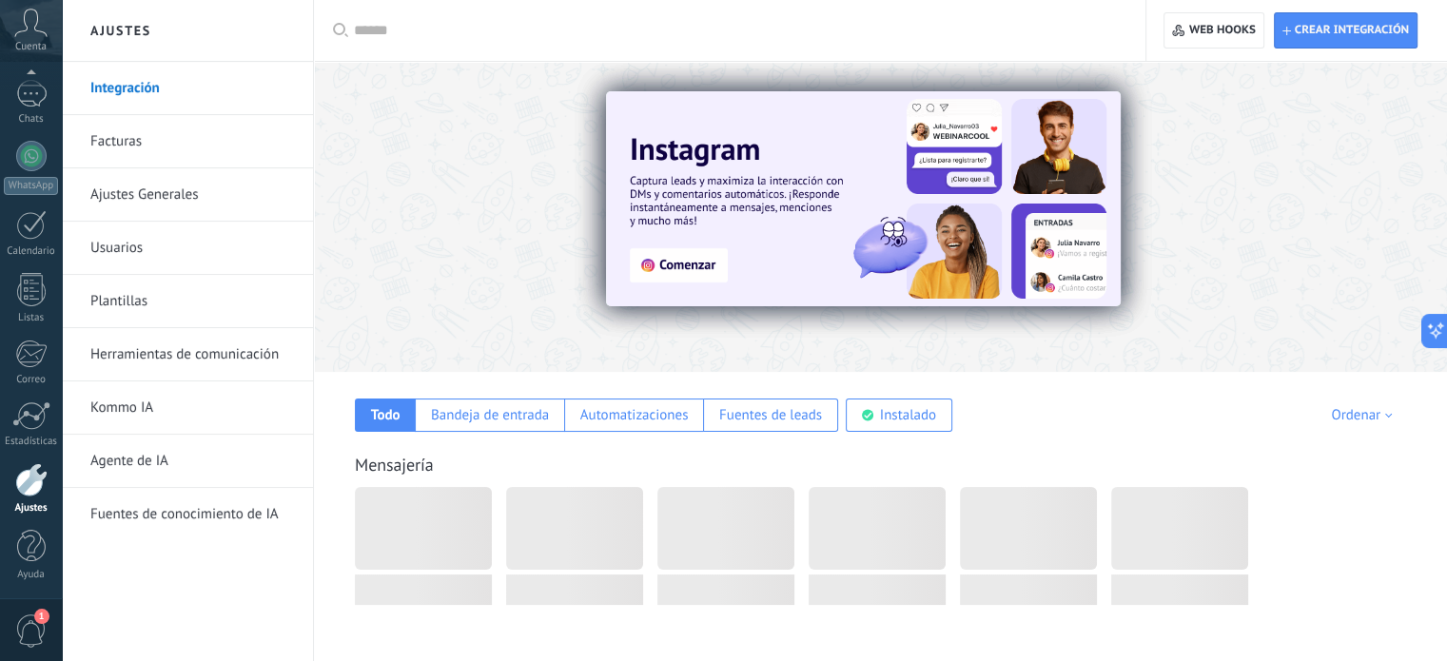
click at [136, 234] on link "Usuarios" at bounding box center [192, 248] width 204 height 53
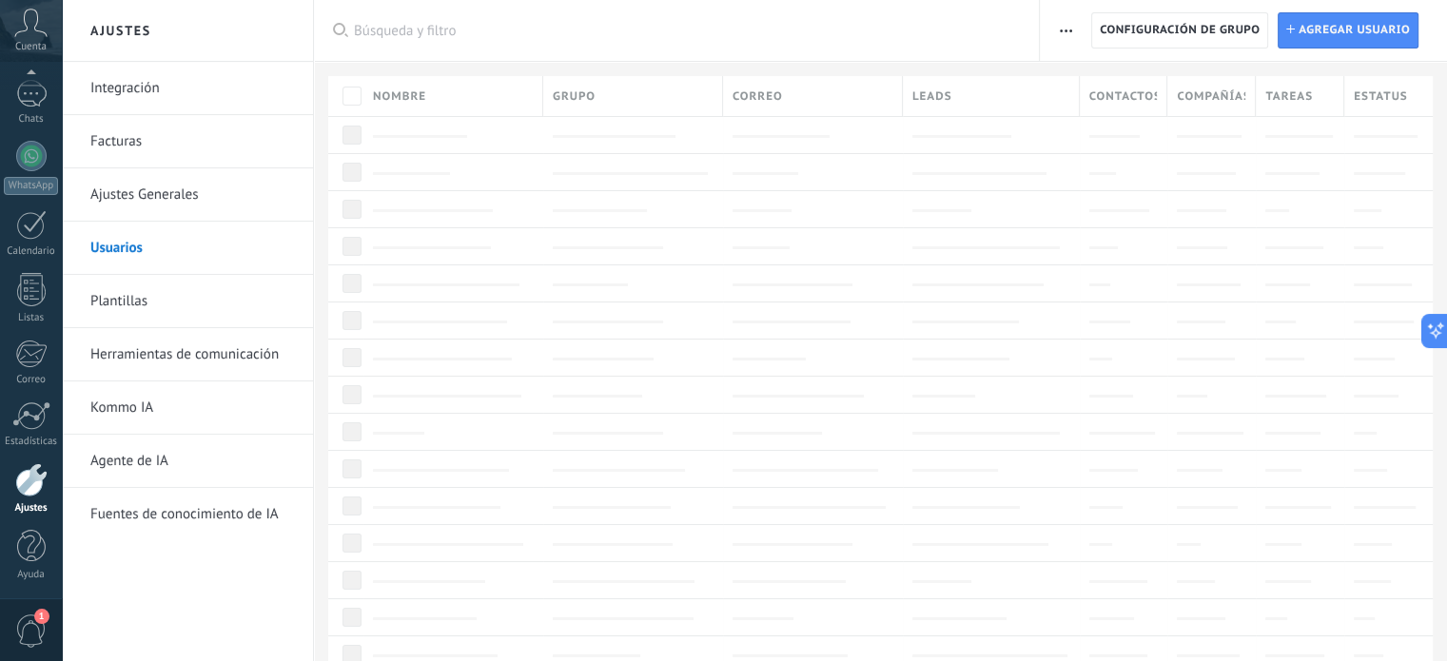
click at [190, 245] on link "Usuarios" at bounding box center [192, 248] width 204 height 53
click at [1370, 22] on span "Agregar usuario" at bounding box center [1353, 30] width 111 height 34
click at [1343, 26] on span "Agregar usuario" at bounding box center [1353, 30] width 111 height 34
click at [226, 196] on link "Ajustes Generales" at bounding box center [192, 194] width 204 height 53
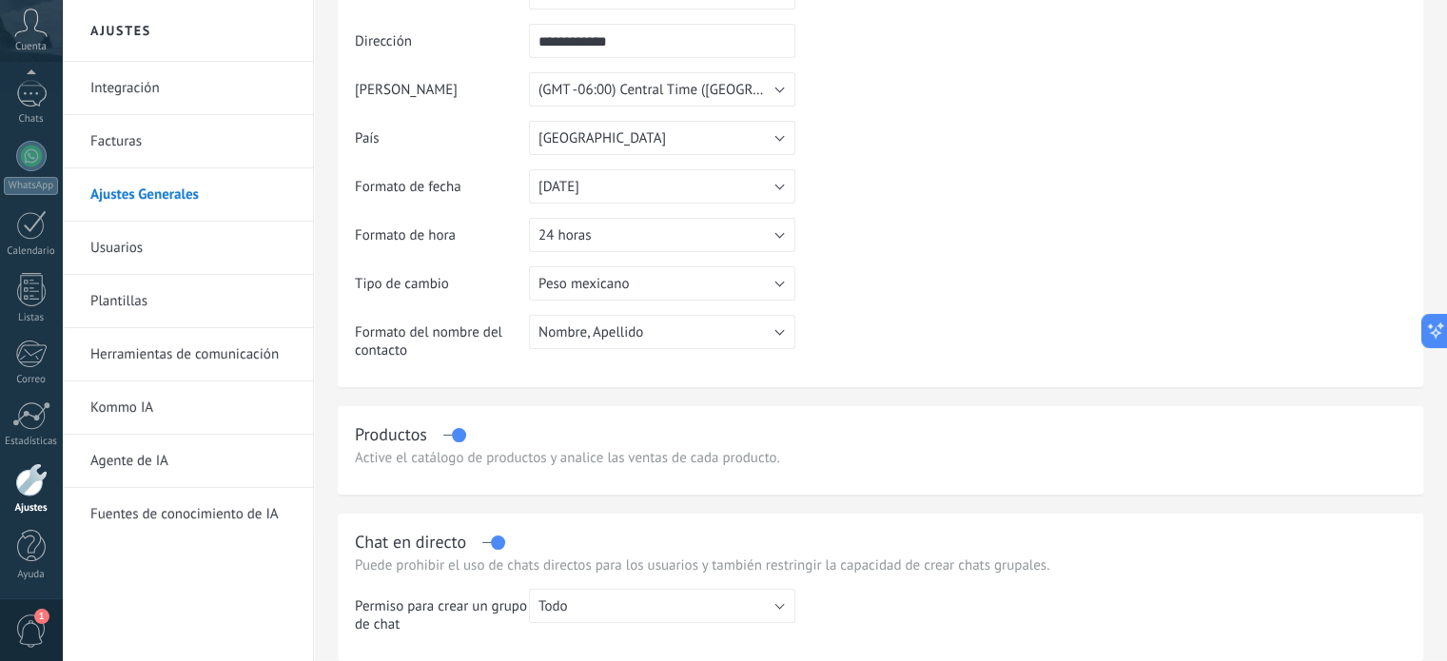
scroll to position [154, 0]
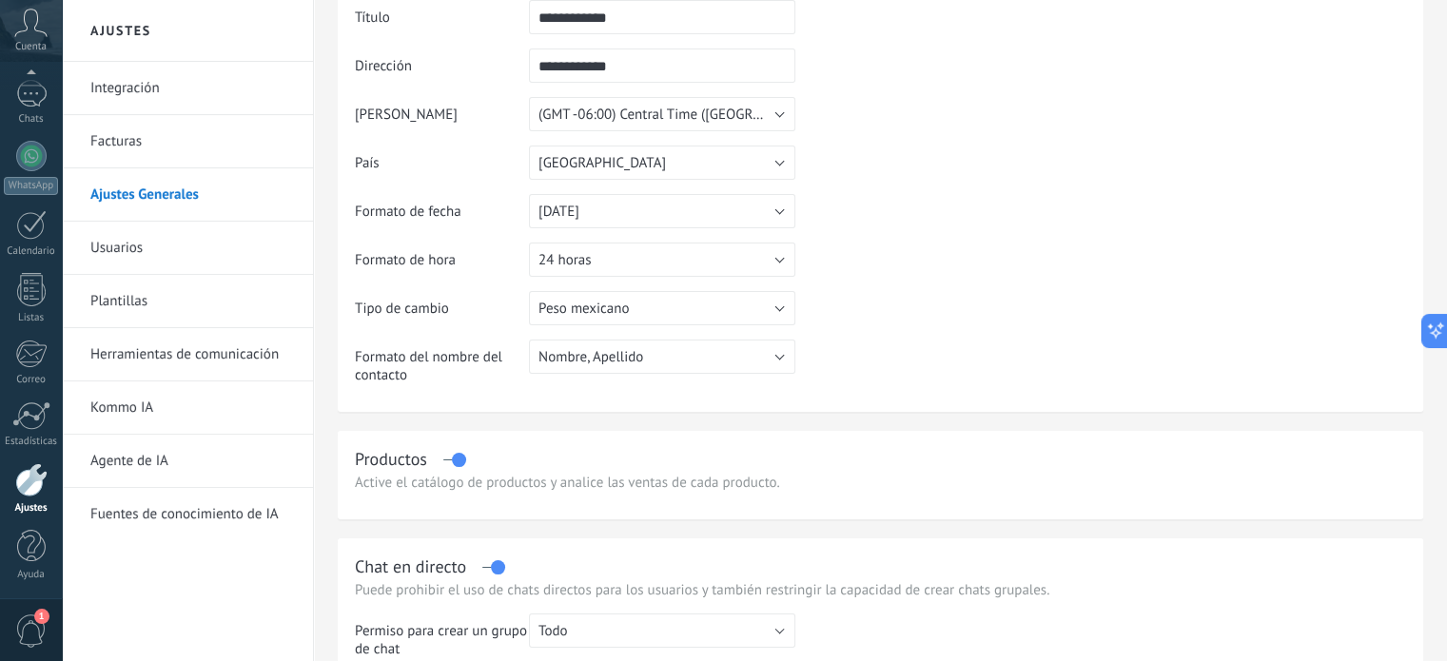
click at [227, 140] on link "Facturas" at bounding box center [192, 141] width 204 height 53
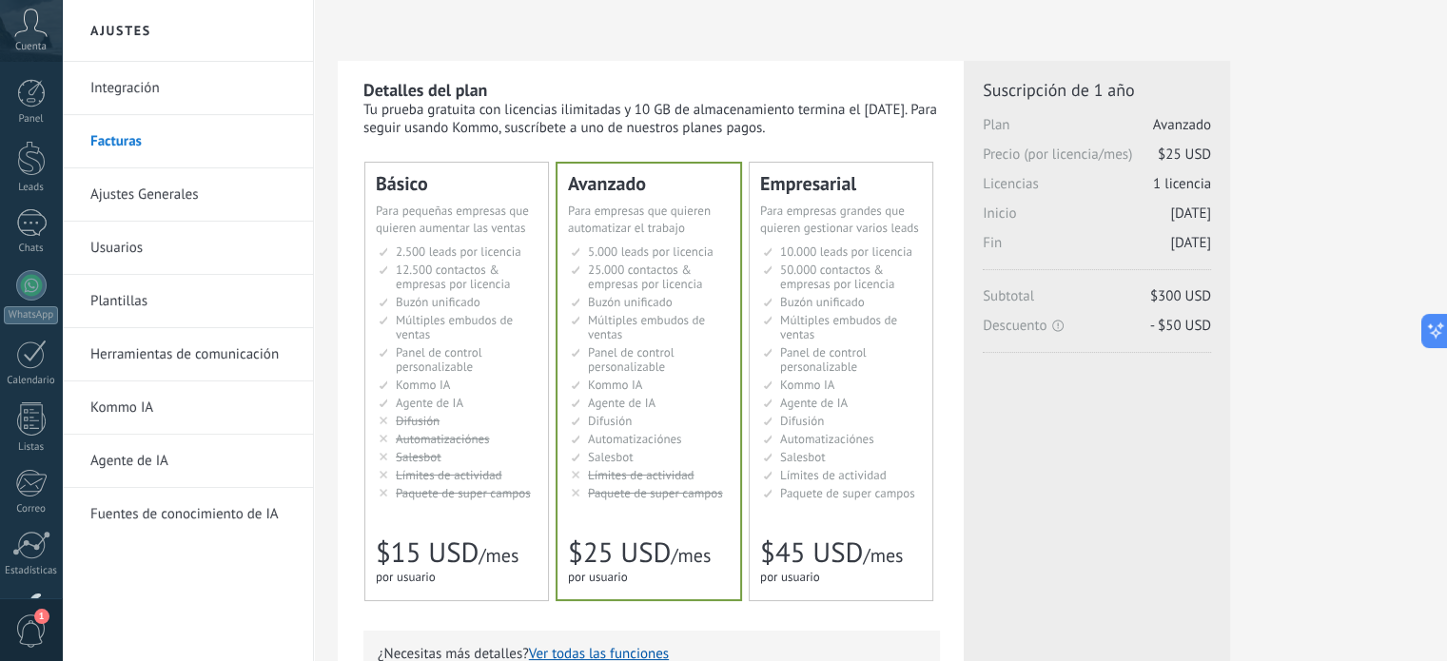
click at [167, 85] on link "Integración" at bounding box center [192, 88] width 204 height 53
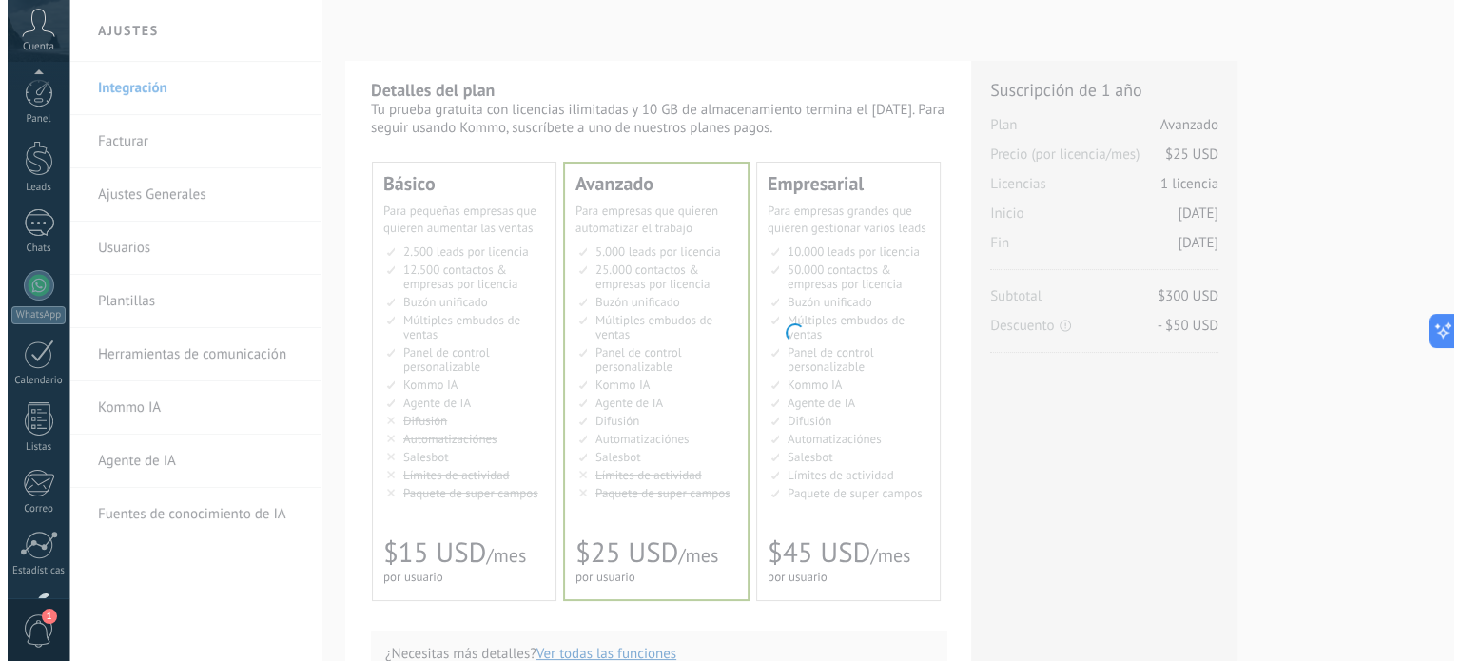
scroll to position [129, 0]
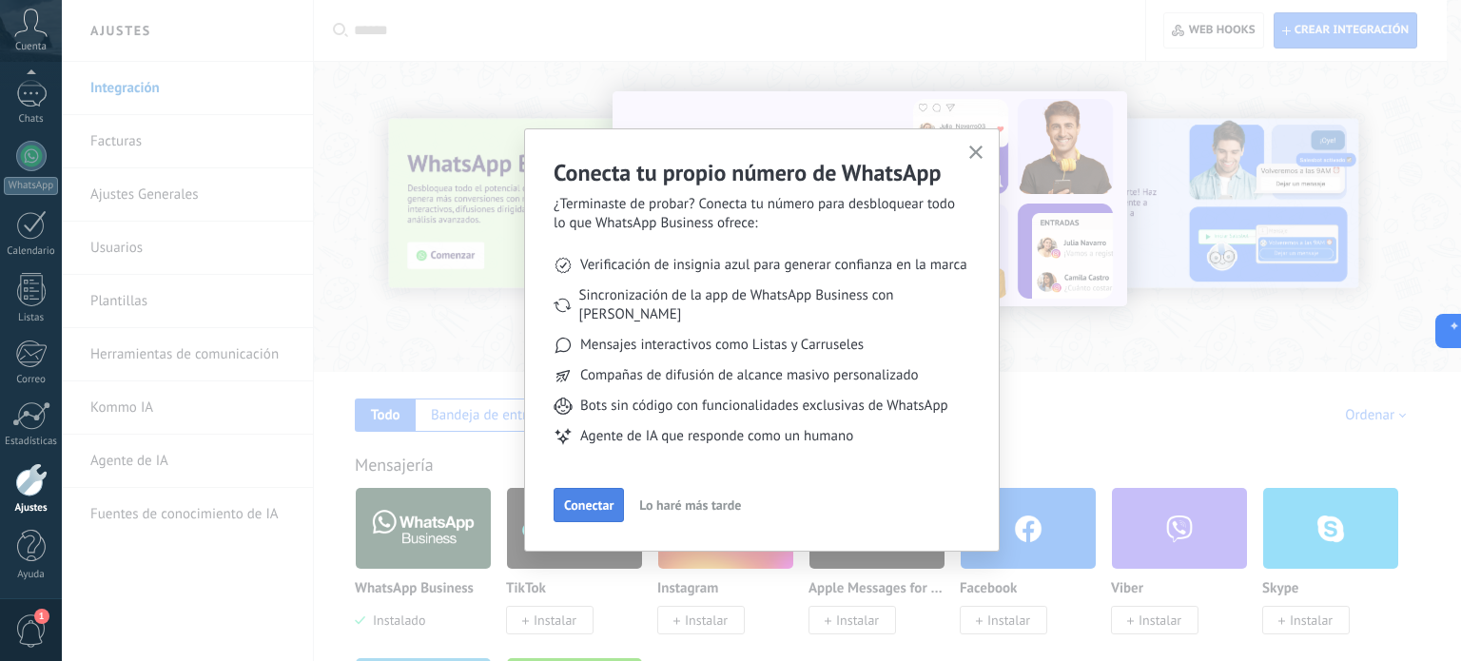
click at [603, 498] on span "Conectar" at bounding box center [588, 504] width 49 height 13
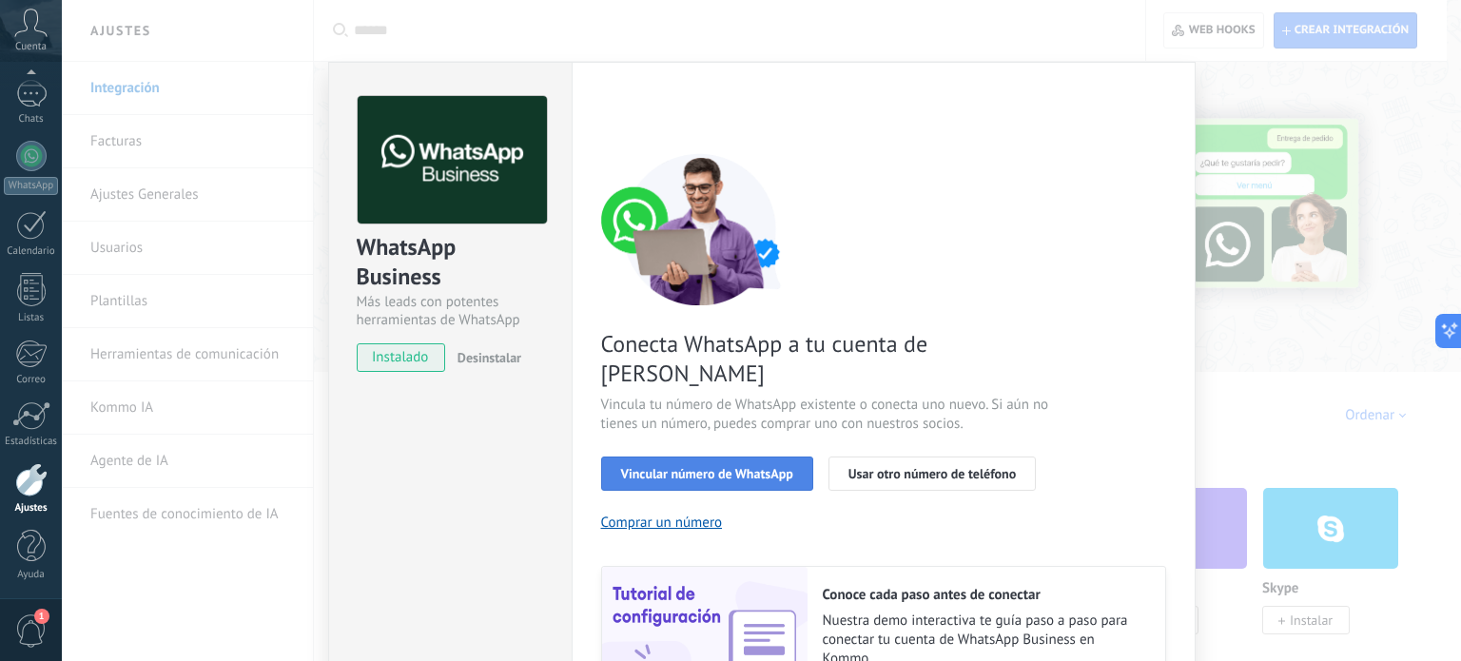
click at [672, 467] on span "Vincular número de WhatsApp" at bounding box center [707, 473] width 172 height 13
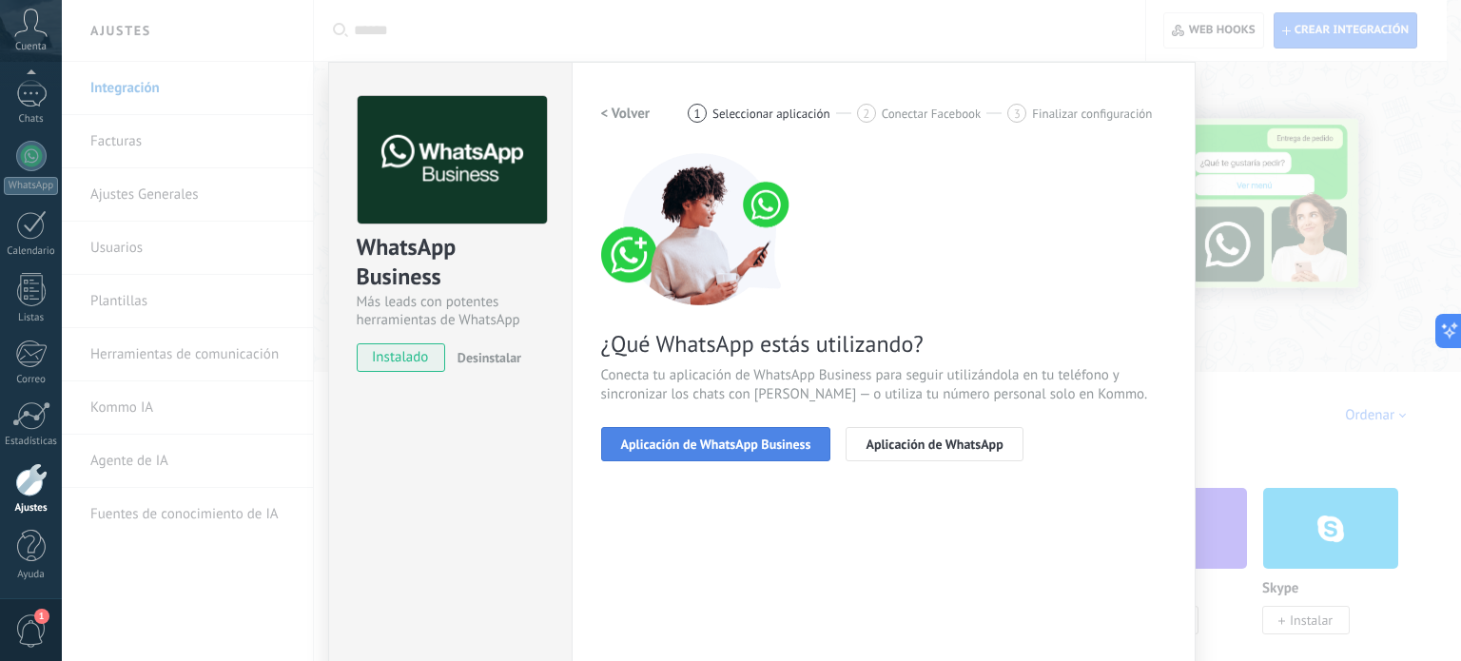
click at [696, 438] on span "Aplicación de WhatsApp Business" at bounding box center [716, 444] width 190 height 13
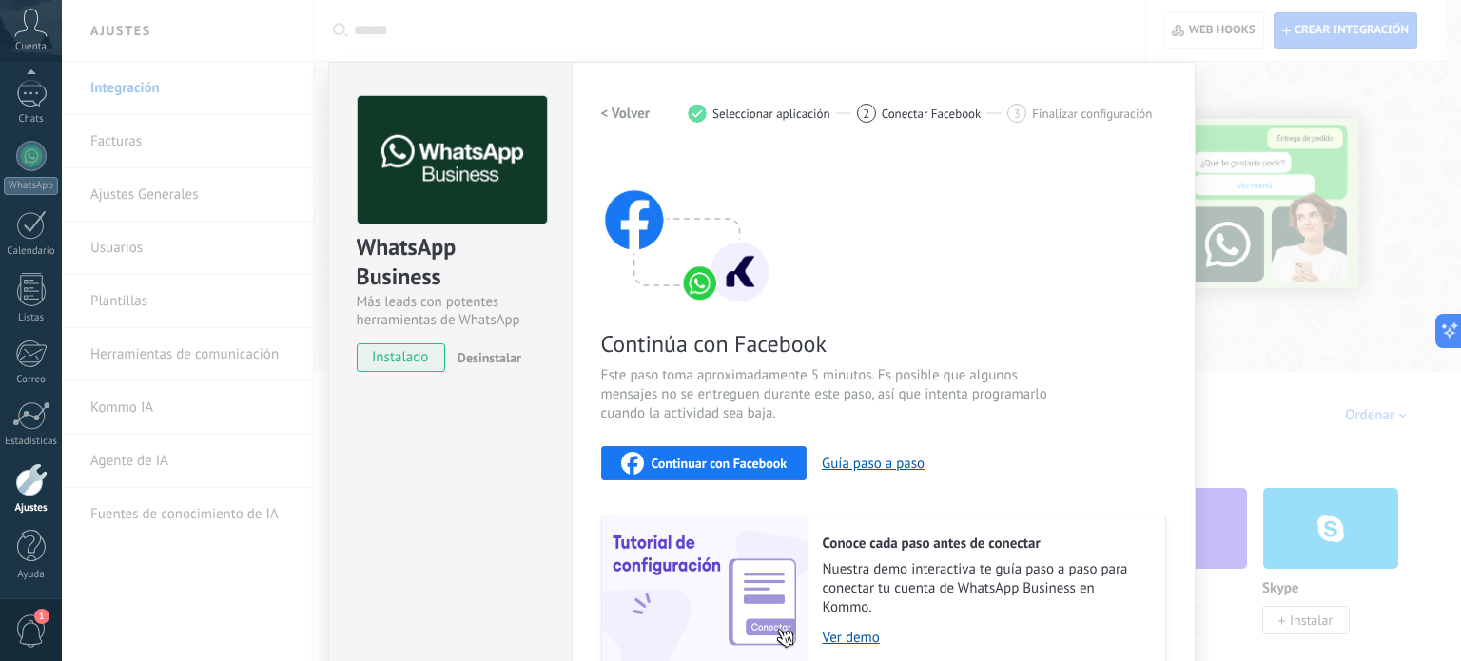
scroll to position [72, 0]
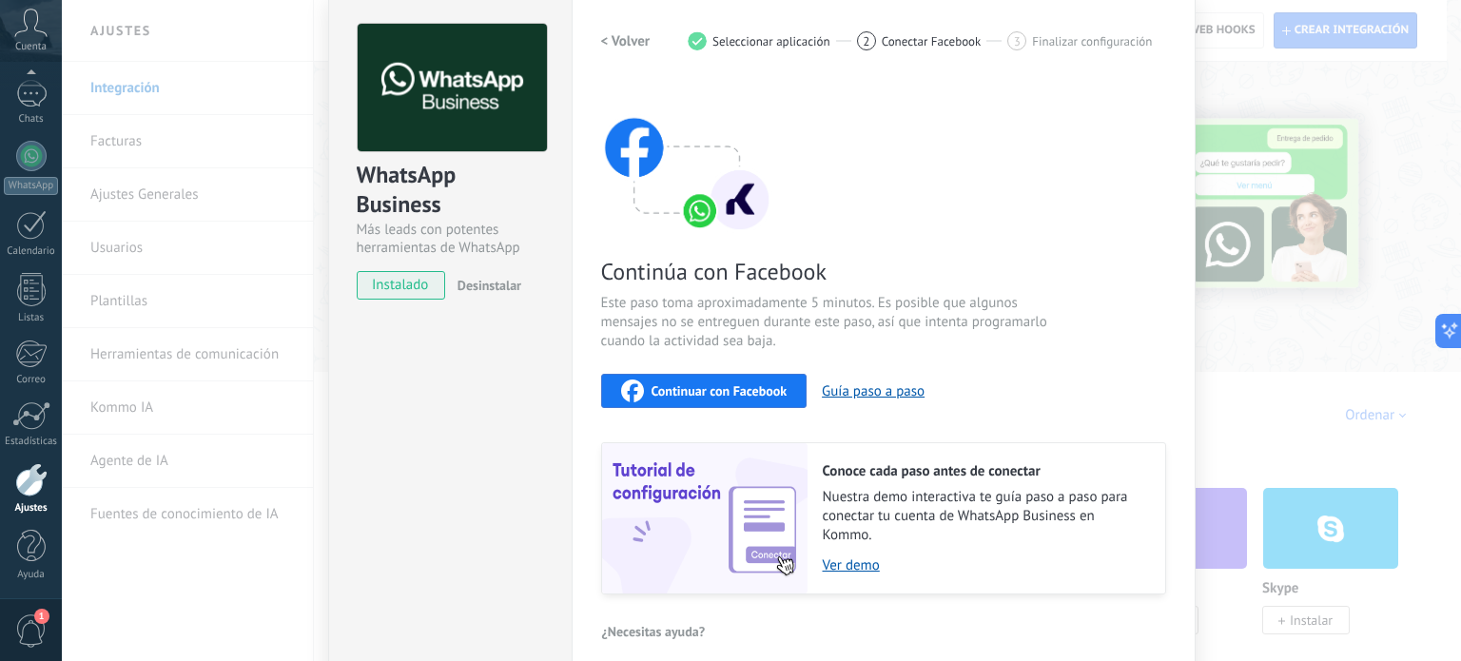
click at [733, 375] on button "Continuar con Facebook" at bounding box center [704, 391] width 206 height 34
click at [1229, 99] on div "WhatsApp Business Más leads con potentes herramientas de WhatsApp instalado Des…" at bounding box center [761, 330] width 1399 height 661
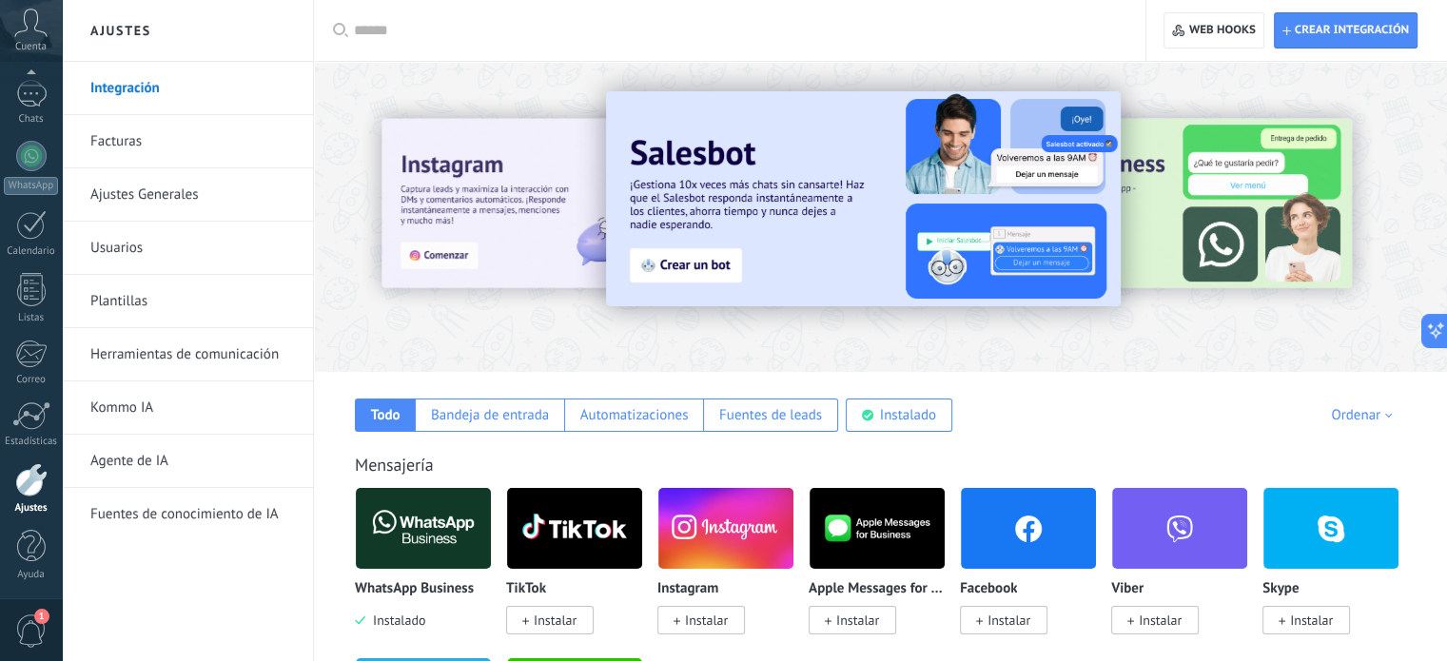
click at [1217, 214] on div at bounding box center [1353, 215] width 428 height 171
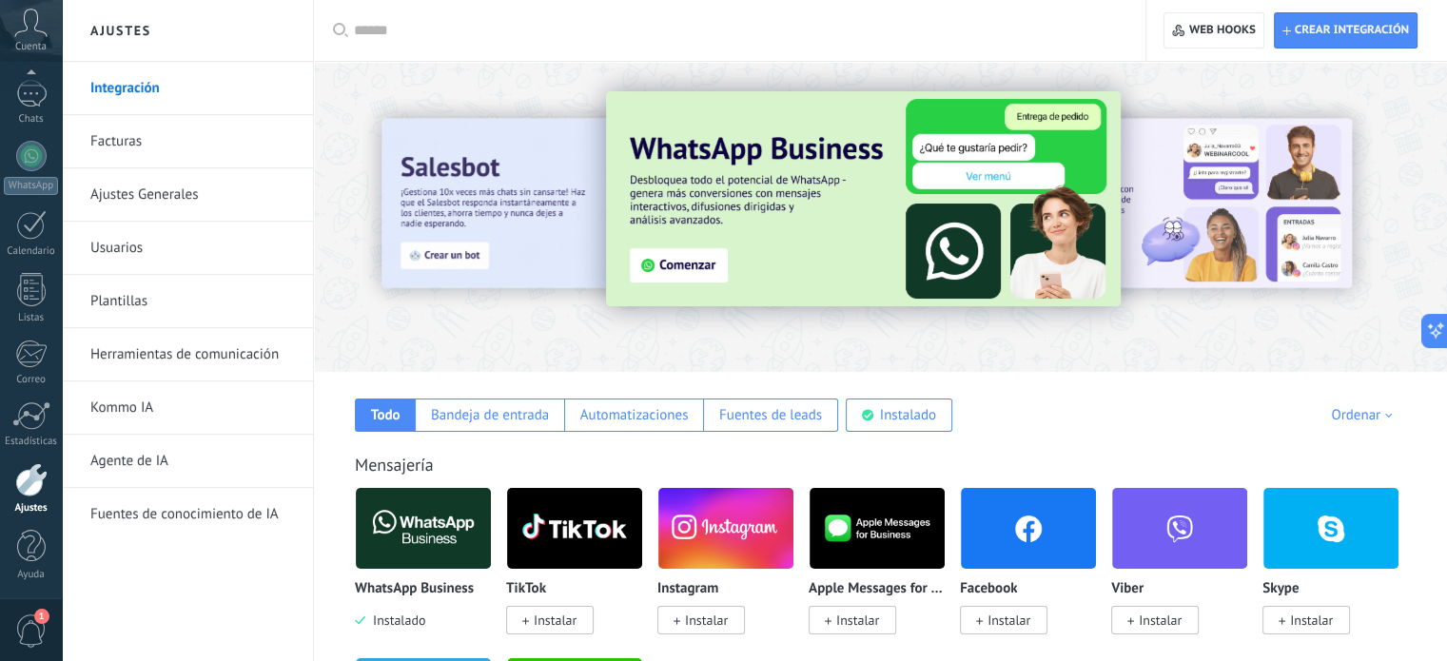
click at [687, 265] on img at bounding box center [863, 198] width 515 height 215
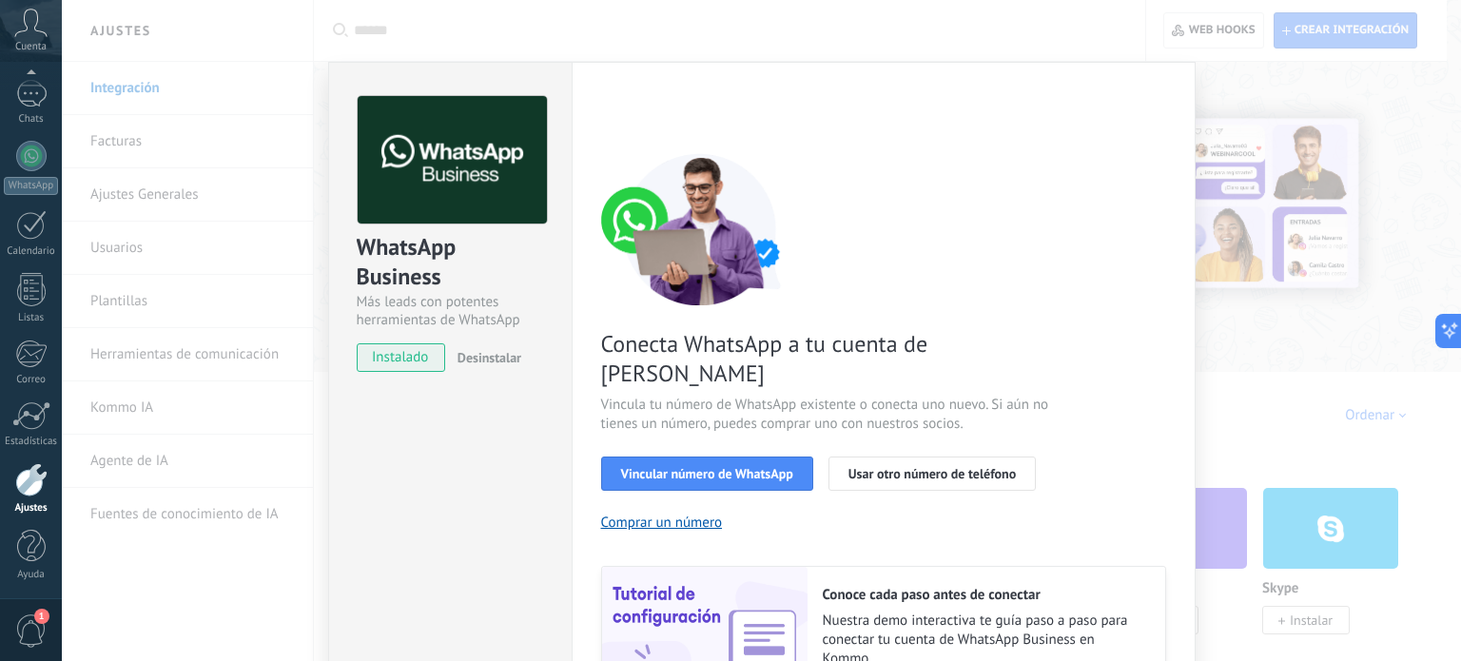
scroll to position [86, 0]
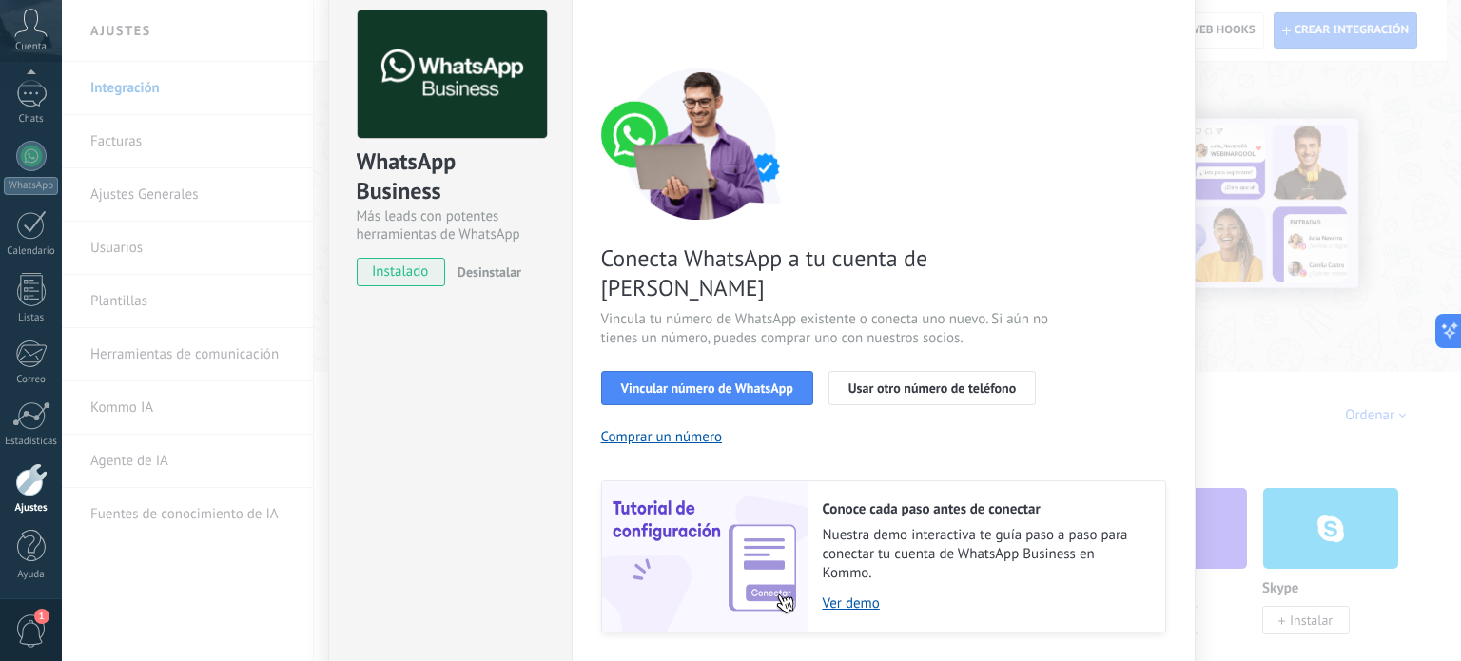
click at [1331, 187] on div "WhatsApp Business Más leads con potentes herramientas de WhatsApp instalado Des…" at bounding box center [761, 330] width 1399 height 661
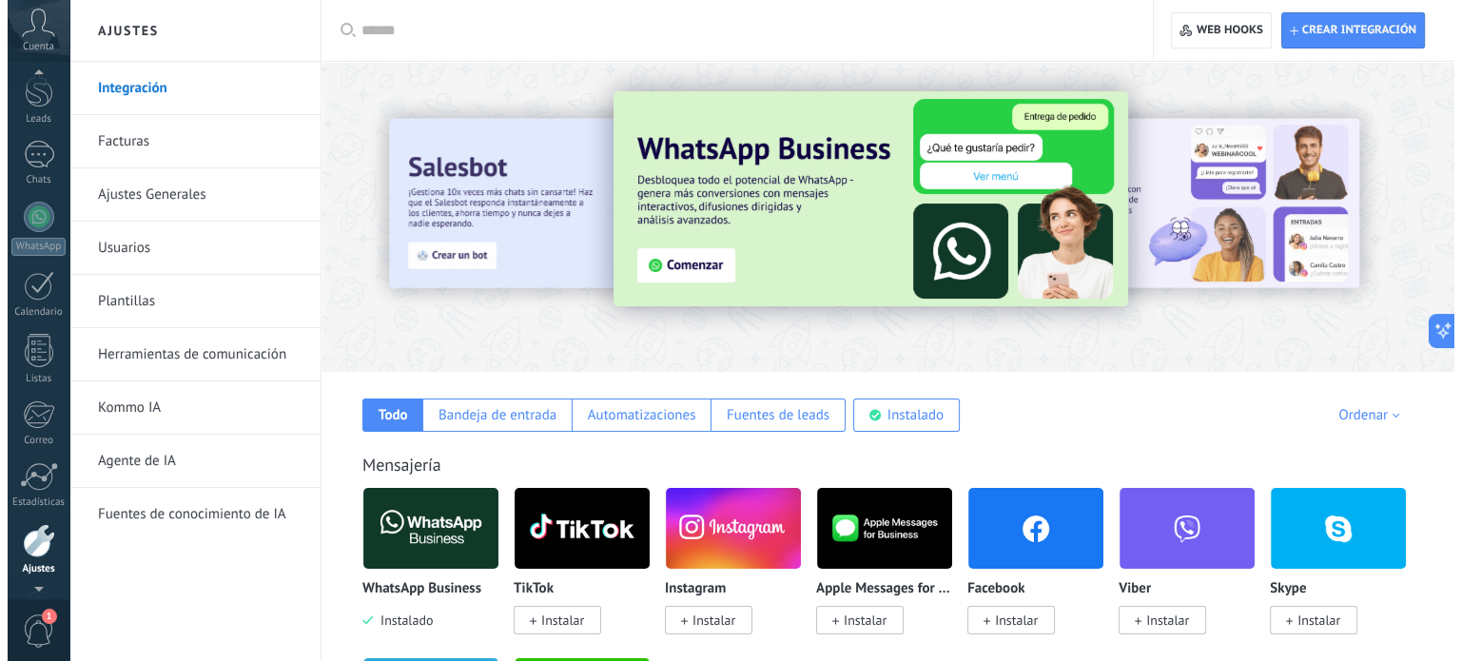
scroll to position [0, 0]
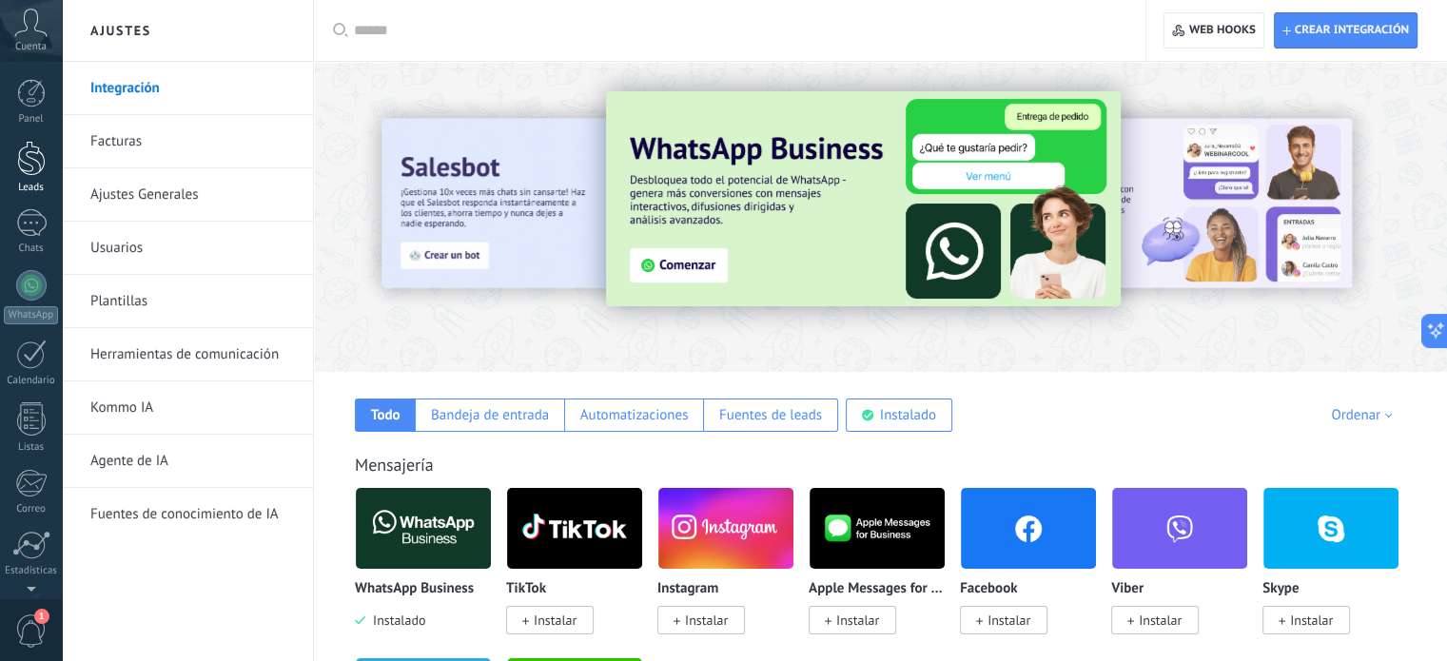
click at [26, 159] on div at bounding box center [31, 158] width 29 height 35
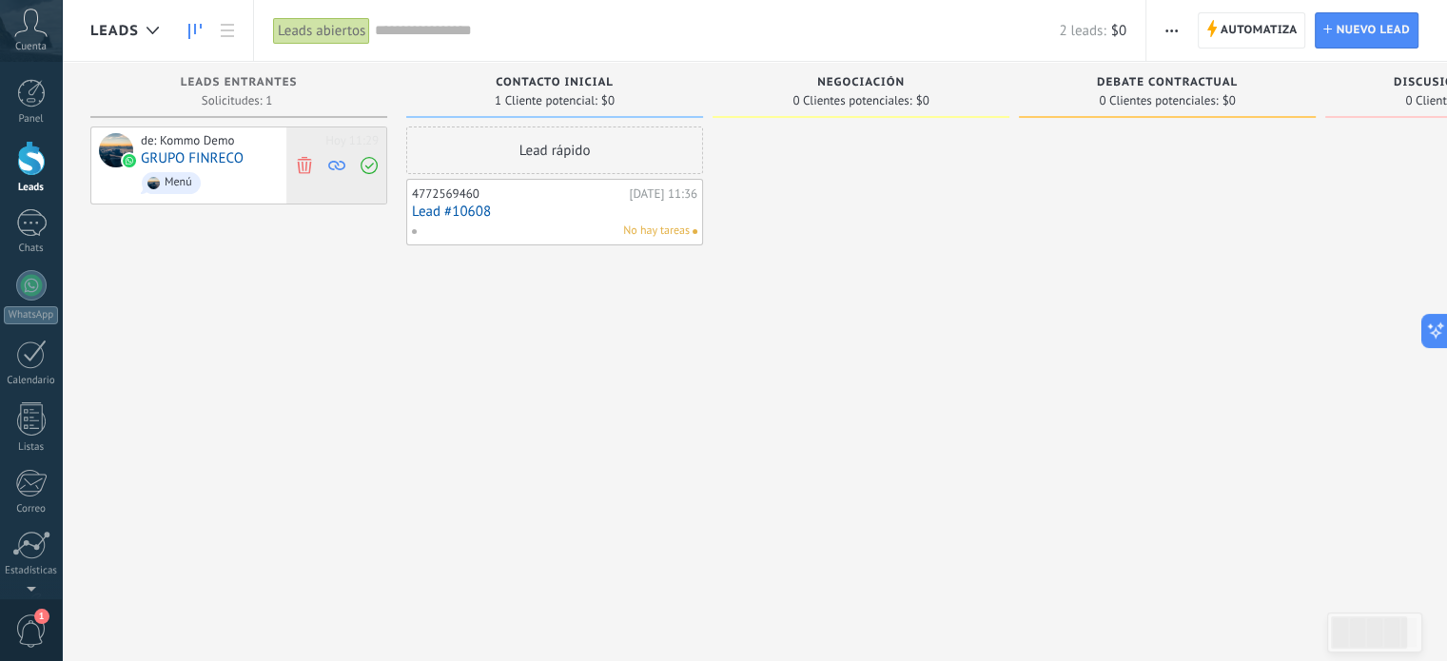
click at [339, 160] on icon at bounding box center [336, 165] width 17 height 17
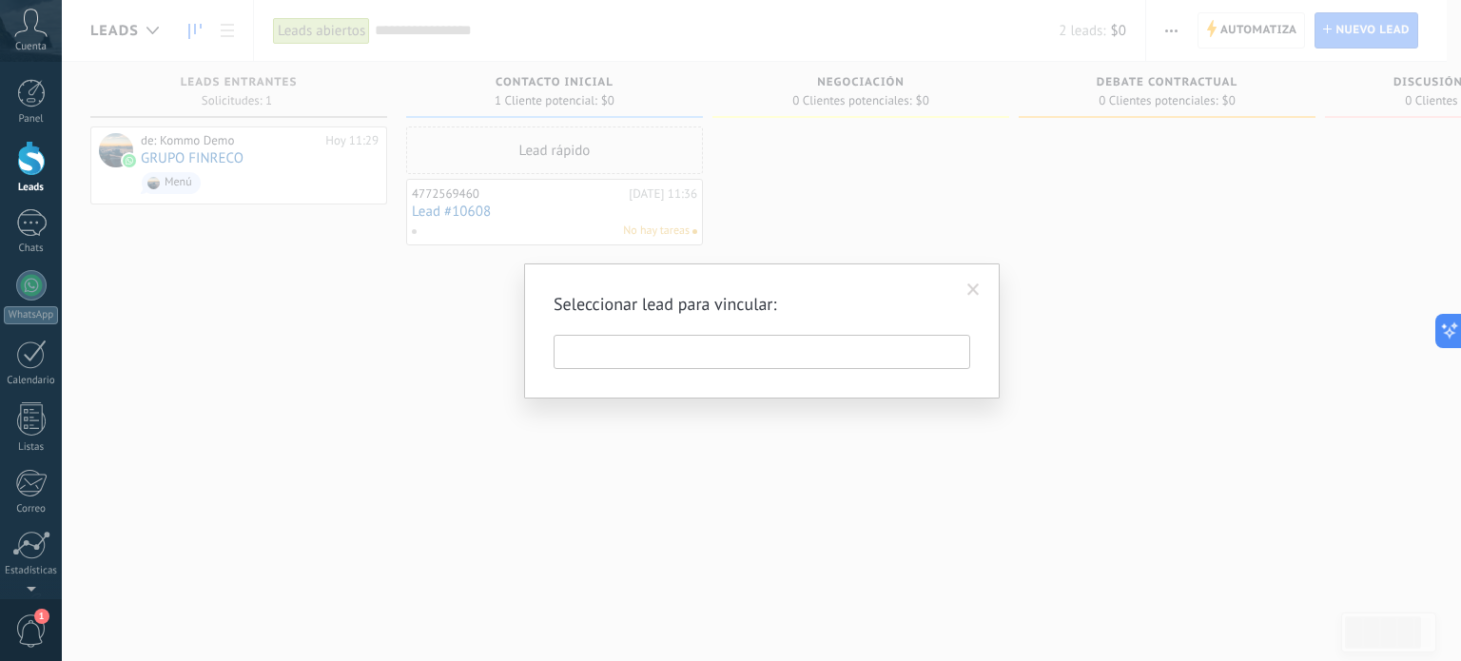
click at [651, 363] on input "text" at bounding box center [762, 352] width 417 height 34
click at [973, 288] on span at bounding box center [973, 289] width 12 height 13
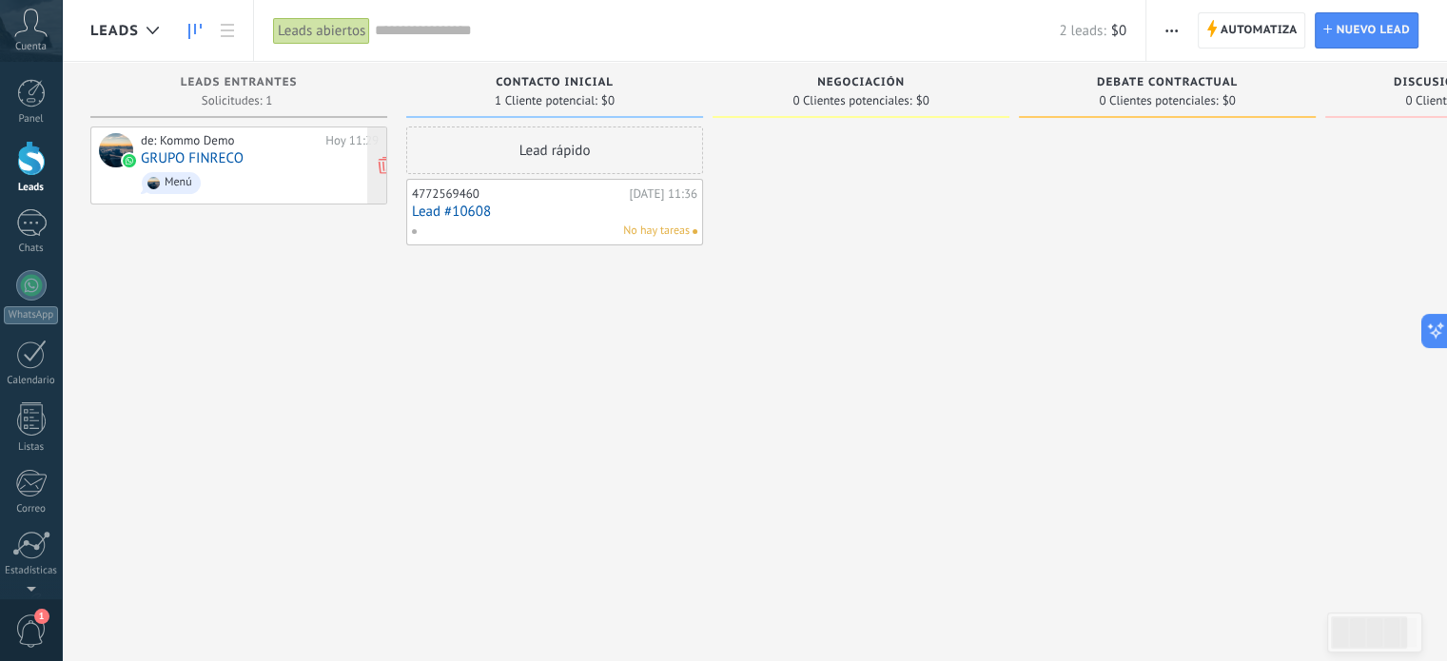
click at [261, 189] on span "Menú" at bounding box center [260, 182] width 238 height 29
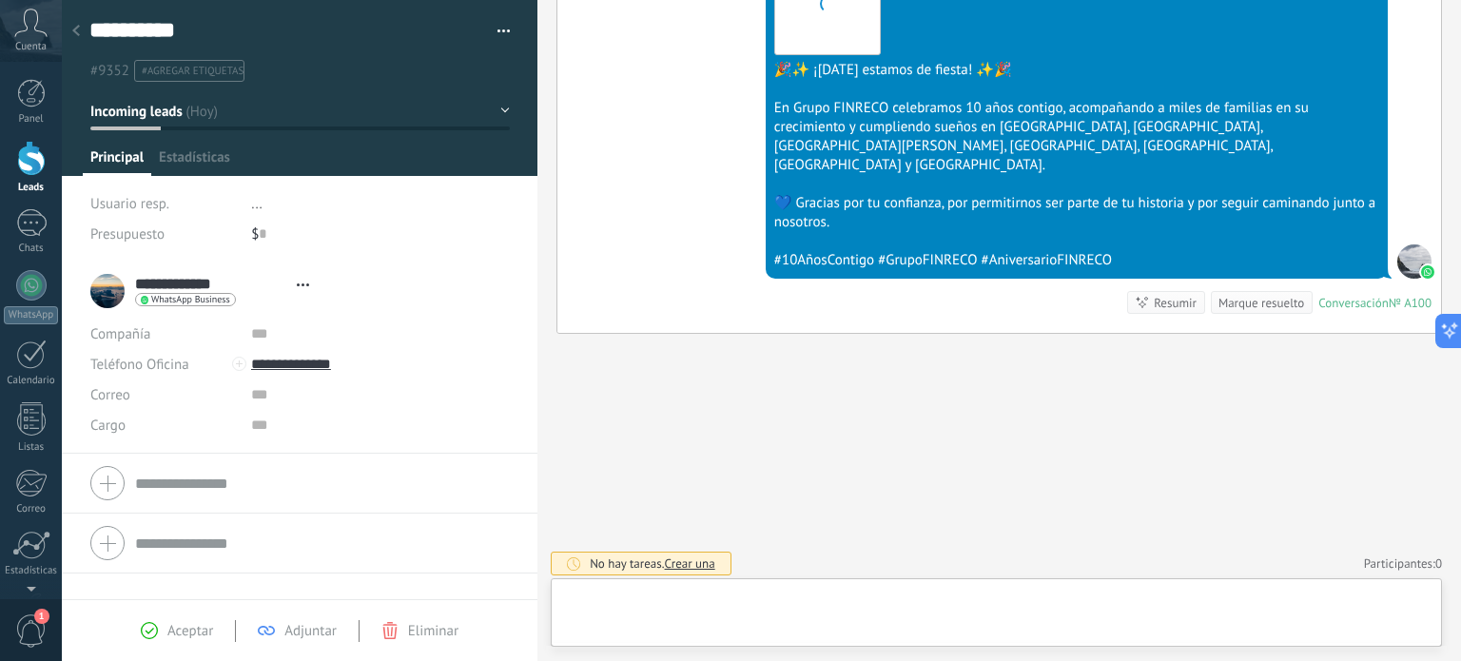
scroll to position [28, 0]
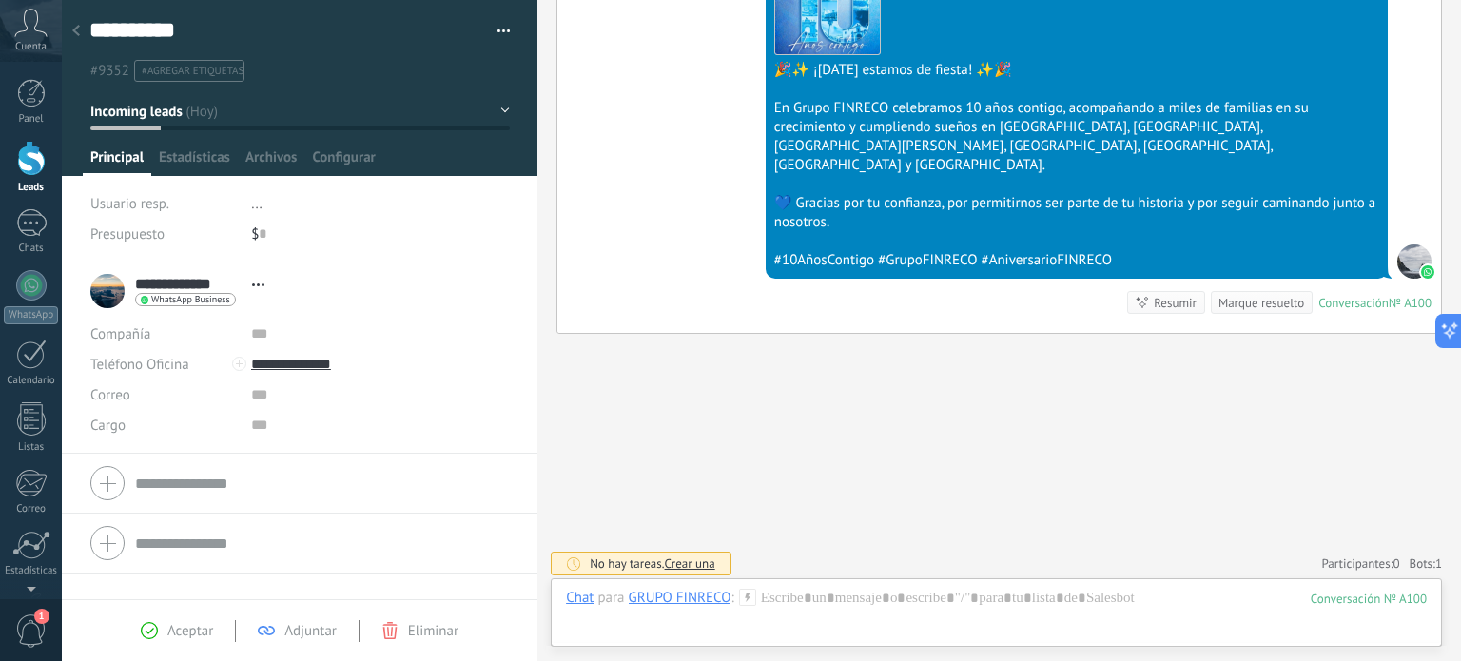
drag, startPoint x: 82, startPoint y: 33, endPoint x: 68, endPoint y: 27, distance: 14.9
click at [68, 27] on div at bounding box center [76, 31] width 27 height 37
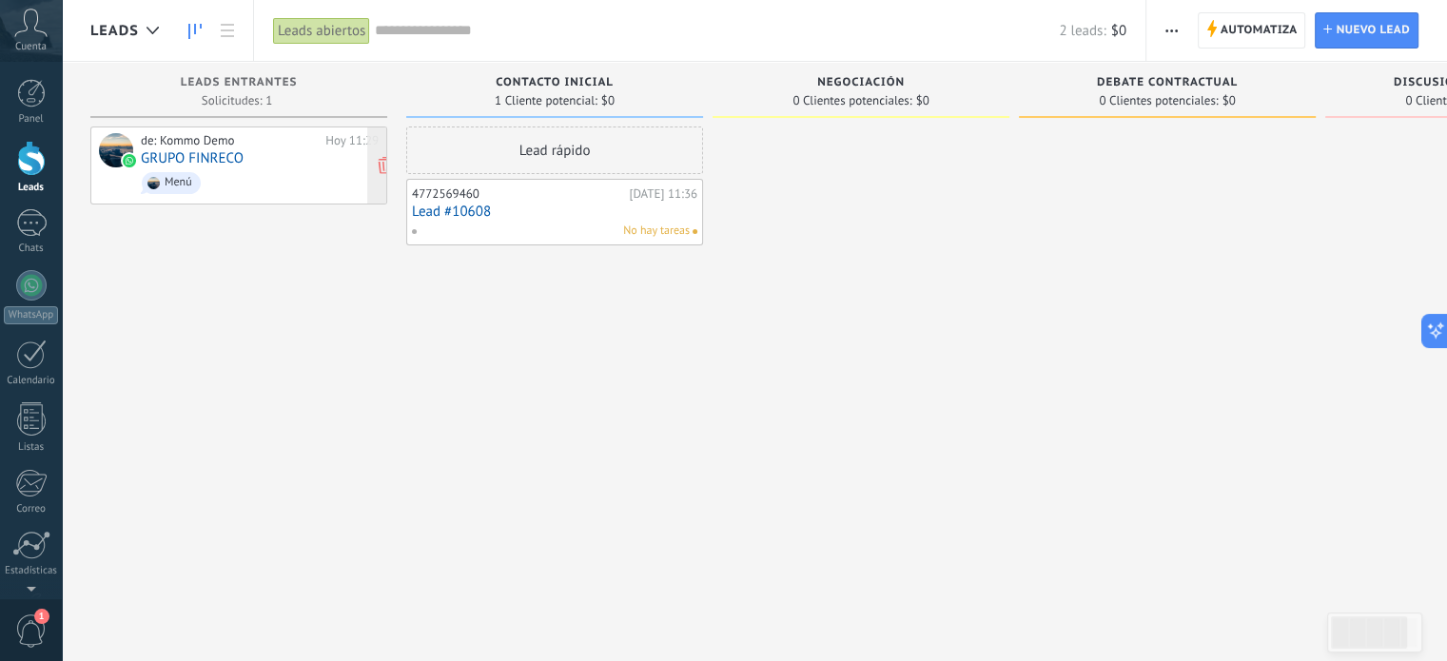
click at [247, 158] on div "de: Kommo Demo Hoy 11:29 GRUPO FINRECO Menú" at bounding box center [260, 165] width 238 height 65
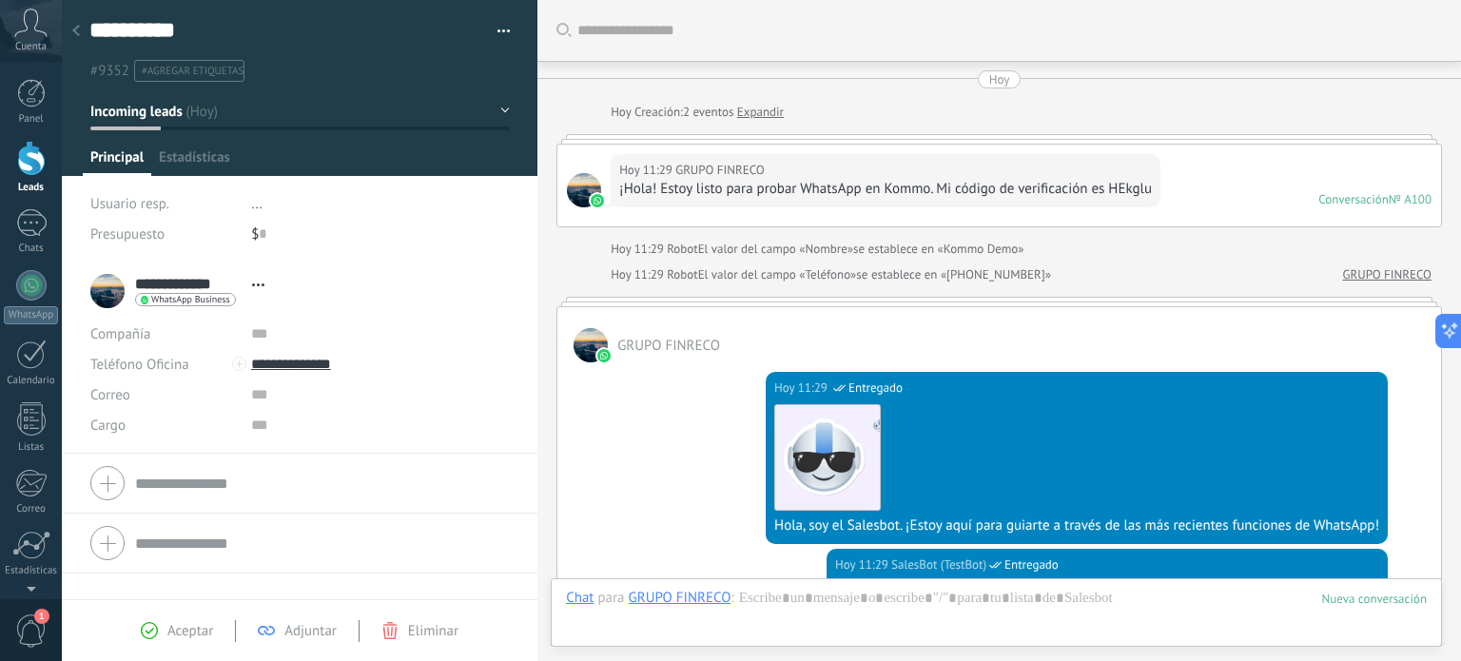
scroll to position [28, 0]
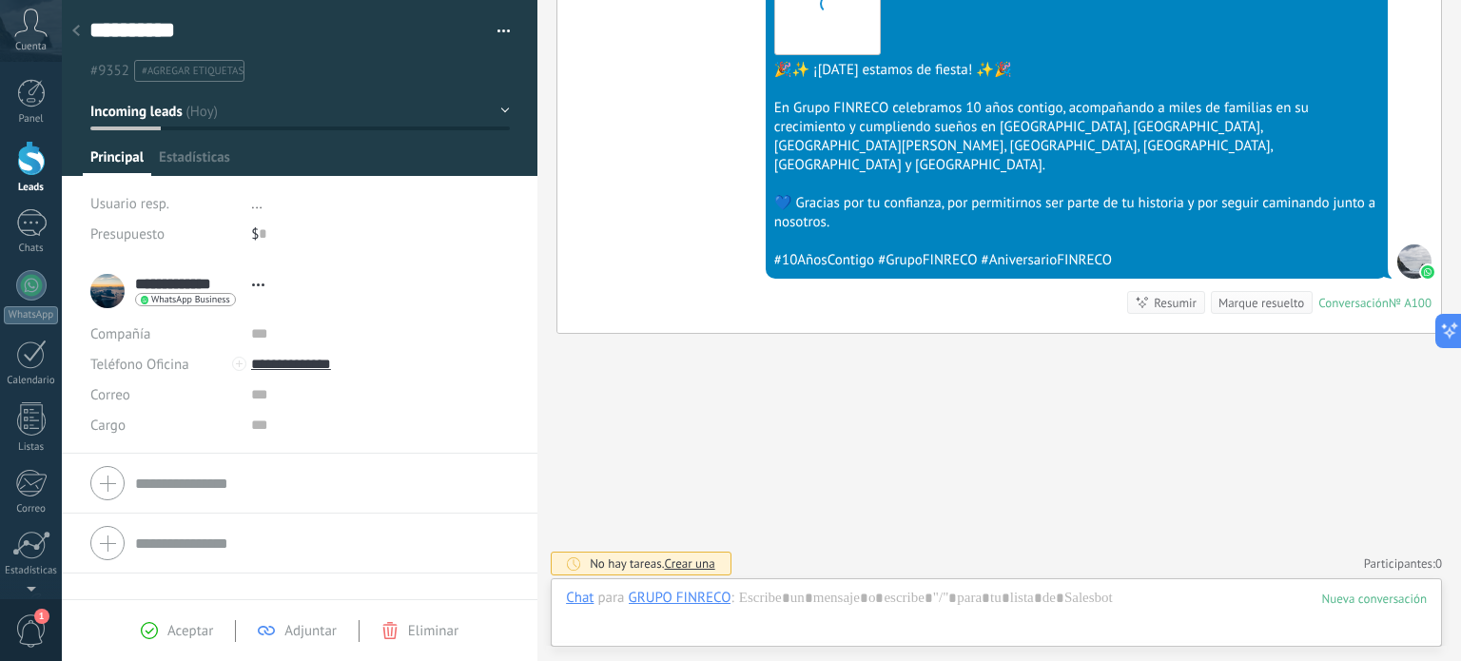
click at [80, 22] on div at bounding box center [76, 31] width 27 height 37
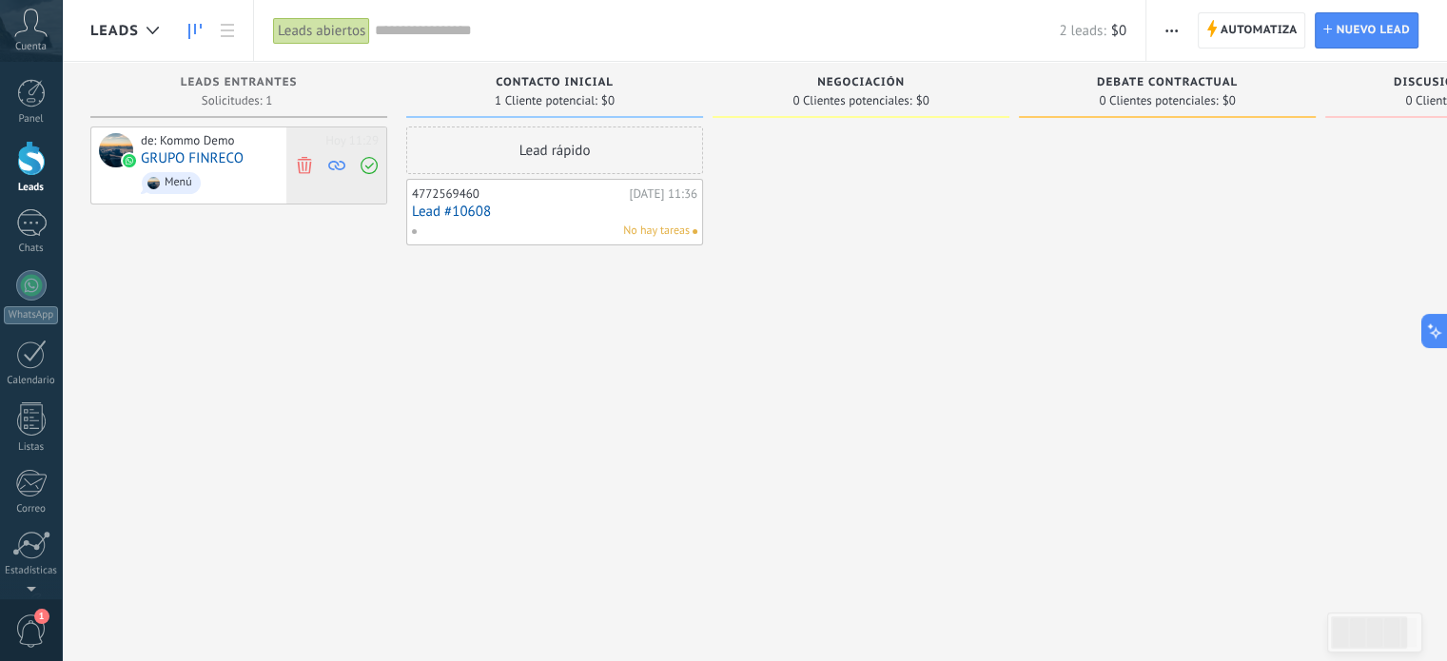
click at [337, 165] on icon at bounding box center [336, 165] width 17 height 17
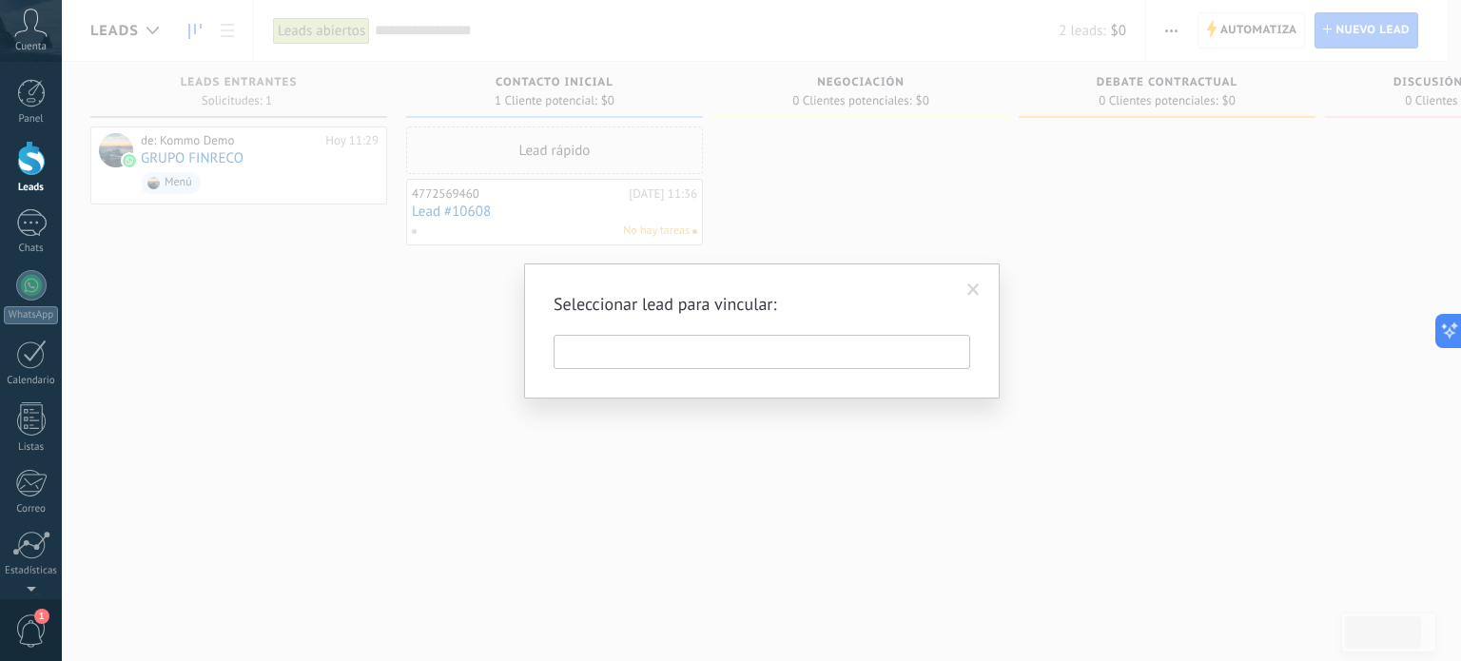
click at [537, 220] on div "Seleccionar lead para vincular:" at bounding box center [761, 330] width 1399 height 661
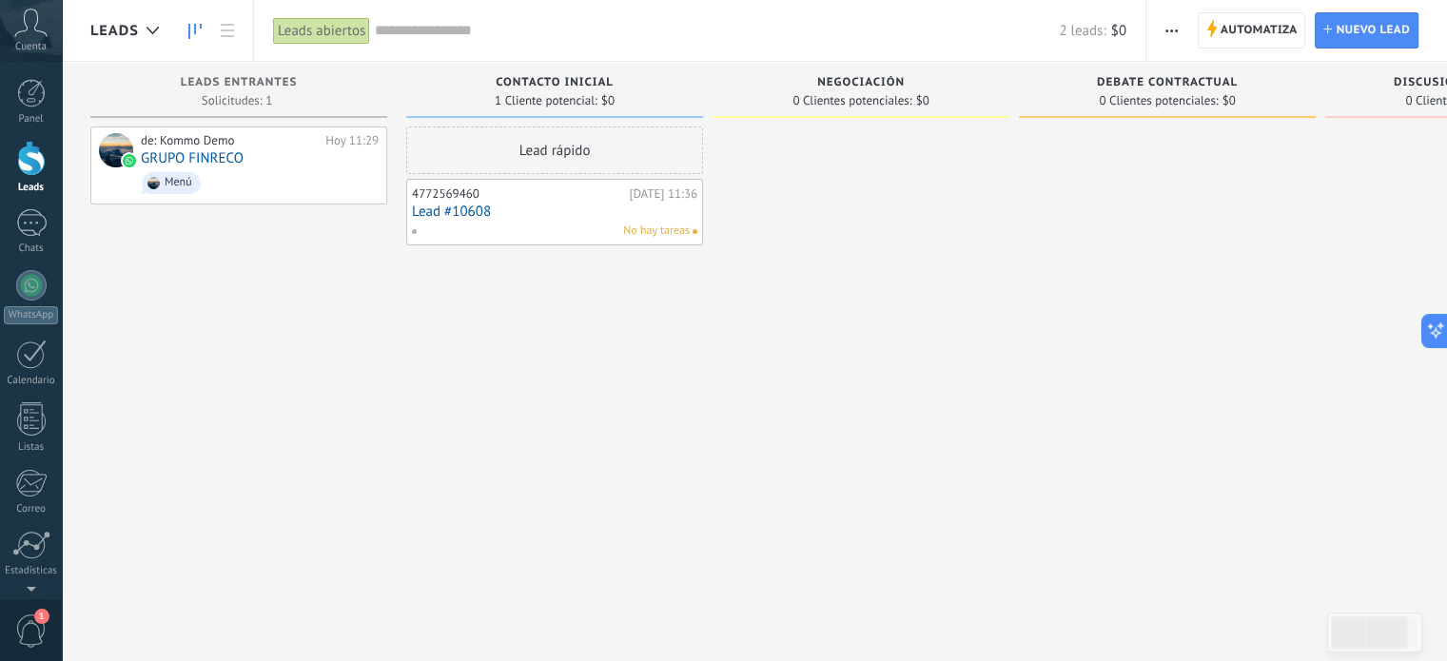
click at [544, 214] on link "Lead #10608" at bounding box center [554, 212] width 285 height 16
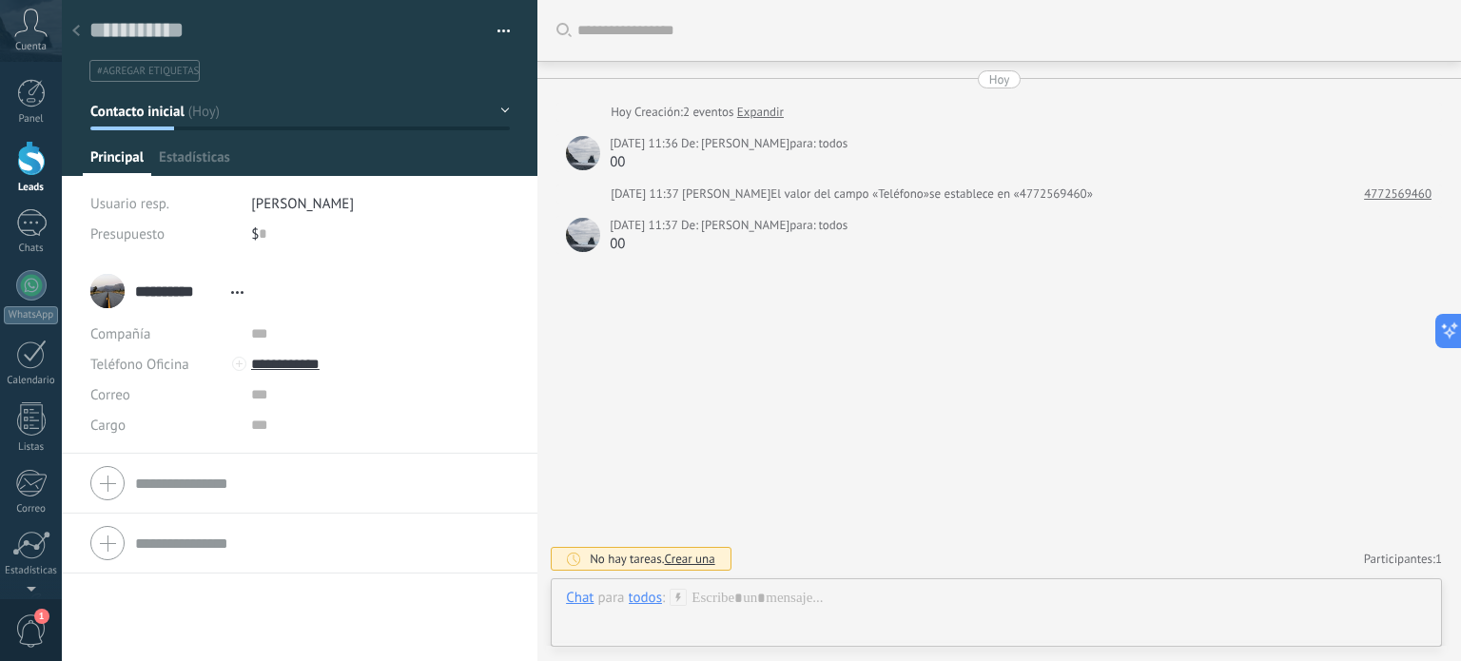
scroll to position [28, 0]
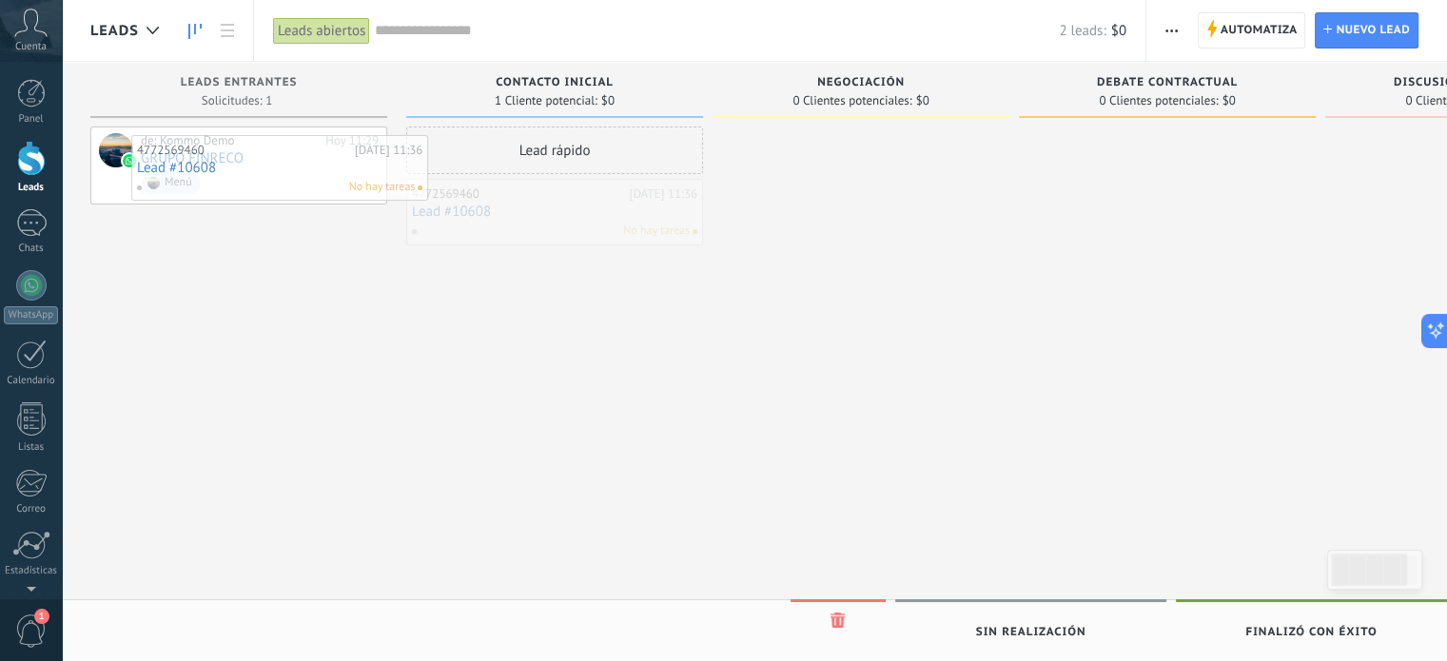
drag, startPoint x: 428, startPoint y: 193, endPoint x: 153, endPoint y: 149, distance: 278.4
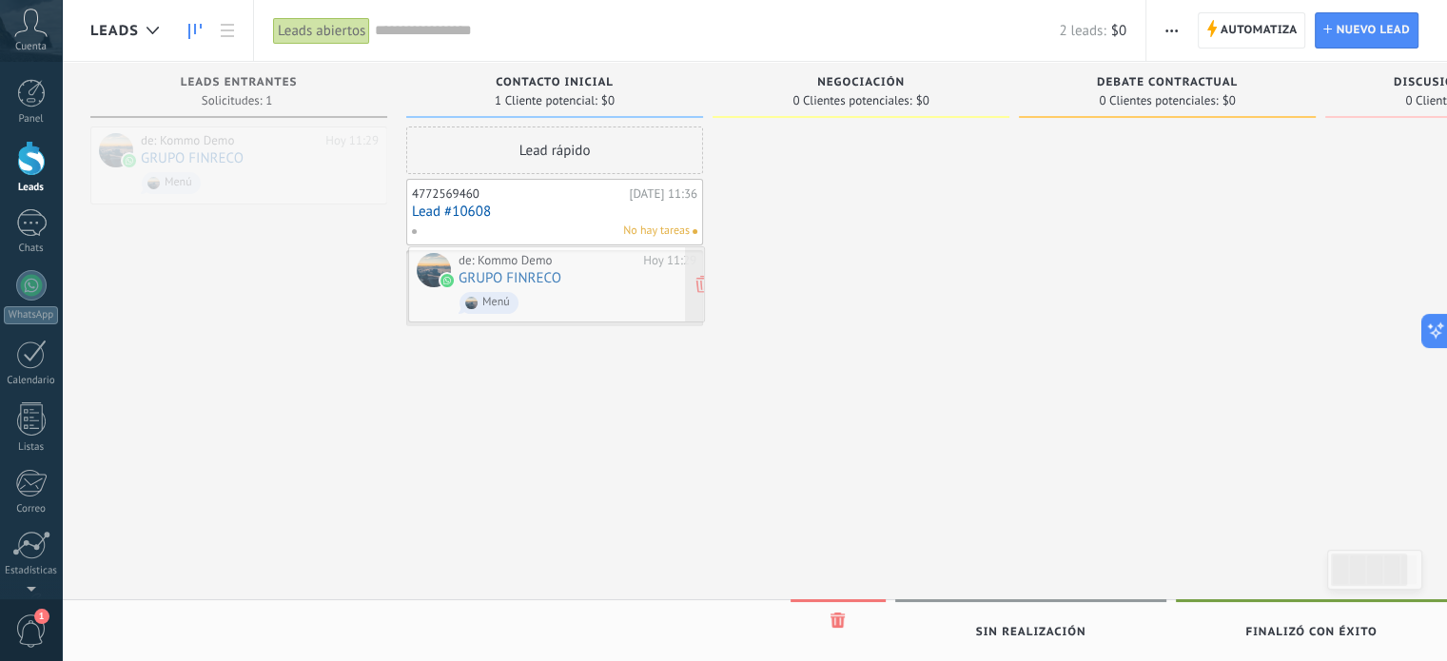
drag, startPoint x: 248, startPoint y: 174, endPoint x: 566, endPoint y: 294, distance: 339.6
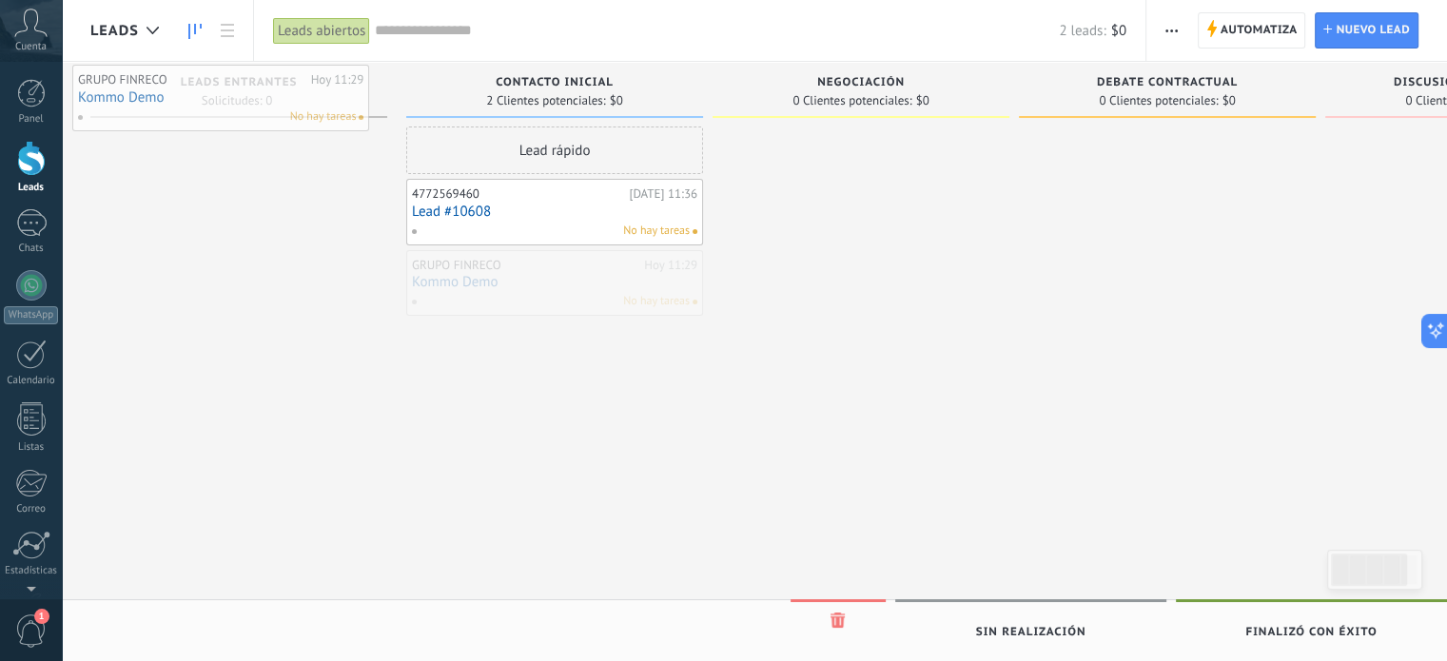
drag, startPoint x: 576, startPoint y: 294, endPoint x: 255, endPoint y: 126, distance: 362.9
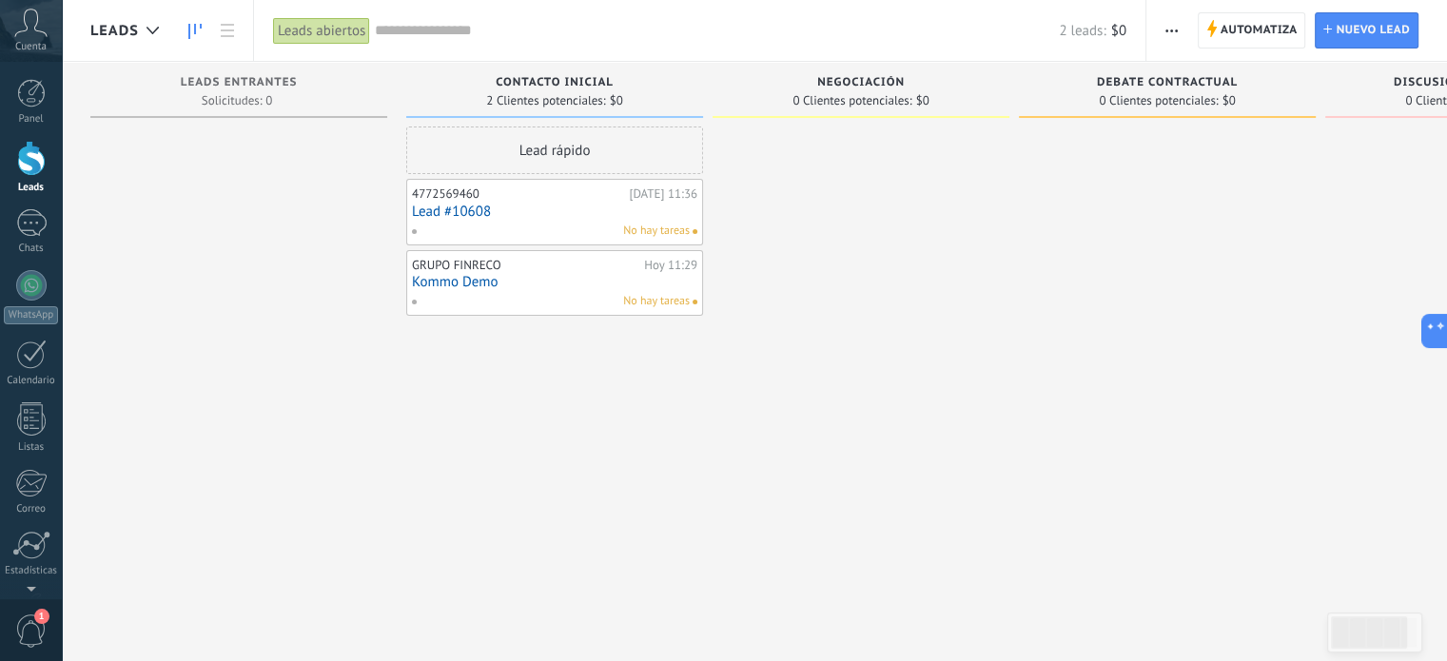
click at [606, 300] on div "No hay tareas" at bounding box center [550, 301] width 279 height 17
click at [579, 280] on link "Kommo Demo" at bounding box center [554, 282] width 285 height 16
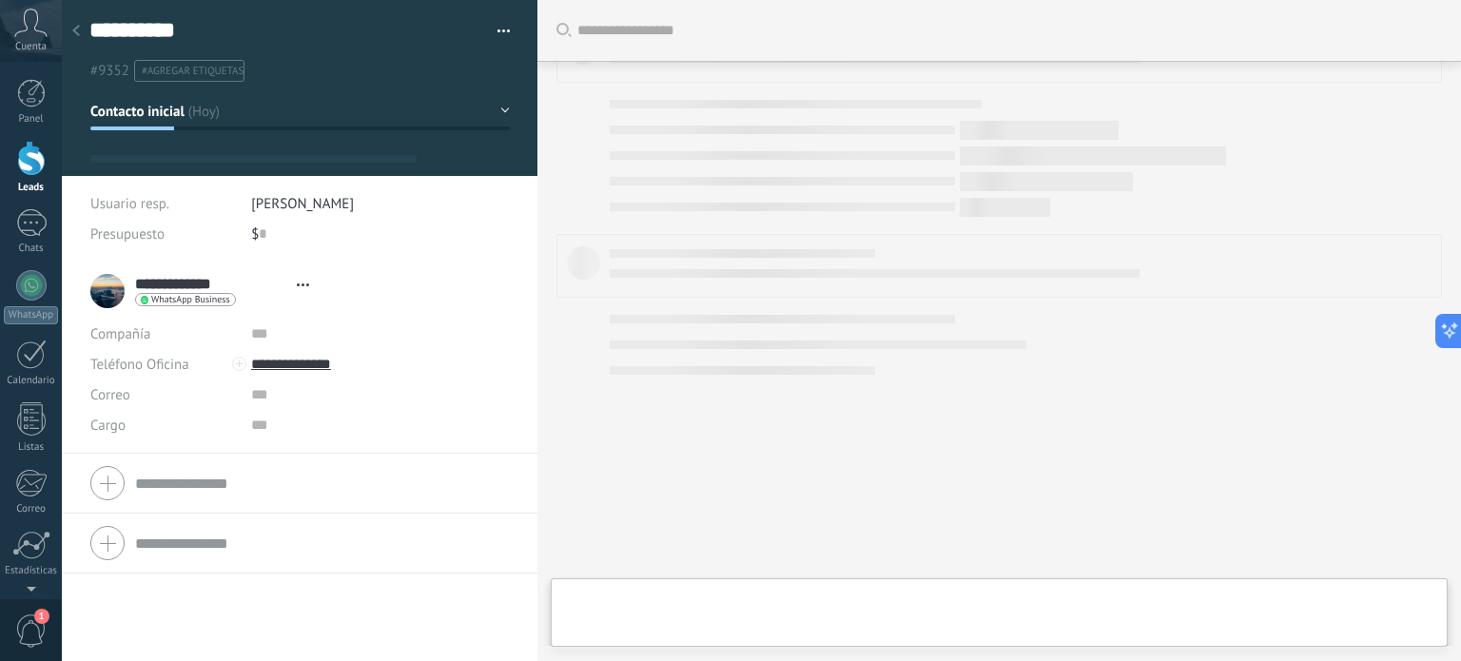
type textarea "**********"
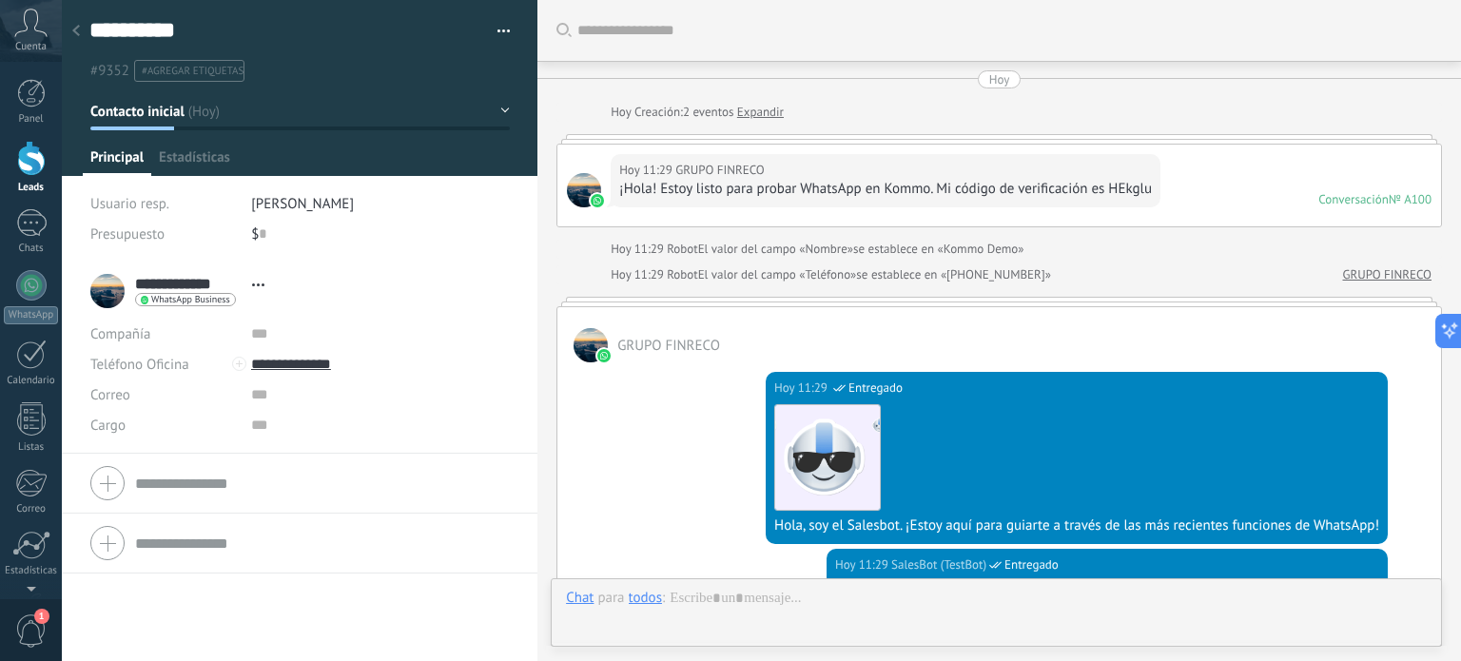
scroll to position [28, 0]
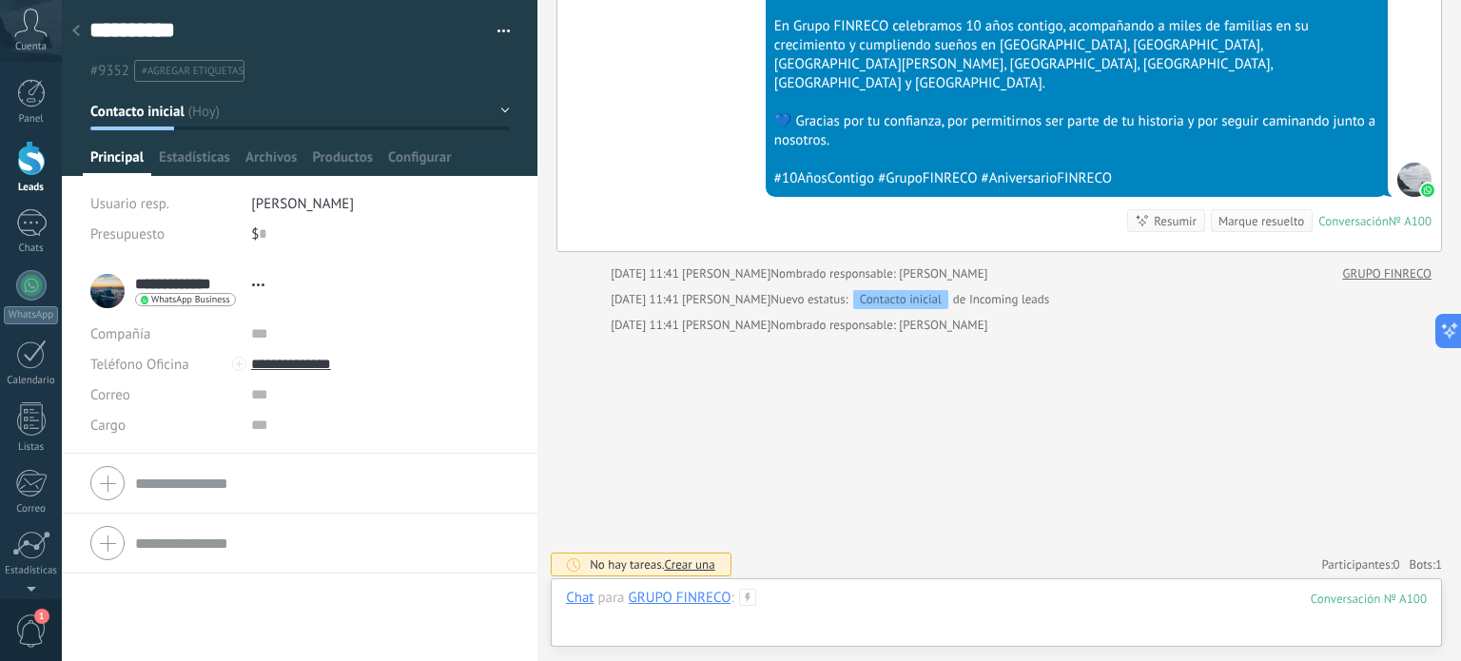
click at [864, 601] on div at bounding box center [996, 617] width 861 height 57
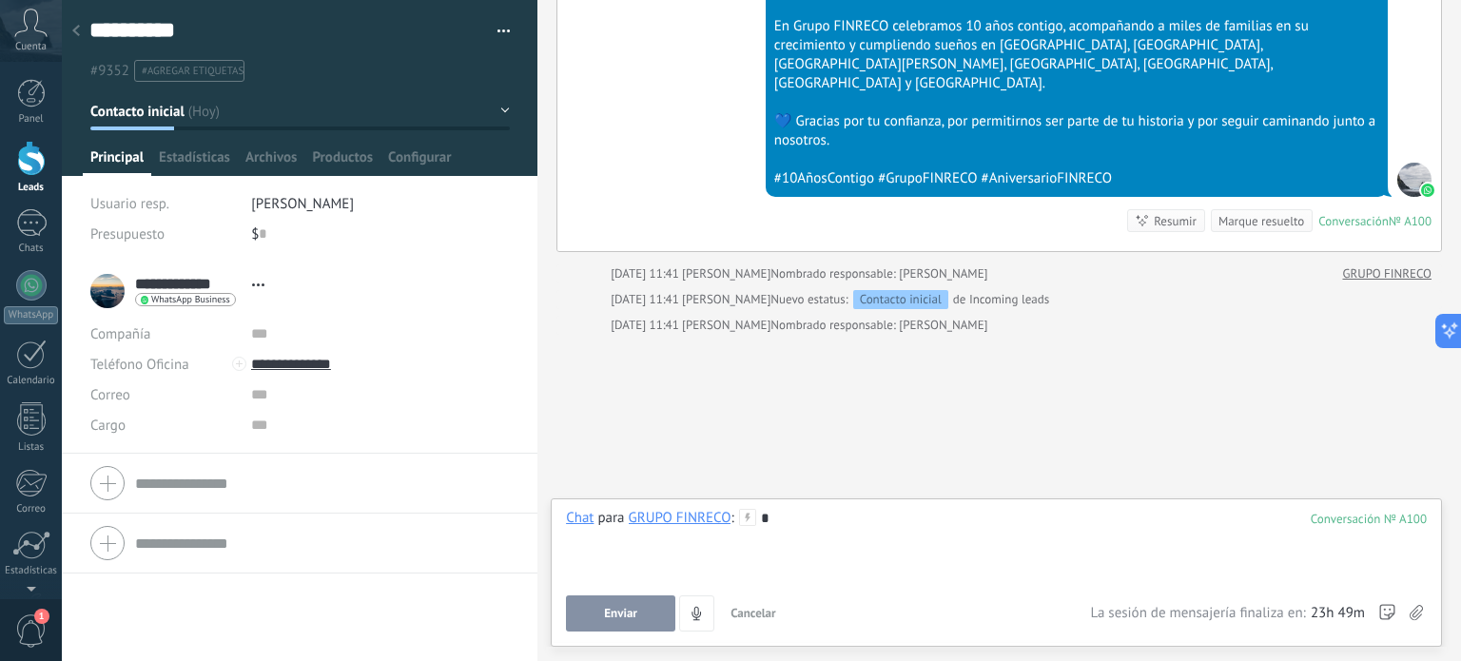
click at [654, 625] on button "Enviar" at bounding box center [620, 613] width 109 height 36
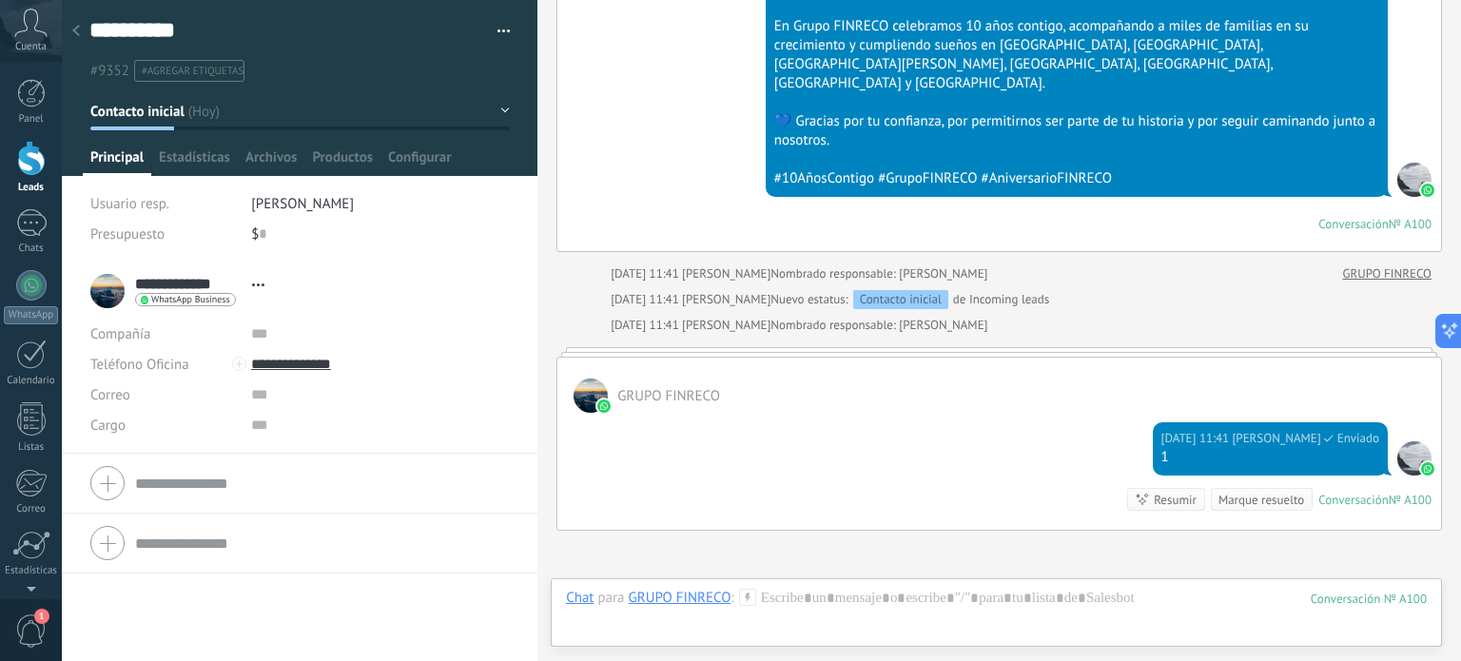
scroll to position [2306, 0]
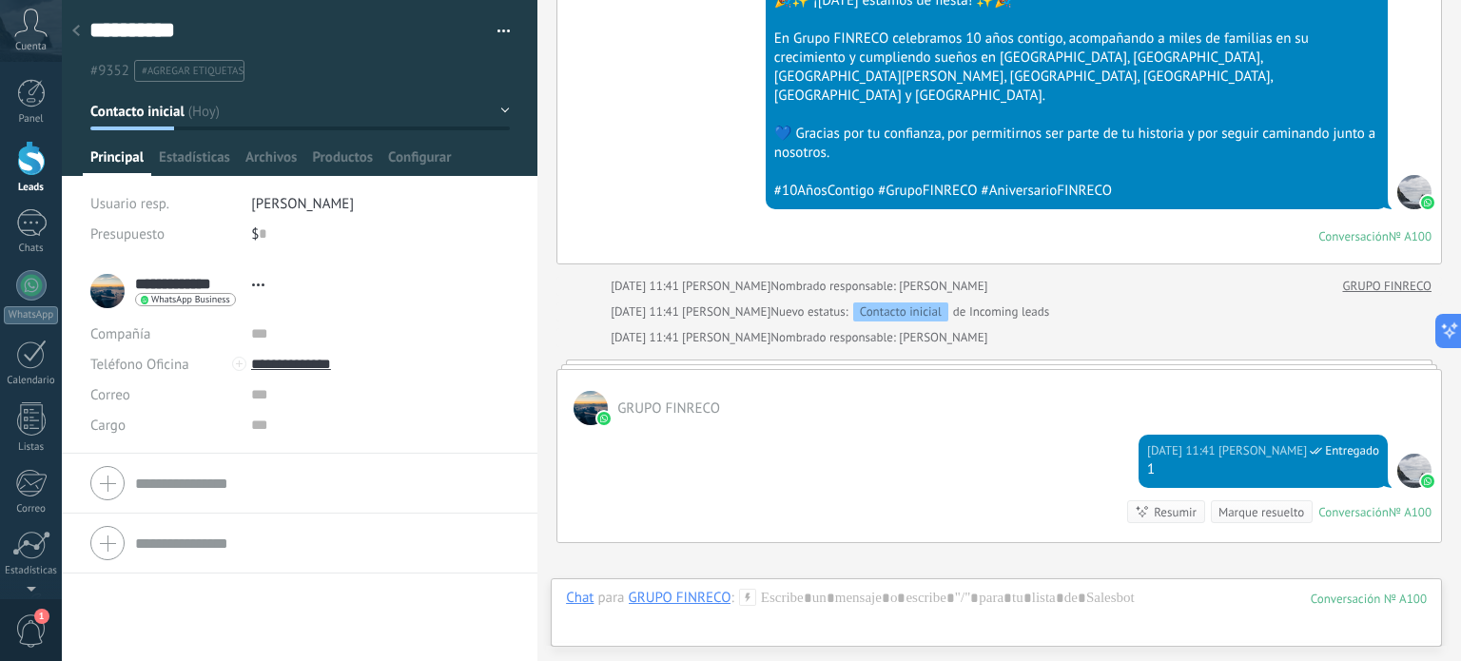
click at [498, 109] on button "Contacto inicial" at bounding box center [300, 111] width 420 height 34
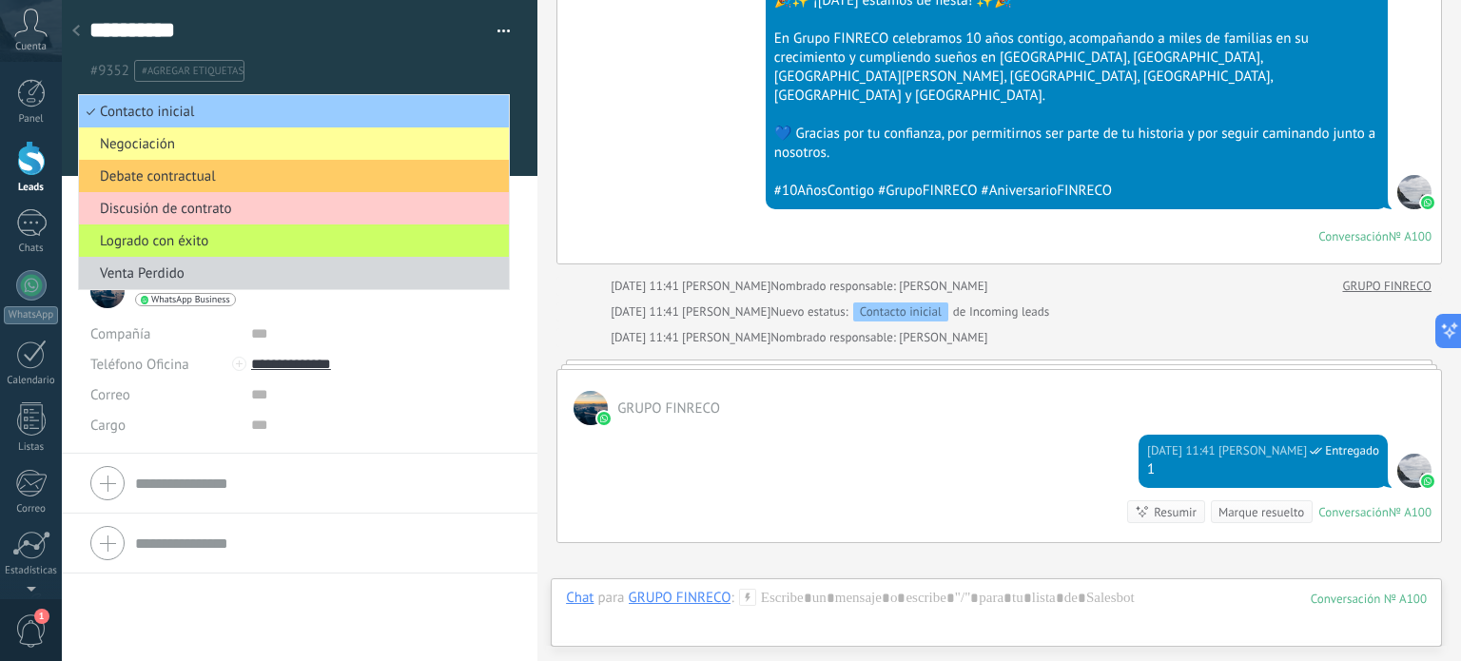
click at [447, 68] on ul "#9352 #agregar etiquetas" at bounding box center [297, 71] width 418 height 26
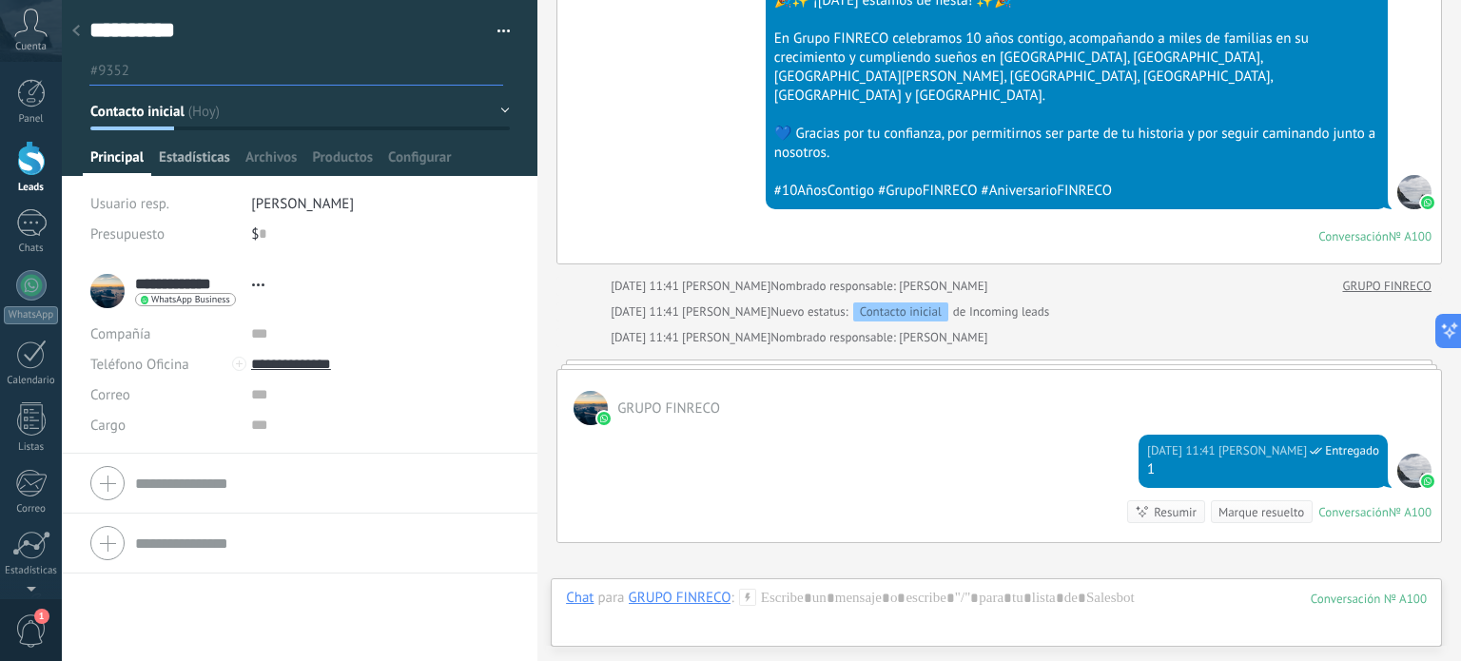
click at [196, 157] on span "Estadísticas" at bounding box center [194, 162] width 71 height 28
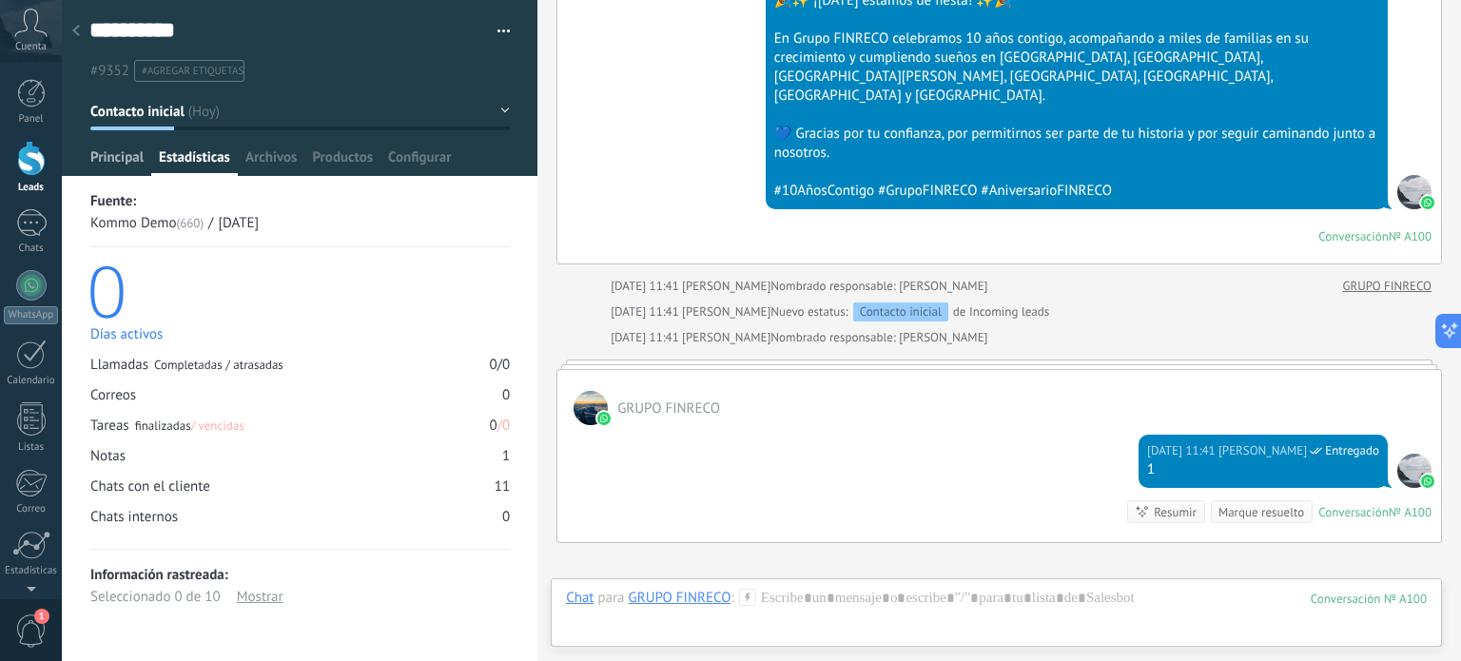
click at [117, 162] on span "Principal" at bounding box center [116, 162] width 53 height 28
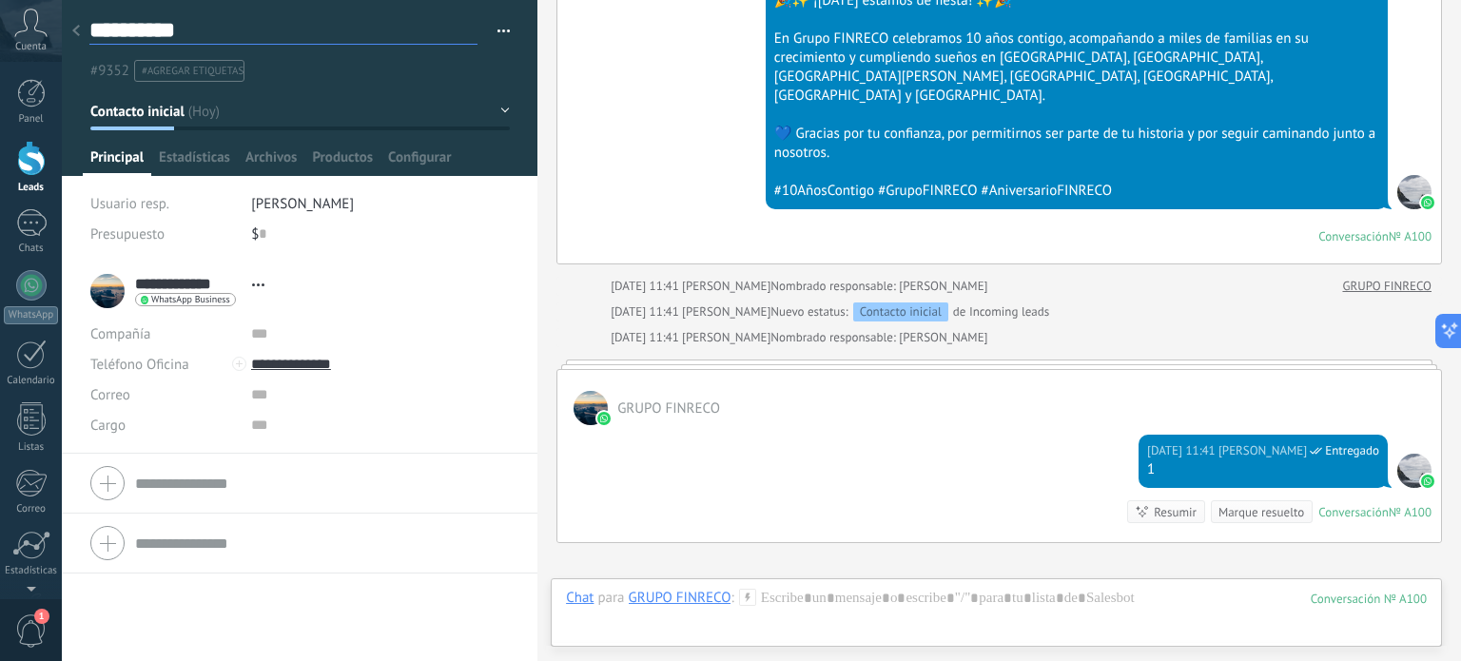
click at [134, 36] on textarea "**********" at bounding box center [283, 30] width 388 height 29
click at [65, 29] on div at bounding box center [76, 31] width 27 height 37
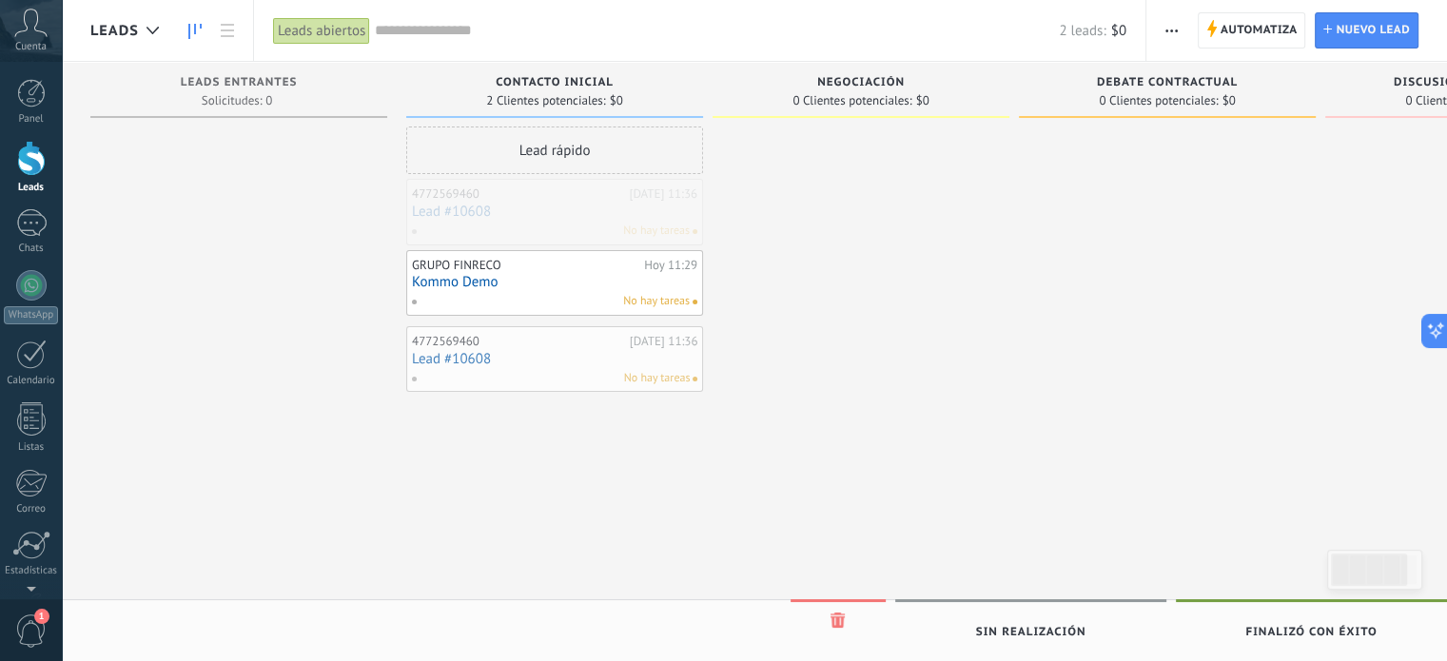
drag, startPoint x: 517, startPoint y: 221, endPoint x: 517, endPoint y: 368, distance: 147.4
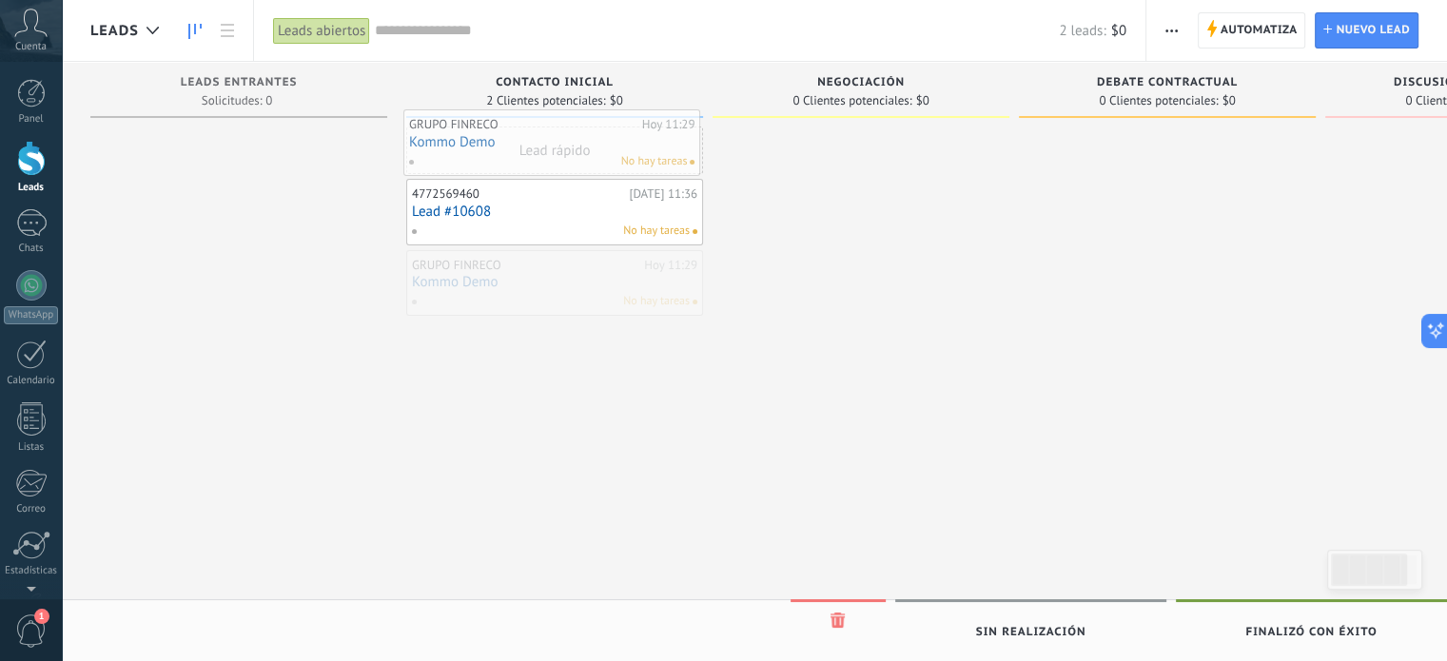
drag, startPoint x: 521, startPoint y: 288, endPoint x: 518, endPoint y: 149, distance: 138.9
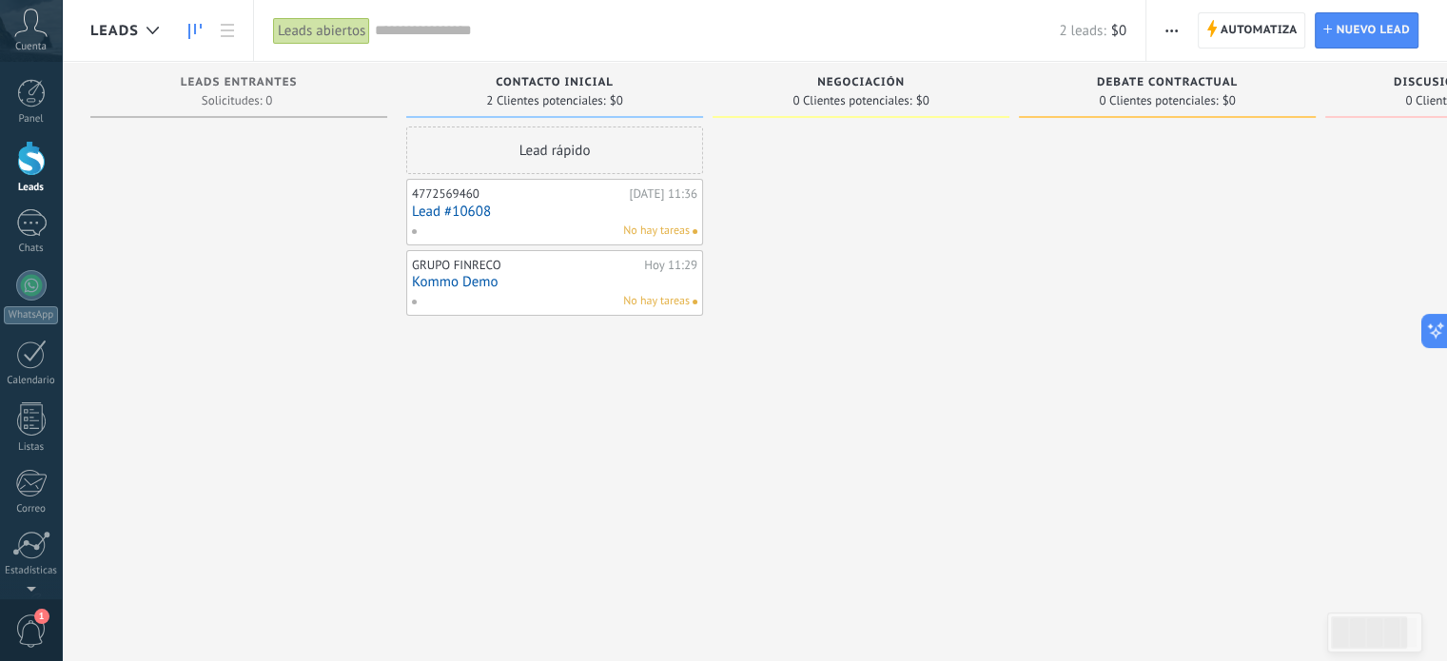
click at [521, 208] on link "Lead #10608" at bounding box center [554, 212] width 285 height 16
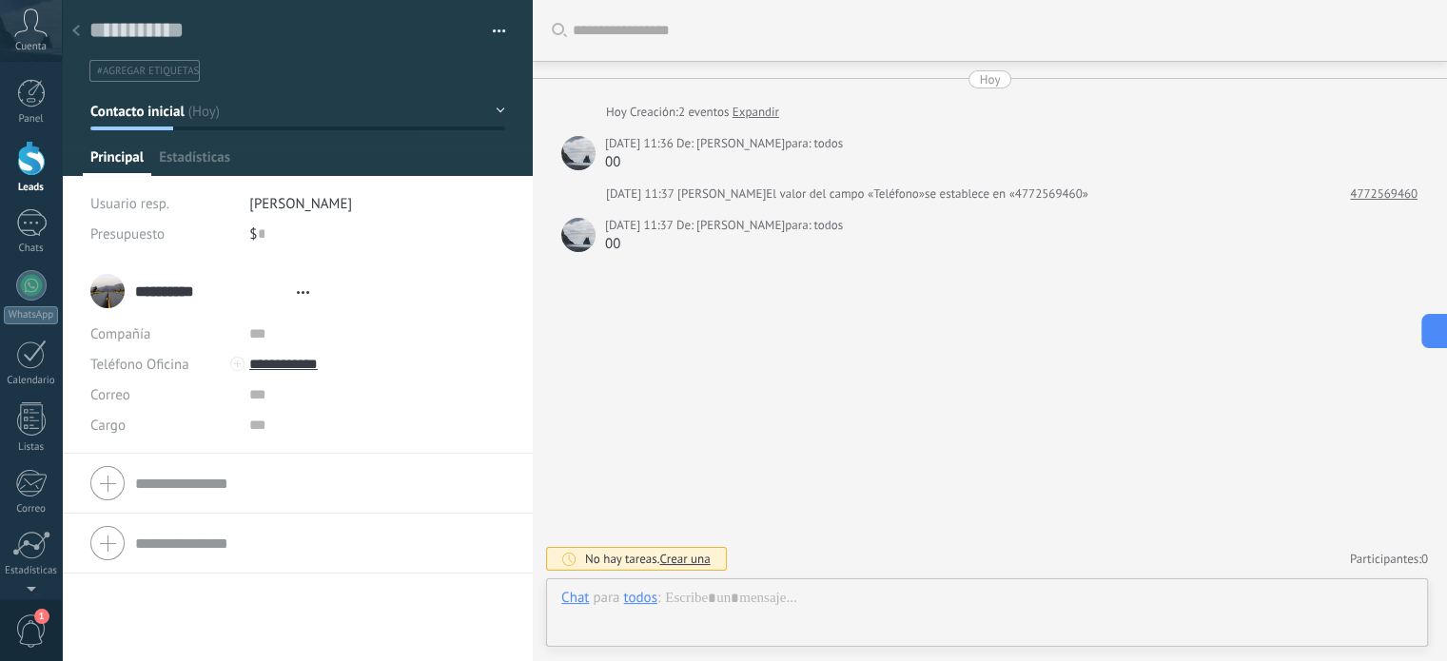
type textarea "**********"
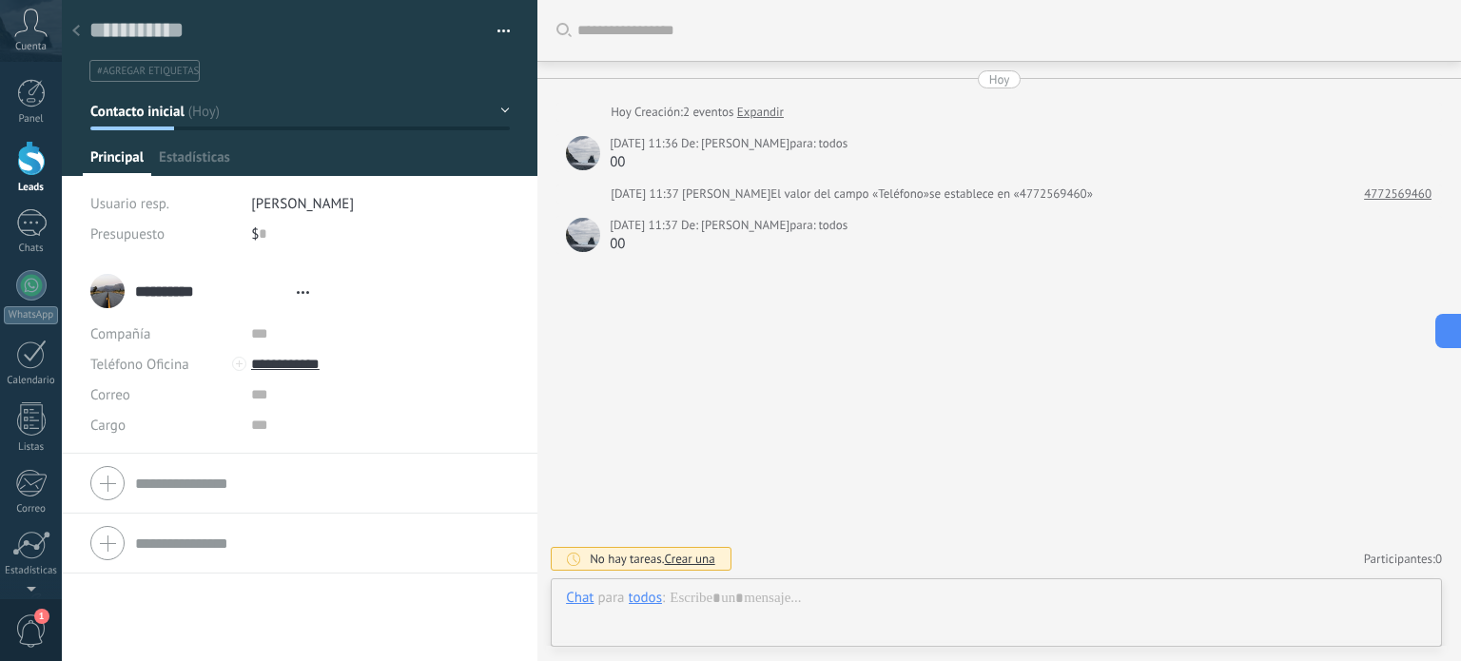
scroll to position [28, 0]
click at [689, 561] on span "Crear una" at bounding box center [690, 559] width 50 height 16
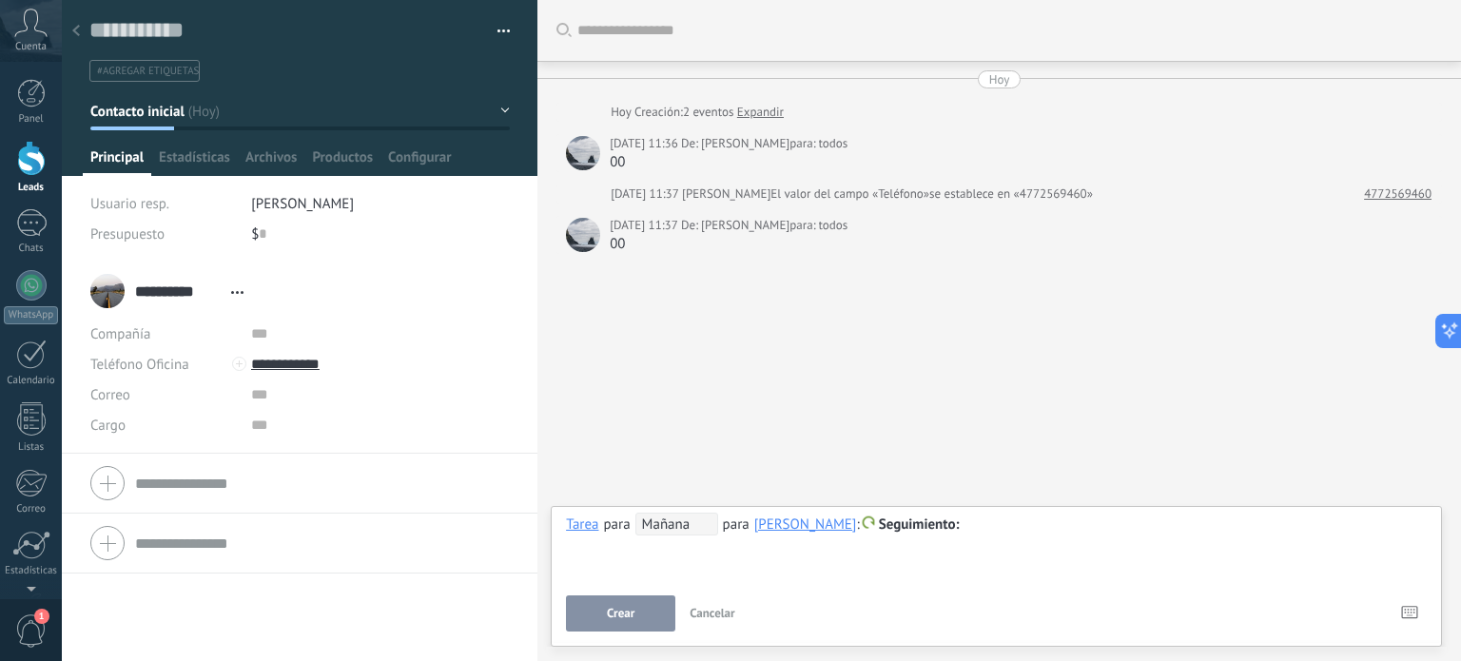
click at [76, 31] on icon at bounding box center [76, 30] width 8 height 11
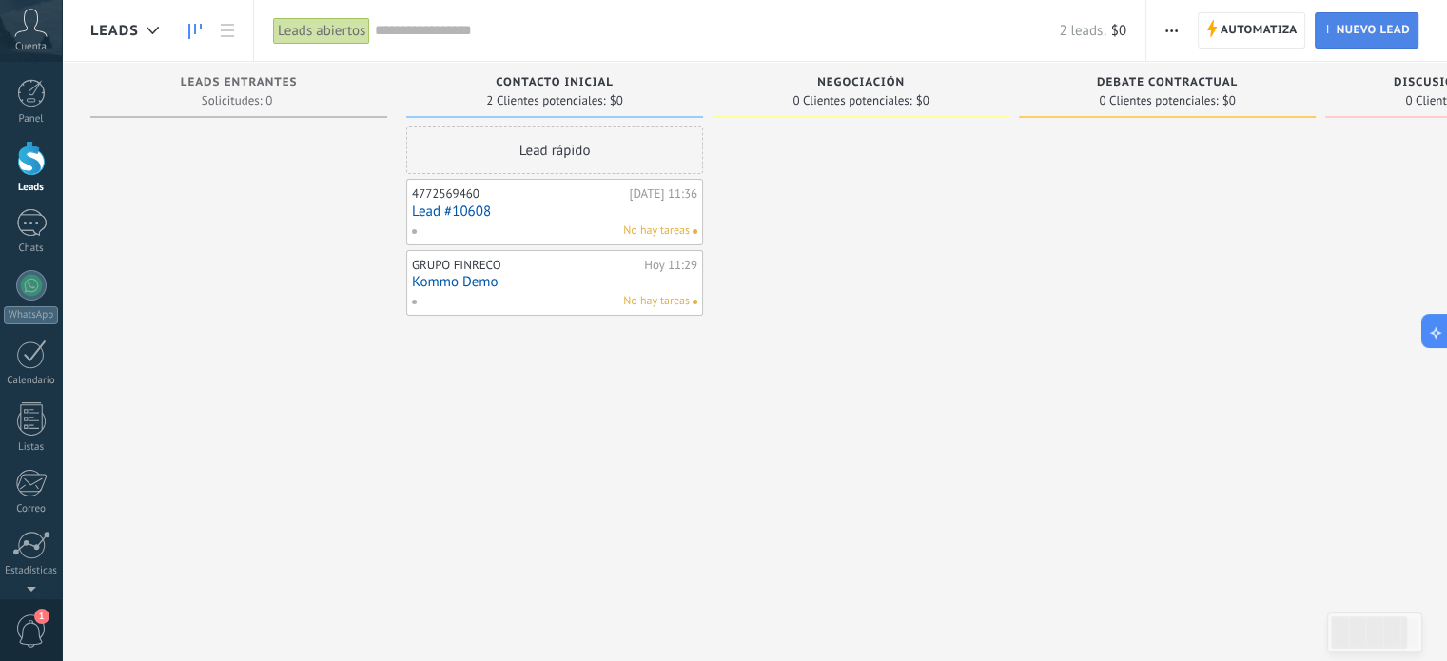
click at [1339, 24] on span "Nuevo lead" at bounding box center [1373, 30] width 74 height 34
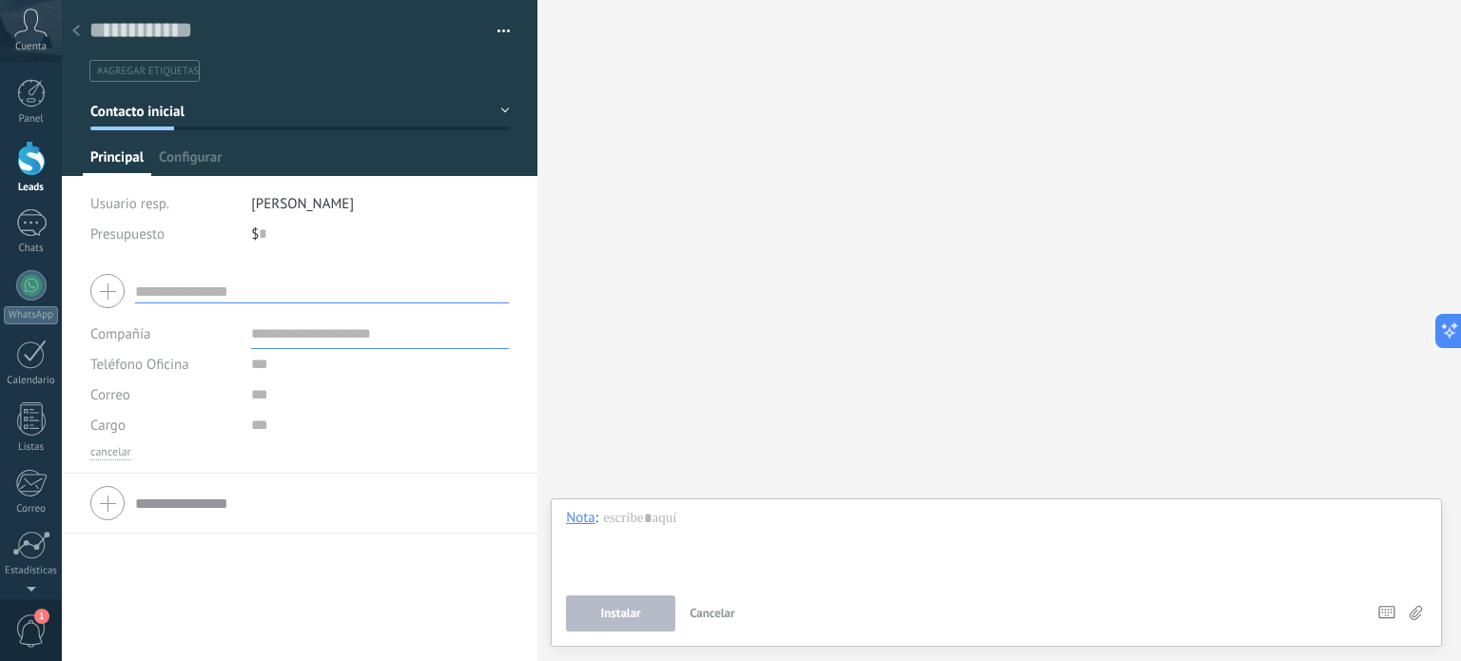
click at [251, 284] on input "text" at bounding box center [322, 292] width 374 height 24
click at [273, 368] on input "text" at bounding box center [380, 364] width 258 height 30
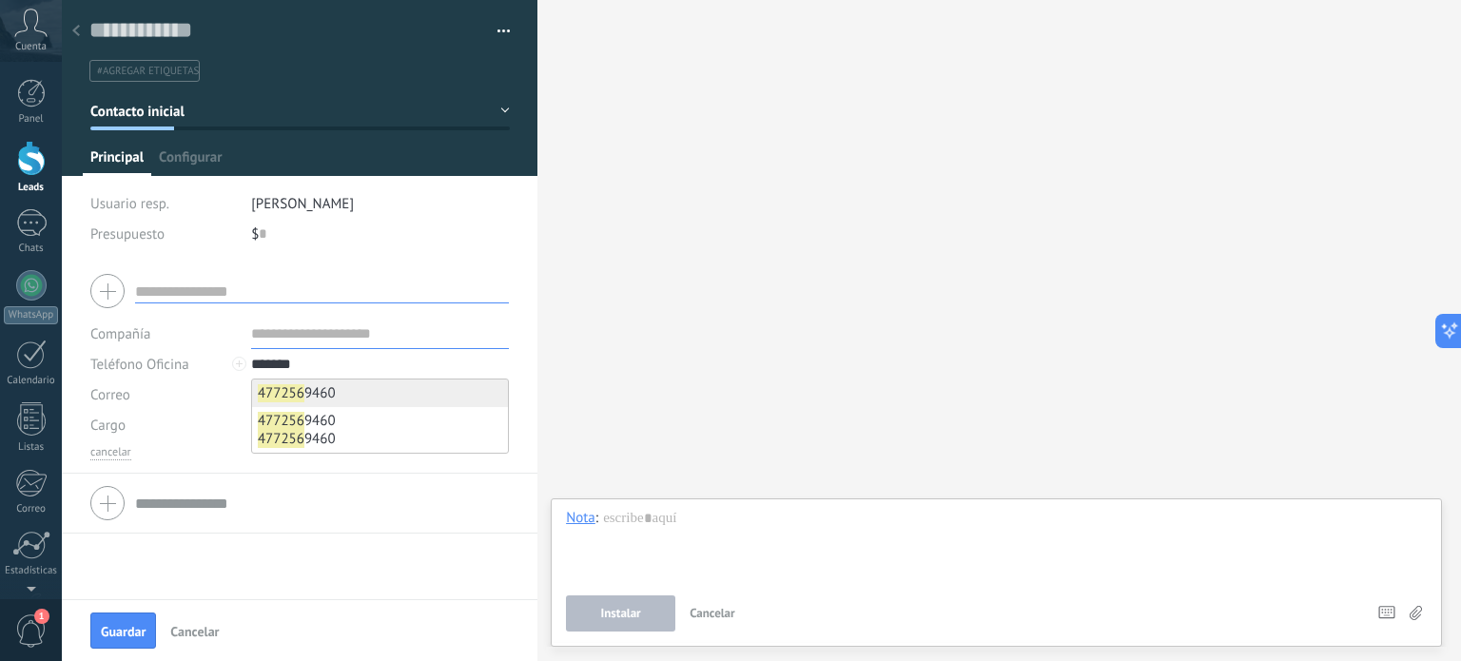
type input "*******"
click at [277, 390] on b "477256" at bounding box center [281, 393] width 47 height 18
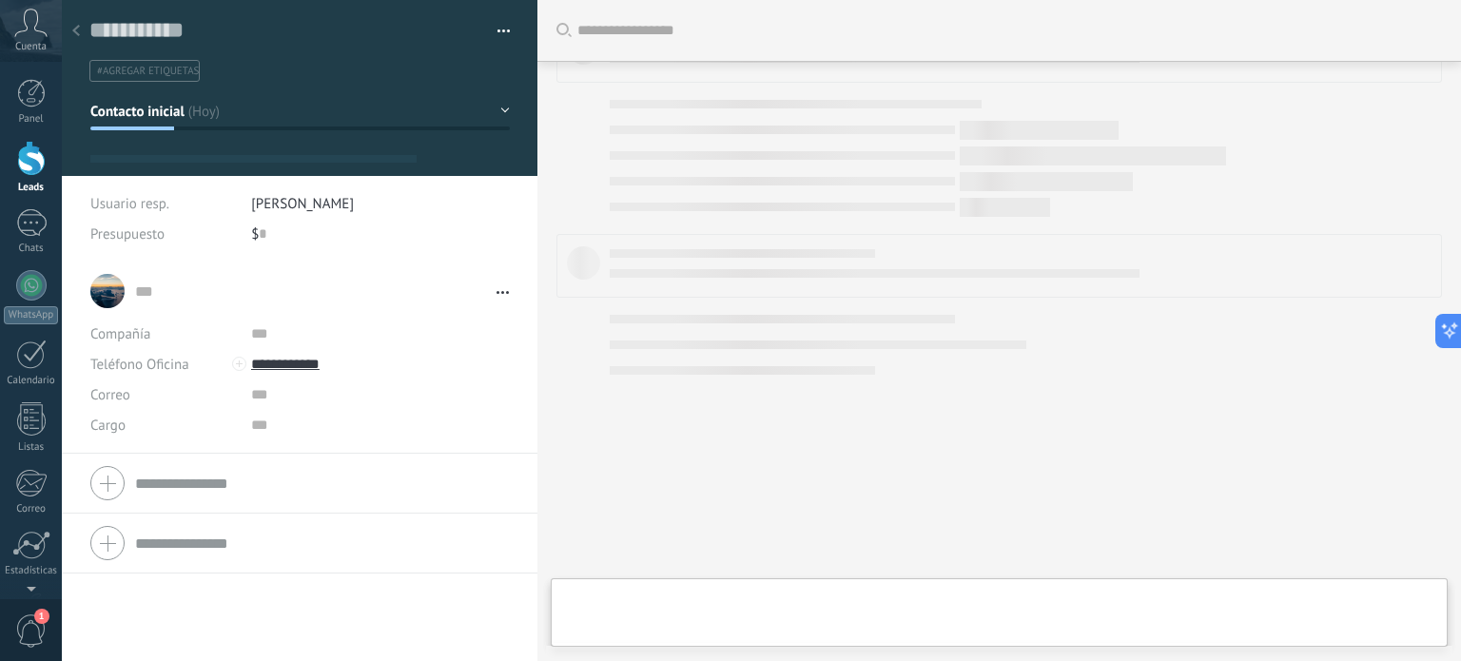
type textarea "**********"
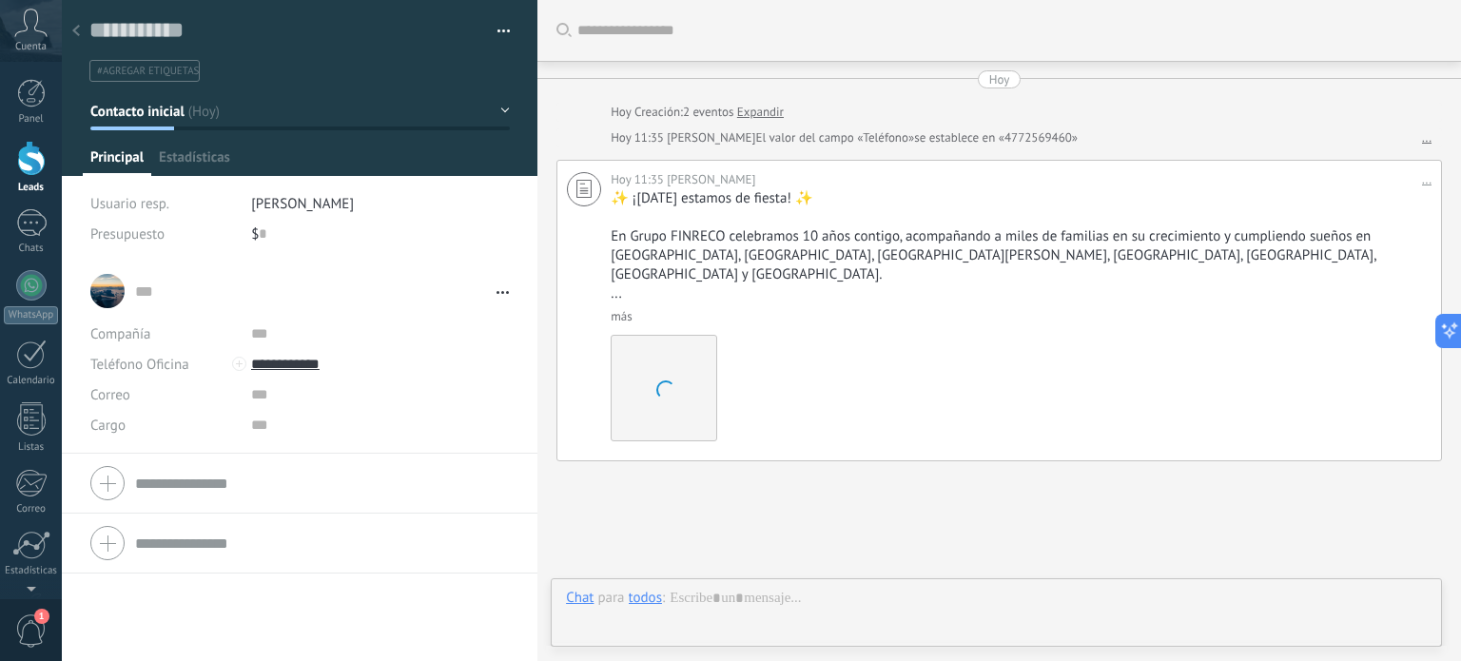
scroll to position [28, 0]
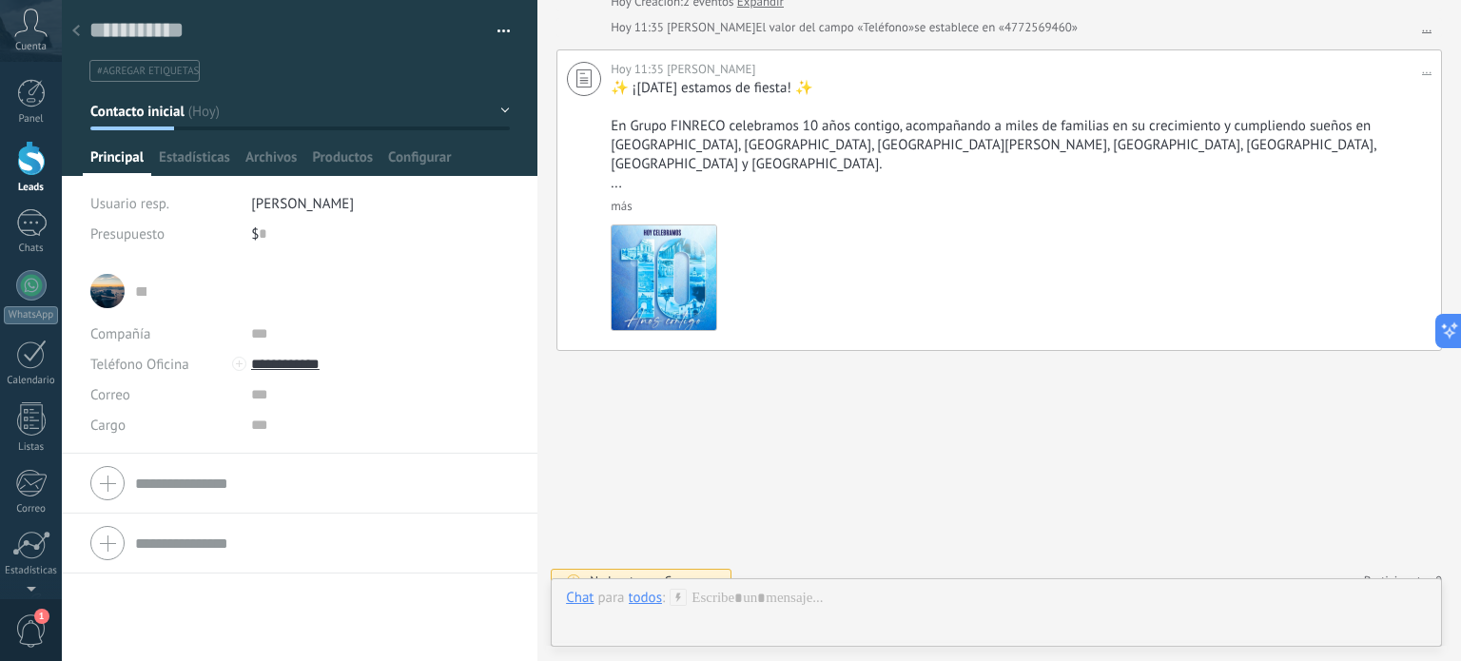
click at [141, 296] on input "text" at bounding box center [140, 291] width 11 height 19
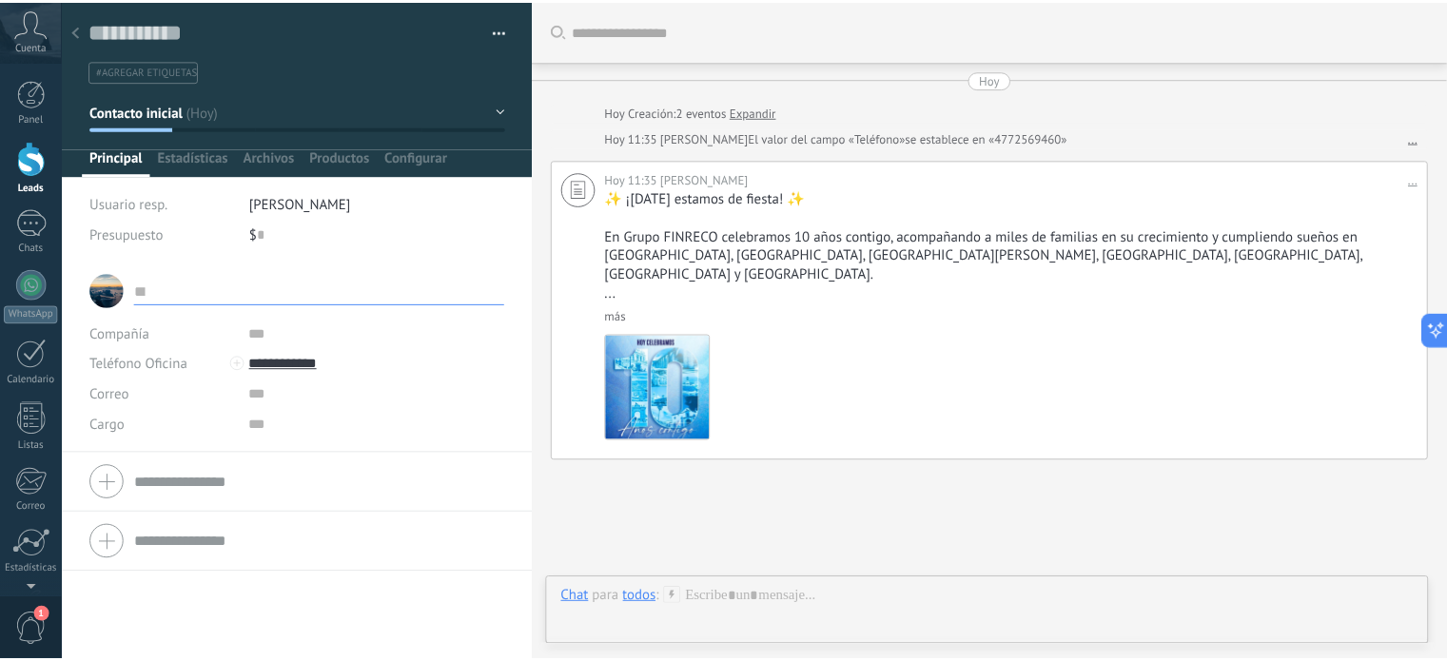
scroll to position [110, 0]
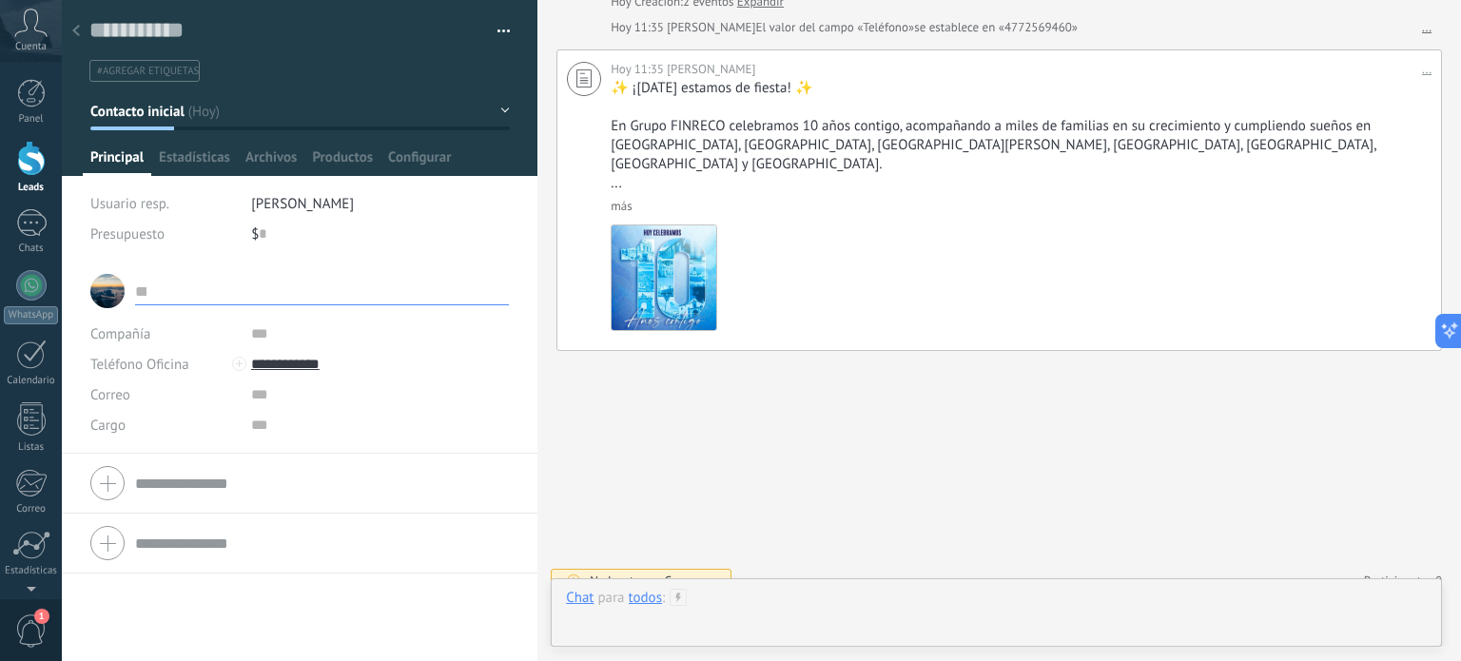
click at [772, 601] on div at bounding box center [996, 617] width 861 height 57
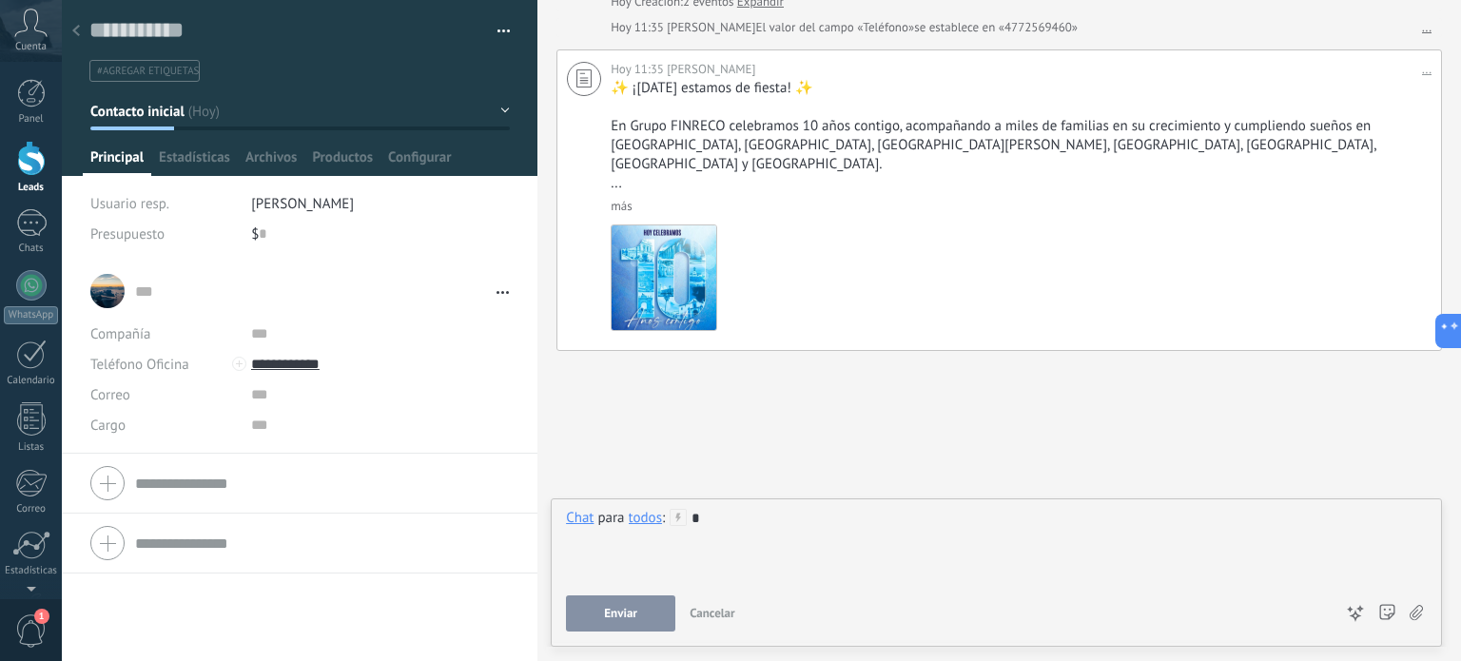
click at [613, 619] on span "Enviar" at bounding box center [620, 613] width 33 height 13
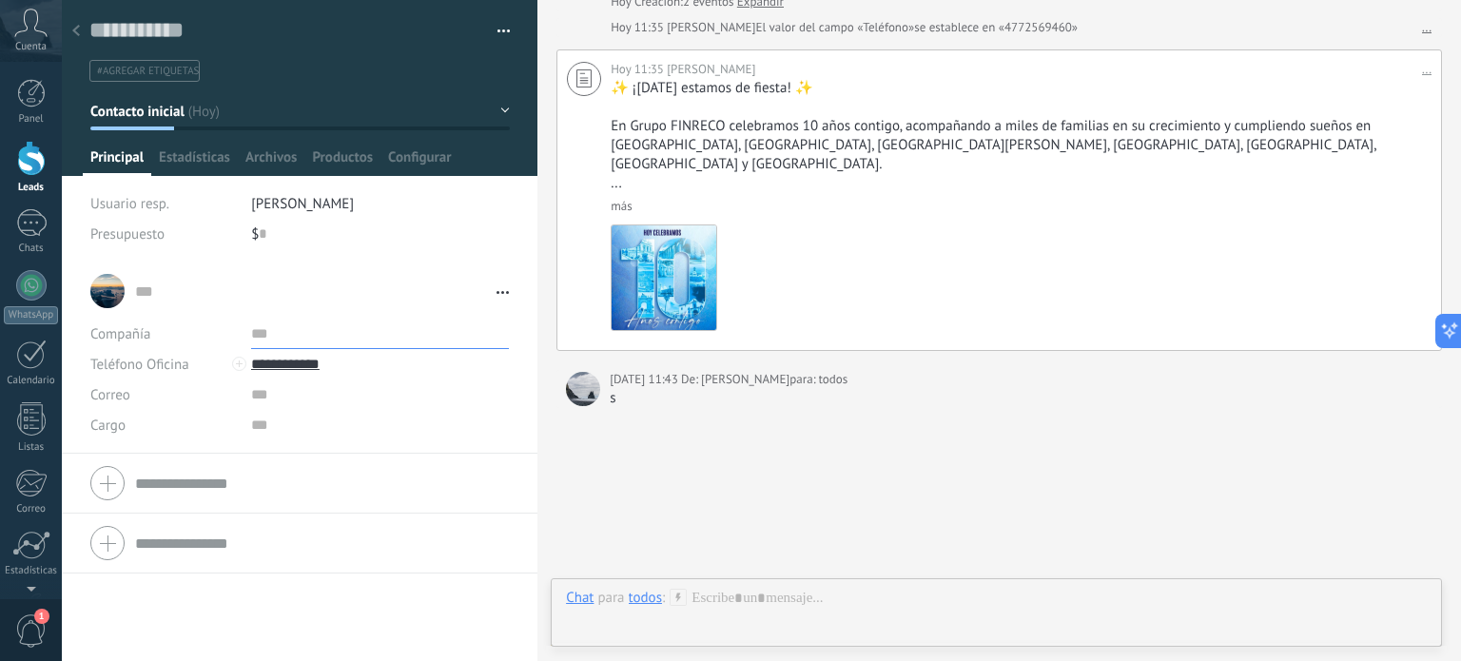
click at [285, 326] on input "text" at bounding box center [380, 334] width 258 height 30
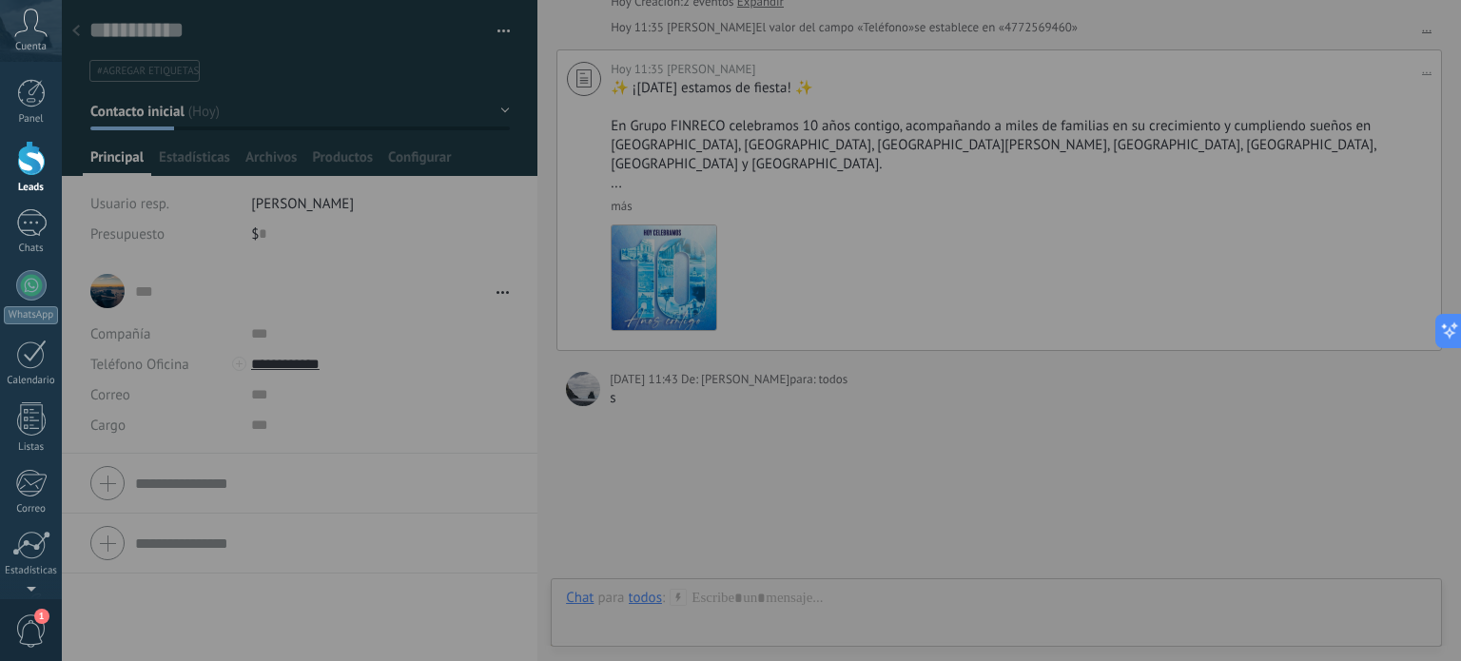
click at [288, 88] on div at bounding box center [792, 330] width 1461 height 661
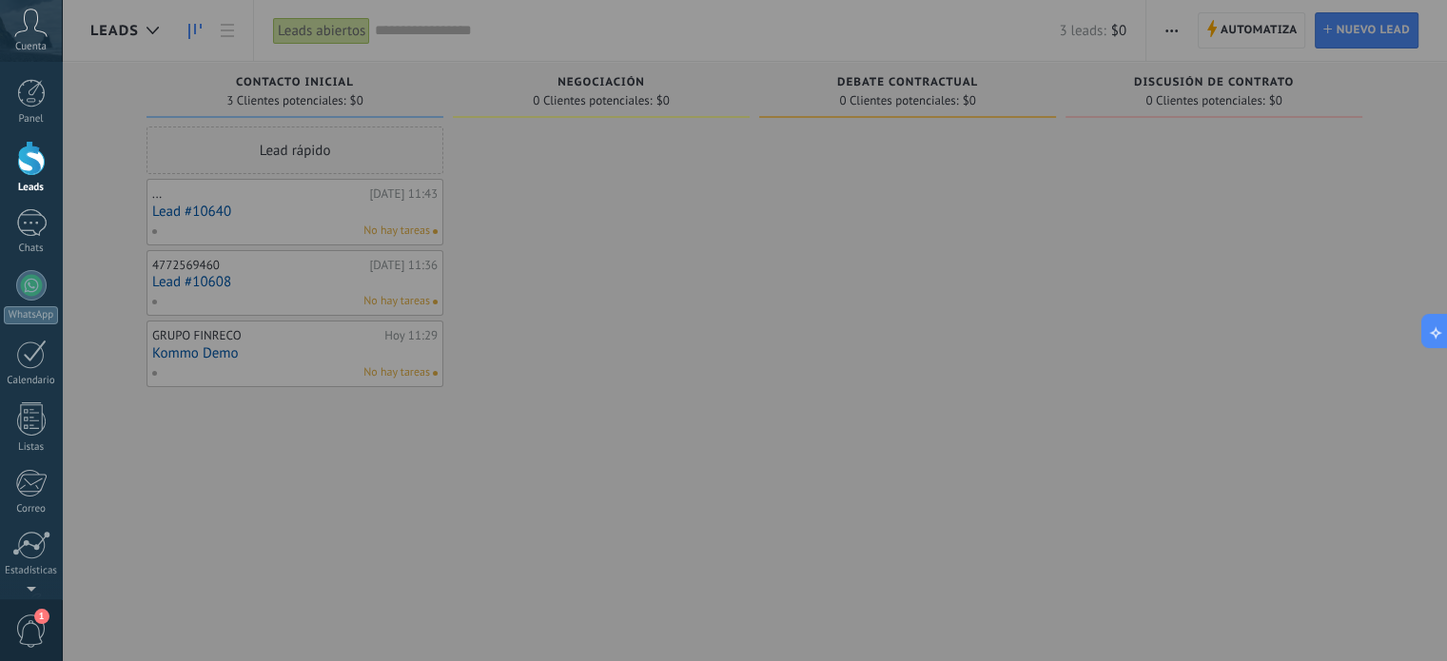
click at [517, 246] on div at bounding box center [785, 330] width 1447 height 661
click at [311, 29] on div at bounding box center [785, 330] width 1447 height 661
click at [554, 201] on div at bounding box center [785, 330] width 1447 height 661
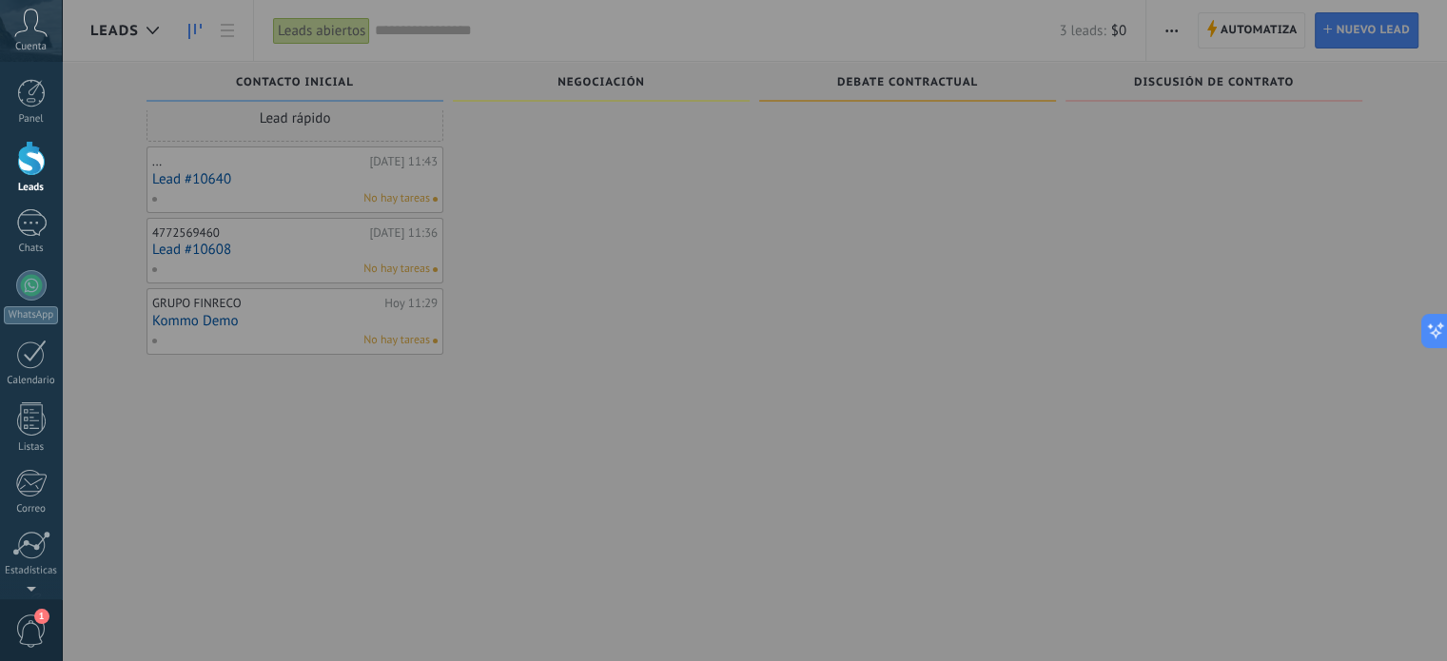
click at [340, 236] on div at bounding box center [785, 330] width 1447 height 661
click at [284, 200] on div at bounding box center [785, 330] width 1447 height 661
click at [28, 170] on div at bounding box center [31, 158] width 29 height 35
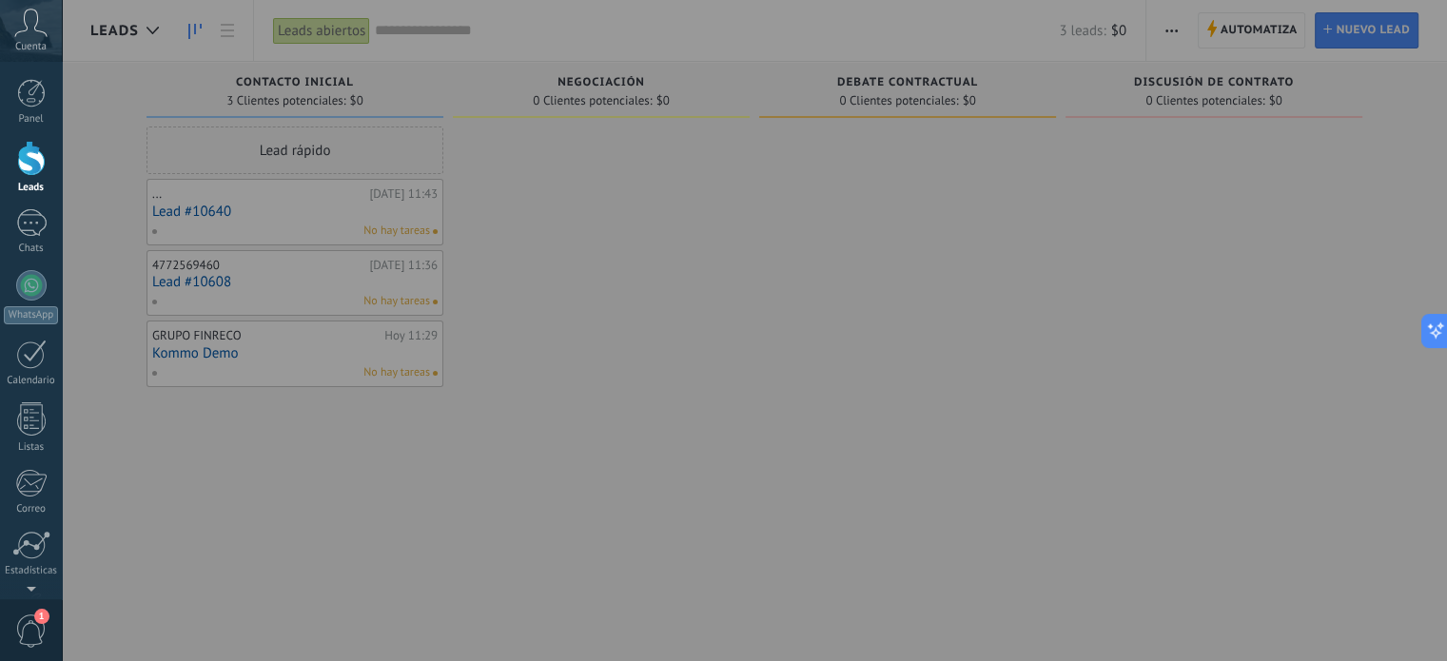
click at [255, 196] on div at bounding box center [785, 330] width 1447 height 661
click at [19, 279] on div at bounding box center [31, 285] width 30 height 30
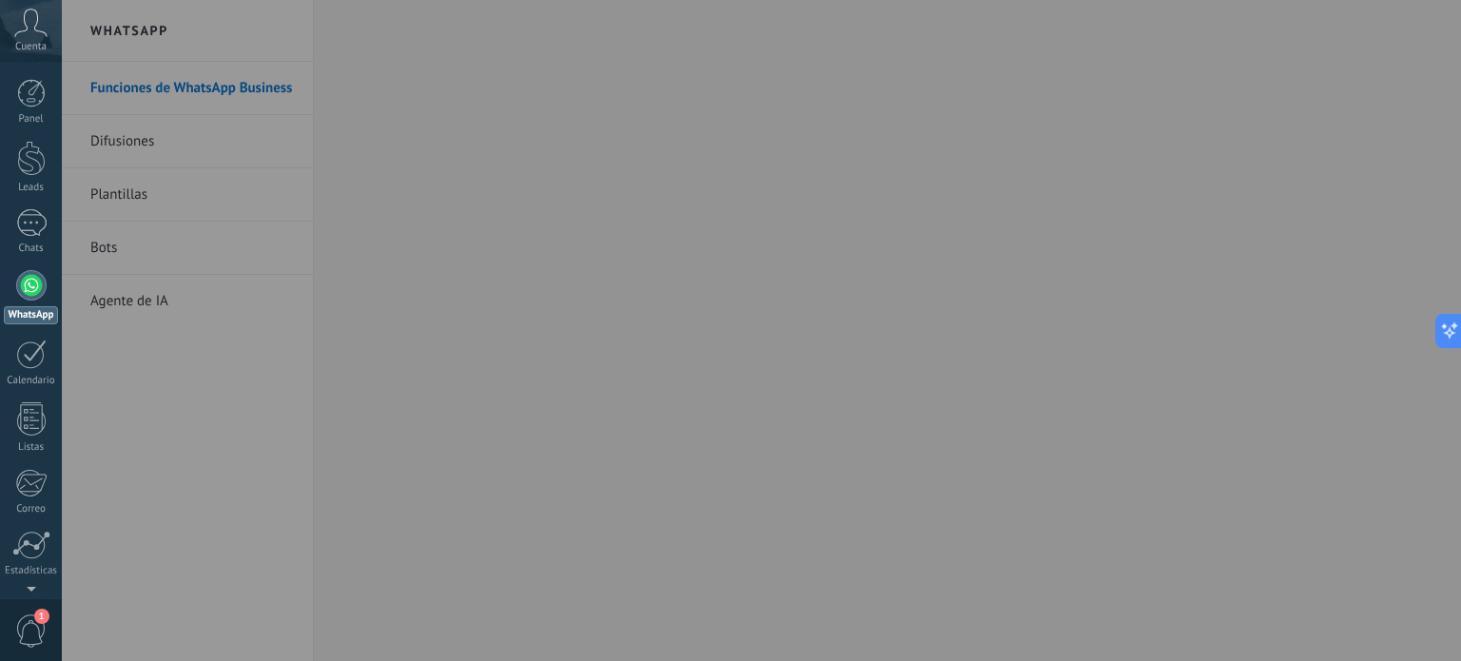
click at [201, 242] on div at bounding box center [792, 330] width 1461 height 661
click at [692, 471] on div at bounding box center [792, 330] width 1461 height 661
click at [719, 455] on div at bounding box center [792, 330] width 1461 height 661
